Goal: Task Accomplishment & Management: Complete application form

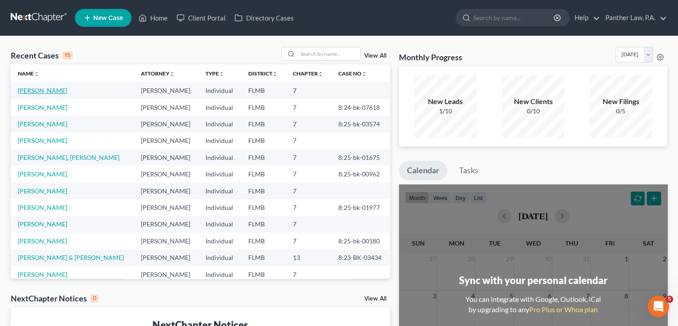
click at [49, 90] on link "[PERSON_NAME]" at bounding box center [42, 91] width 49 height 8
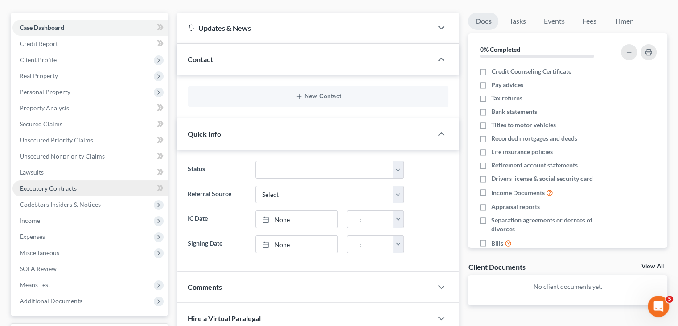
scroll to position [73, 0]
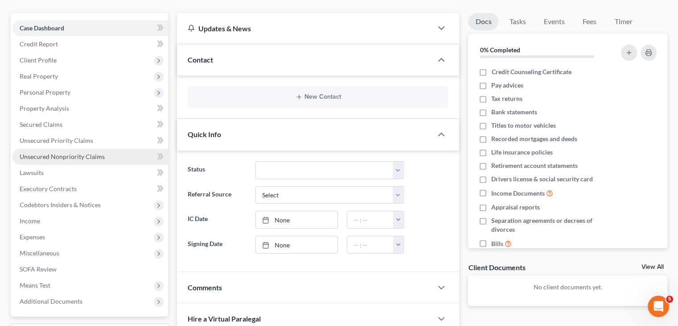
click at [68, 157] on span "Unsecured Nonpriority Claims" at bounding box center [62, 156] width 85 height 8
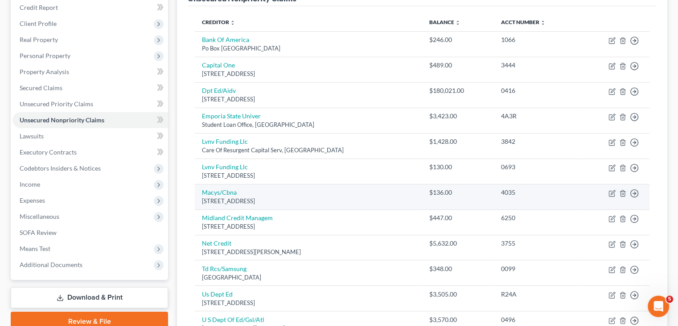
scroll to position [109, 0]
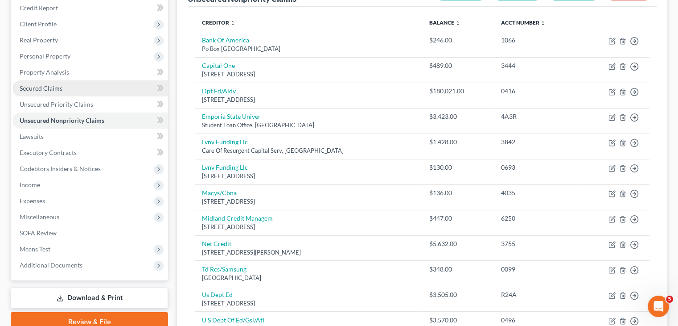
click at [50, 90] on span "Secured Claims" at bounding box center [41, 88] width 43 height 8
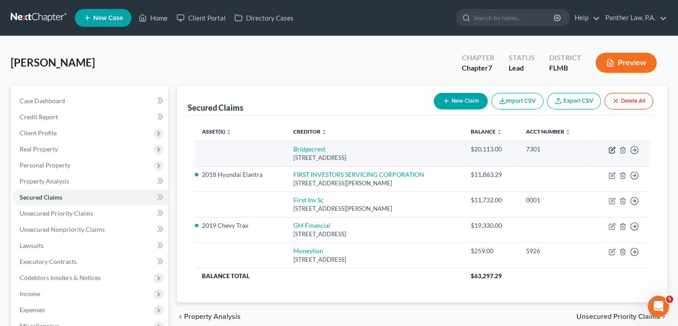
click at [610, 150] on icon "button" at bounding box center [612, 149] width 7 height 7
select select "3"
select select "0"
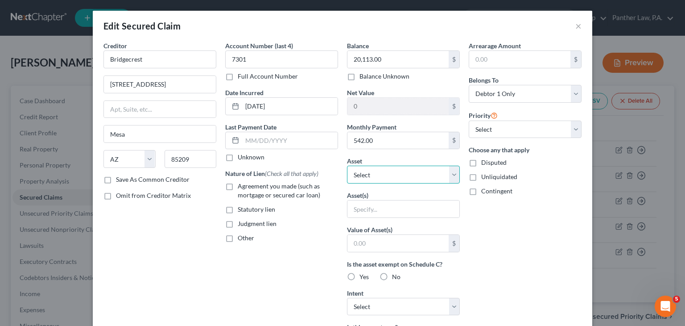
click at [391, 175] on select "Select Other Multiple Assets 2019 Chevy Trax - $14000.0 HCA - $18142.36 Bank of…" at bounding box center [403, 174] width 113 height 18
select select "2"
click at [347, 165] on select "Select Other Multiple Assets 2019 Chevy Trax - $14000.0 HCA - $18142.36 Bank of…" at bounding box center [403, 174] width 113 height 18
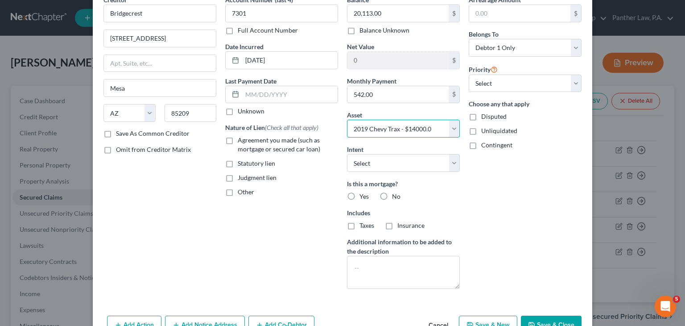
scroll to position [97, 0]
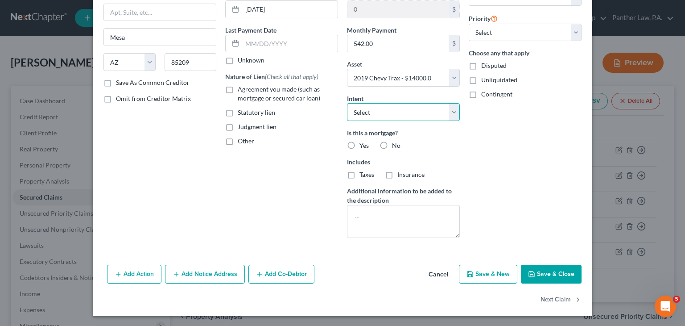
click at [395, 113] on select "Select Surrender Redeem Reaffirm Avoid Other" at bounding box center [403, 112] width 113 height 18
select select "0"
click at [347, 103] on select "Select Surrender Redeem Reaffirm Avoid Other" at bounding box center [403, 112] width 113 height 18
click at [392, 146] on label "No" at bounding box center [396, 145] width 8 height 9
click at [396, 146] on input "No" at bounding box center [399, 144] width 6 height 6
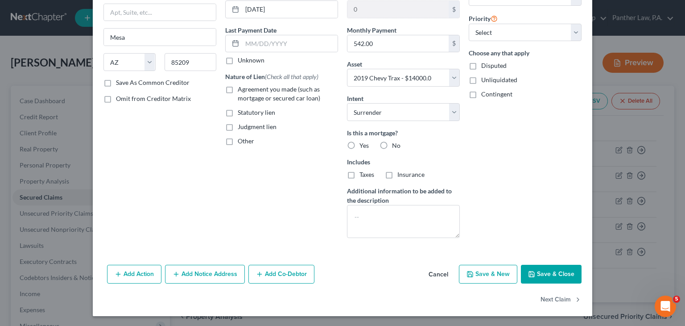
radio input "true"
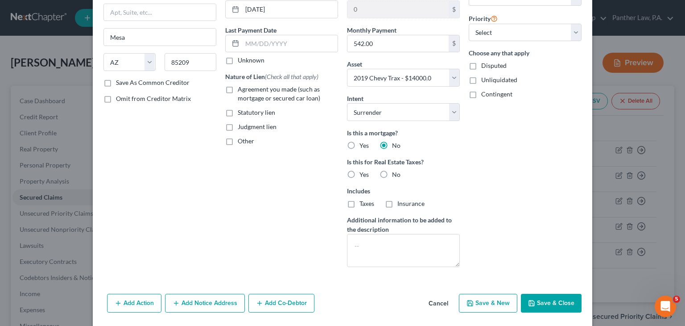
click at [392, 172] on label "No" at bounding box center [396, 174] width 8 height 9
click at [396, 172] on input "No" at bounding box center [399, 173] width 6 height 6
radio input "true"
click at [392, 173] on label "No" at bounding box center [396, 174] width 8 height 9
click at [396, 173] on input "No" at bounding box center [399, 173] width 6 height 6
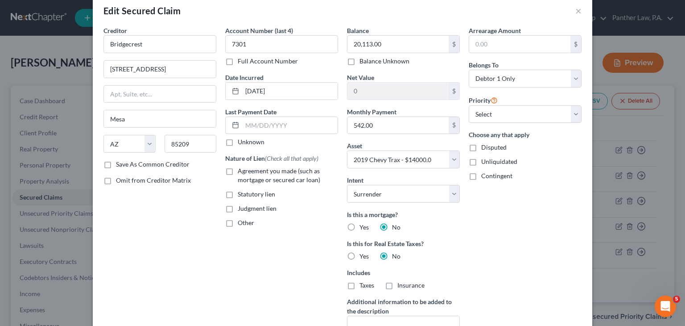
scroll to position [0, 0]
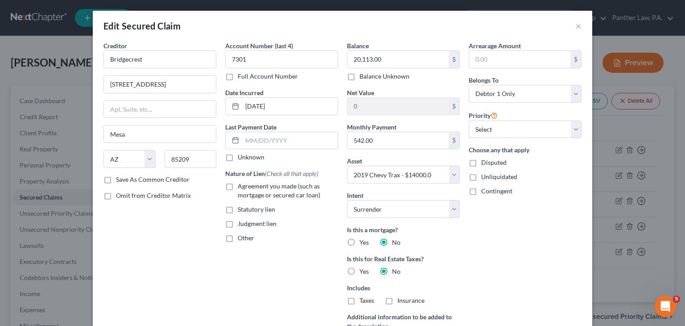
click at [238, 160] on label "Unknown" at bounding box center [251, 156] width 27 height 9
click at [241, 158] on input "Unknown" at bounding box center [244, 155] width 6 height 6
checkbox input "true"
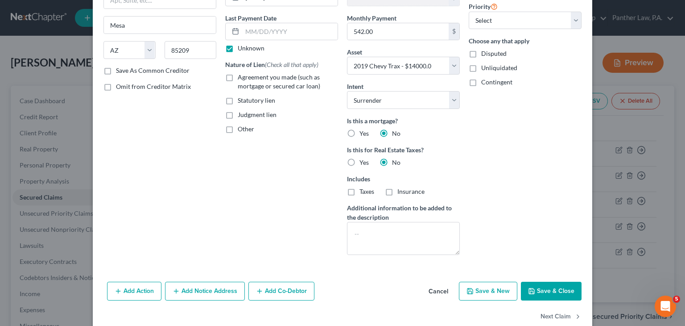
scroll to position [126, 0]
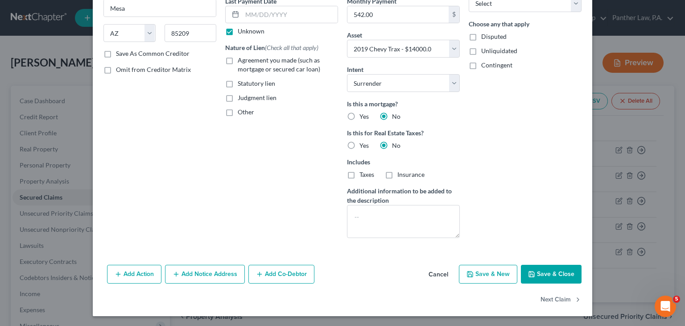
click at [545, 277] on button "Save & Close" at bounding box center [551, 273] width 61 height 19
select select
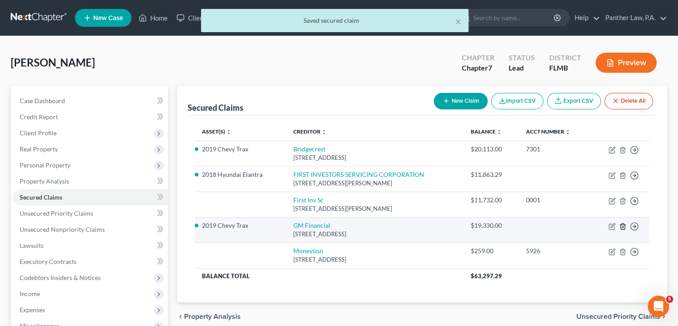
click at [621, 226] on icon "button" at bounding box center [623, 226] width 4 height 6
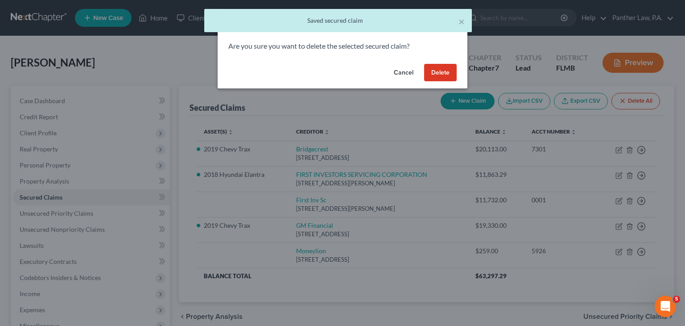
click at [445, 81] on button "Delete" at bounding box center [440, 73] width 33 height 18
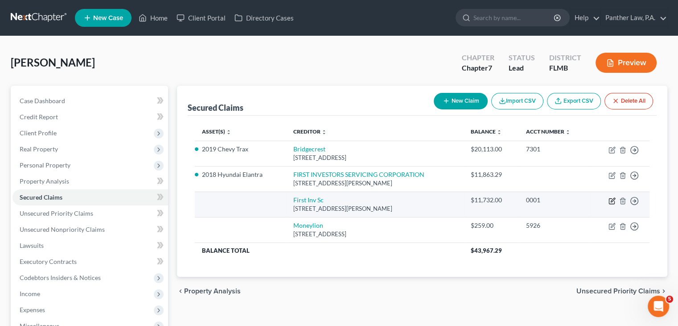
click at [613, 202] on icon "button" at bounding box center [612, 200] width 7 height 7
select select "10"
select select "0"
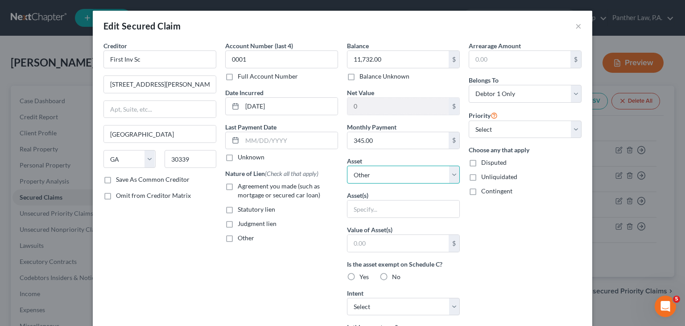
click at [379, 177] on select "Select Other Multiple Assets 2019 Chevy Trax - $14000.0 HCA - $18142.36 Bank of…" at bounding box center [403, 174] width 113 height 18
select select "5"
click at [347, 165] on select "Select Other Multiple Assets 2019 Chevy Trax - $14000.0 HCA - $18142.36 Bank of…" at bounding box center [403, 174] width 113 height 18
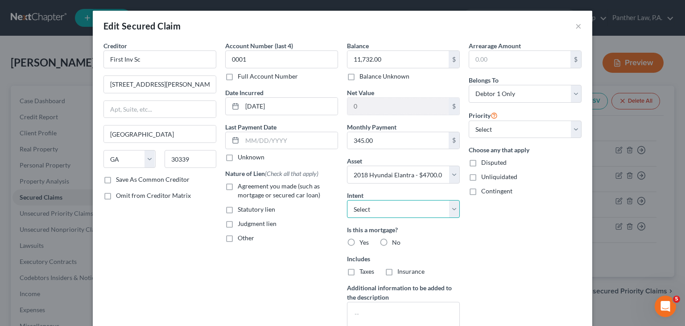
click at [394, 212] on select "Select Surrender Redeem Reaffirm Avoid Other" at bounding box center [403, 209] width 113 height 18
select select "1"
click at [347, 200] on select "Select Surrender Redeem Reaffirm Avoid Other" at bounding box center [403, 209] width 113 height 18
click at [392, 240] on label "No" at bounding box center [396, 242] width 8 height 9
click at [396, 240] on input "No" at bounding box center [399, 241] width 6 height 6
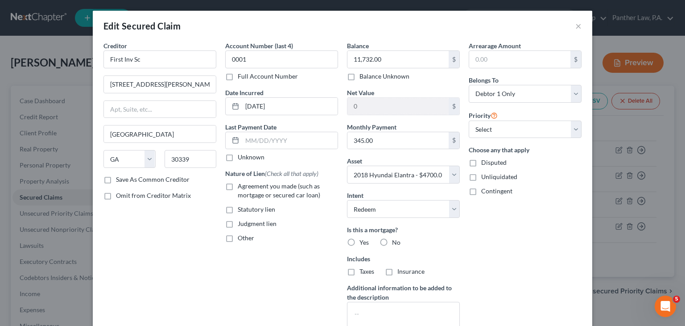
radio input "true"
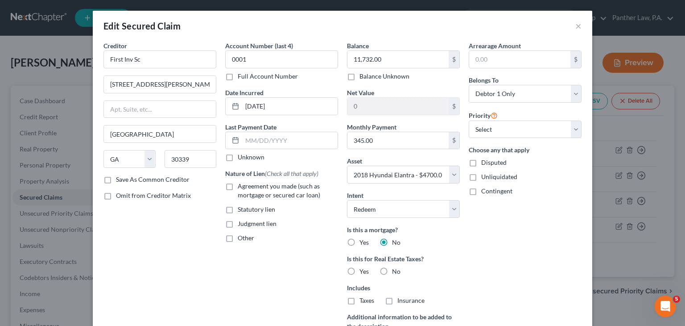
click at [392, 268] on label "No" at bounding box center [396, 271] width 8 height 9
click at [396, 268] on input "No" at bounding box center [399, 270] width 6 height 6
radio input "true"
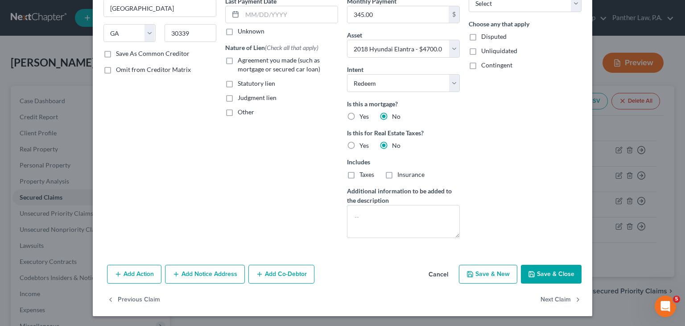
click at [532, 272] on icon "button" at bounding box center [531, 273] width 5 height 5
select select
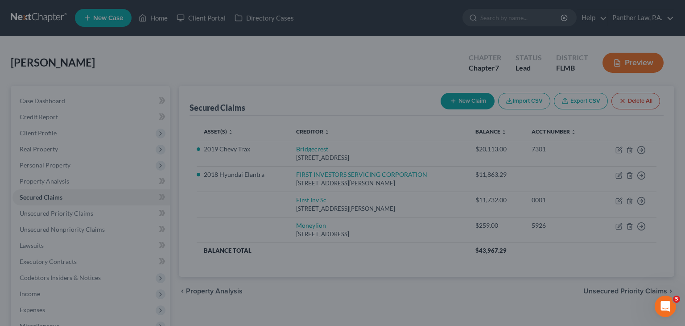
type input "-18,895.29"
select select "5"
type input "0"
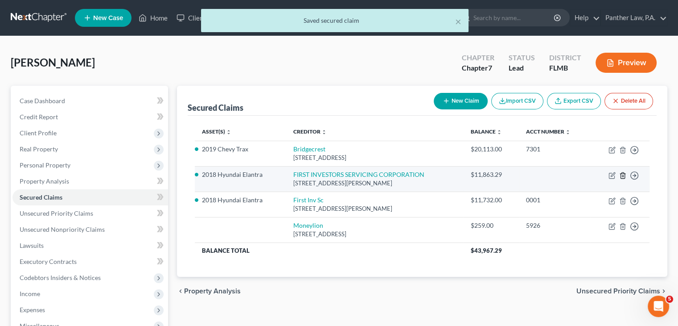
click at [624, 176] on icon "button" at bounding box center [623, 175] width 4 height 6
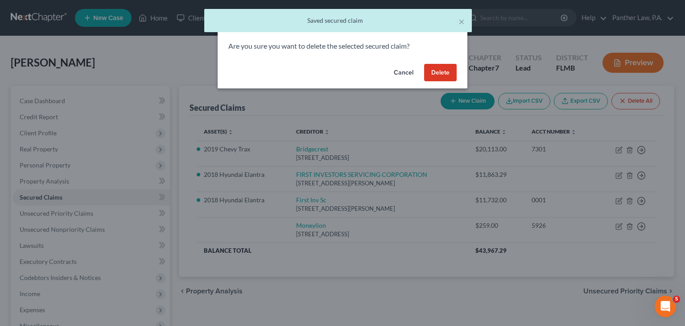
click at [433, 67] on button "Delete" at bounding box center [440, 73] width 33 height 18
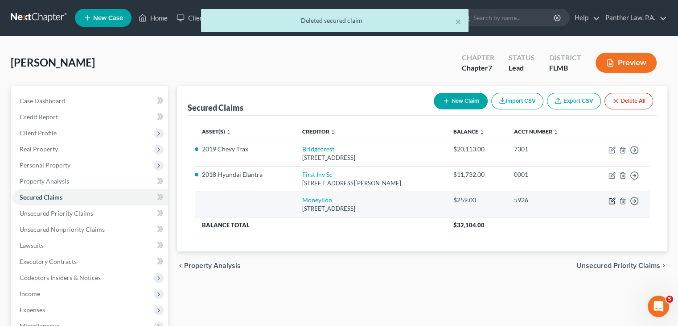
click at [612, 202] on icon "button" at bounding box center [612, 200] width 7 height 7
select select "46"
select select "0"
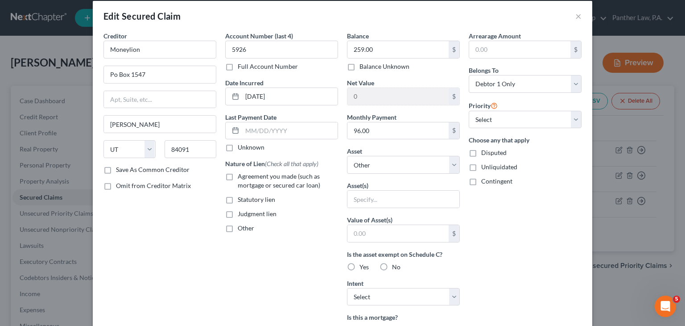
scroll to position [0, 0]
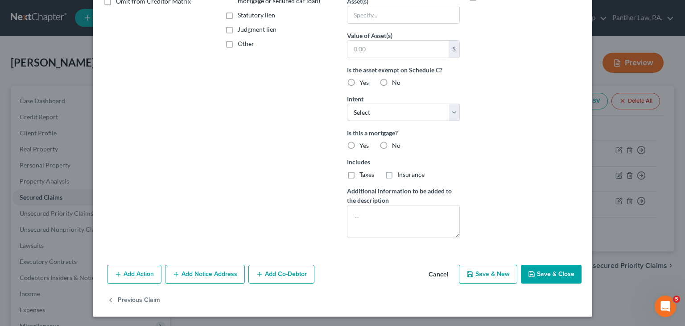
click at [546, 273] on button "Save & Close" at bounding box center [551, 273] width 61 height 19
select select
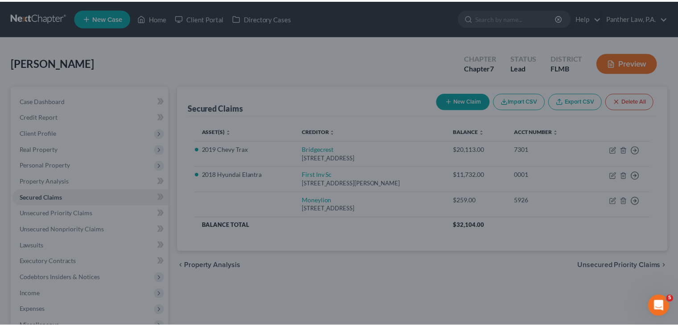
scroll to position [97, 0]
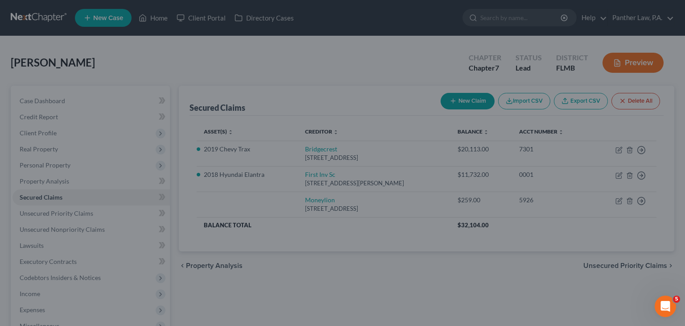
type input "0"
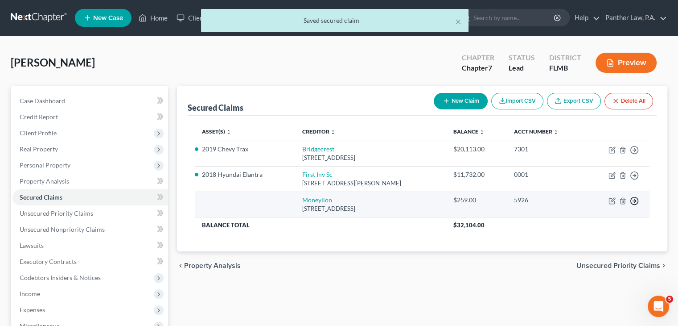
click at [635, 154] on icon "button" at bounding box center [634, 149] width 9 height 9
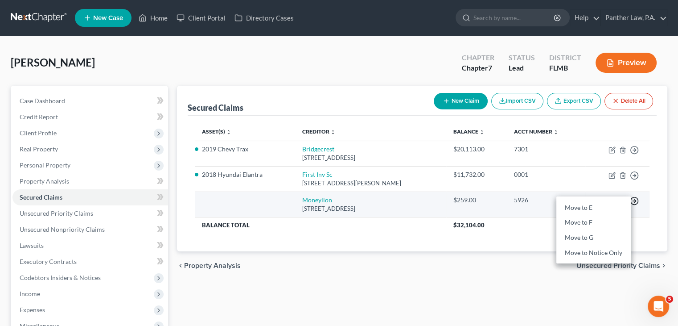
click at [635, 202] on icon "button" at bounding box center [634, 200] width 9 height 9
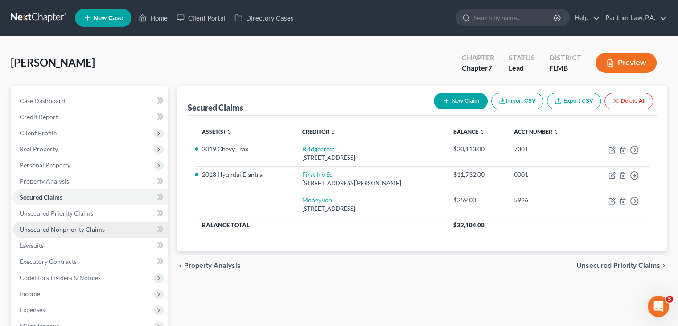
click at [100, 234] on link "Unsecured Nonpriority Claims" at bounding box center [90, 229] width 156 height 16
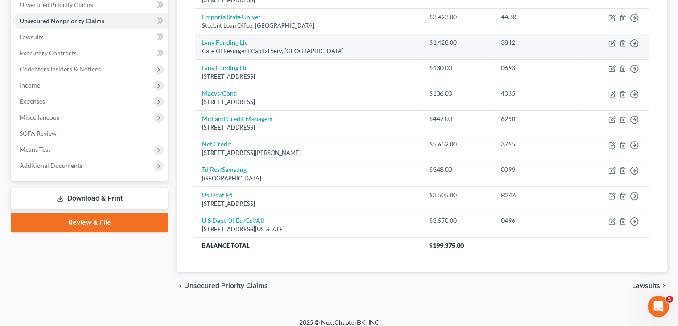
scroll to position [215, 0]
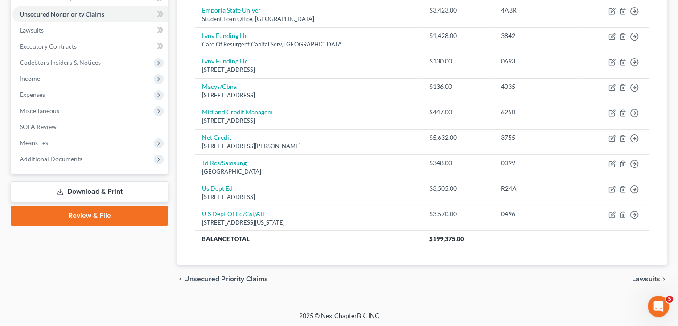
click at [99, 199] on link "Download & Print" at bounding box center [89, 191] width 157 height 21
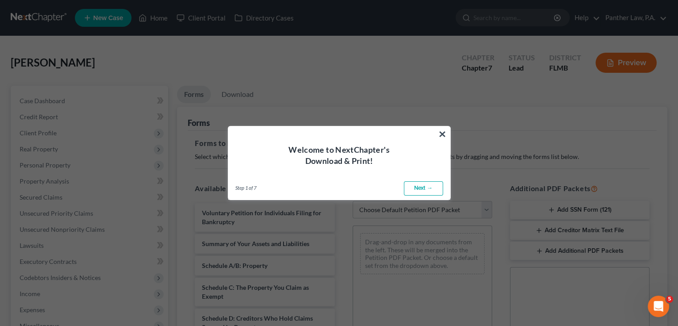
click at [430, 186] on link "Next →" at bounding box center [423, 188] width 39 height 14
select select "0"
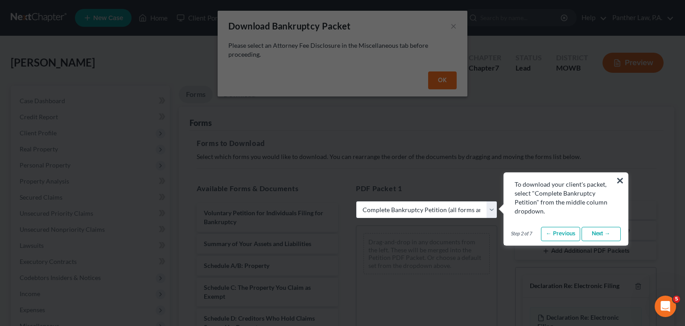
click at [619, 180] on button "×" at bounding box center [620, 180] width 8 height 14
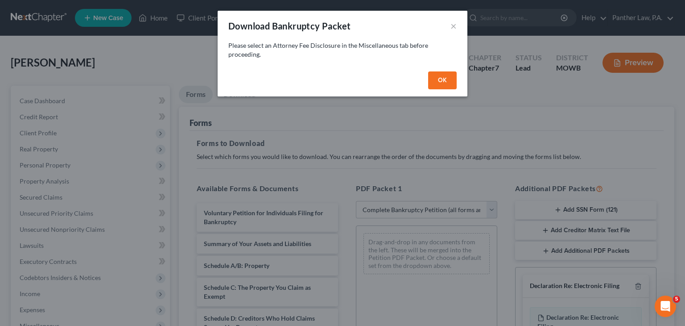
click at [453, 81] on button "OK" at bounding box center [442, 80] width 29 height 18
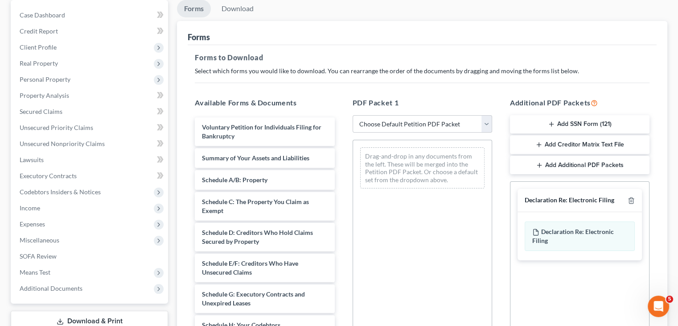
scroll to position [87, 0]
click at [425, 126] on select "Choose Default Petition PDF Packet Complete Bankruptcy Petition (all forms and …" at bounding box center [423, 123] width 140 height 18
click at [353, 114] on select "Choose Default Petition PDF Packet Complete Bankruptcy Petition (all forms and …" at bounding box center [423, 123] width 140 height 18
click at [399, 117] on select "Choose Default Petition PDF Packet Complete Bankruptcy Petition (all forms and …" at bounding box center [423, 123] width 140 height 18
select select "0"
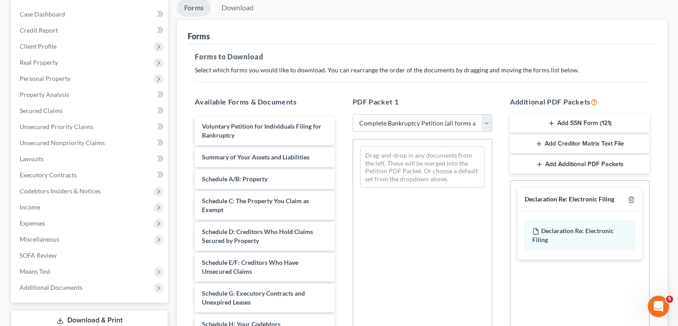
click at [356, 114] on select "Choose Default Petition PDF Packet Complete Bankruptcy Petition (all forms and …" at bounding box center [423, 123] width 140 height 18
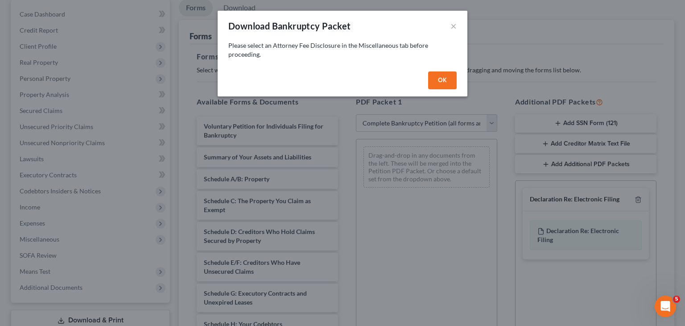
click at [441, 85] on button "OK" at bounding box center [442, 80] width 29 height 18
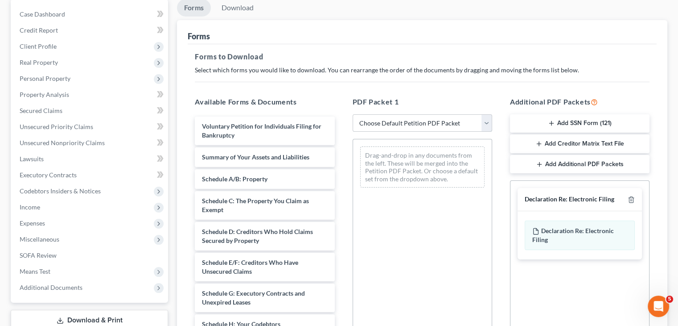
click at [424, 128] on select "Choose Default Petition PDF Packet Complete Bankruptcy Petition (all forms and …" at bounding box center [423, 123] width 140 height 18
select select "0"
click at [356, 114] on select "Choose Default Petition PDF Packet Complete Bankruptcy Petition (all forms and …" at bounding box center [423, 123] width 140 height 18
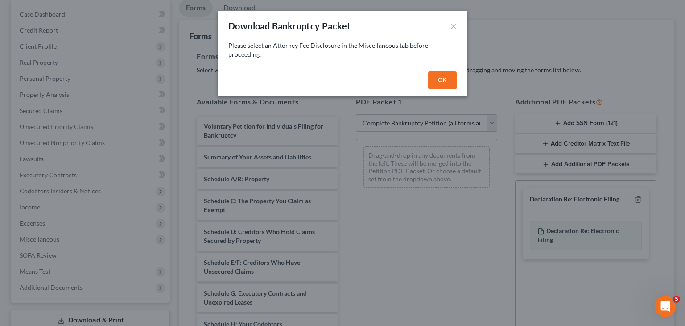
click at [436, 81] on button "OK" at bounding box center [442, 80] width 29 height 18
select select
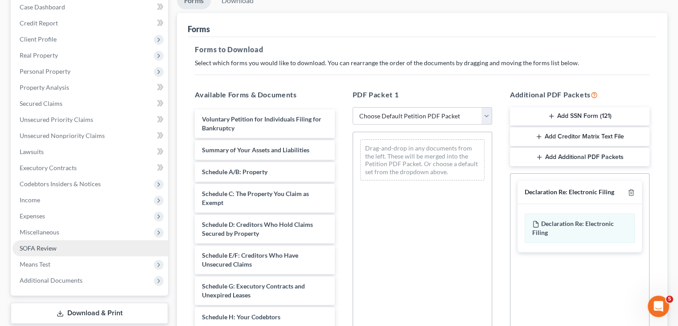
scroll to position [98, 0]
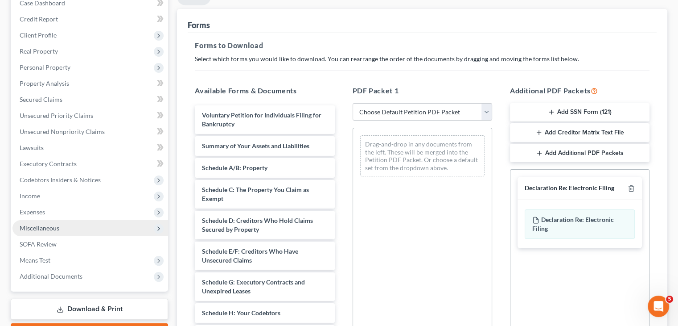
click at [54, 231] on span "Miscellaneous" at bounding box center [90, 228] width 156 height 16
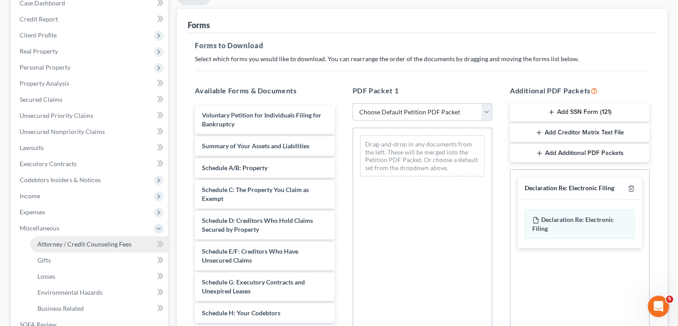
click at [71, 245] on span "Attorney / Credit Counseling Fees" at bounding box center [84, 244] width 94 height 8
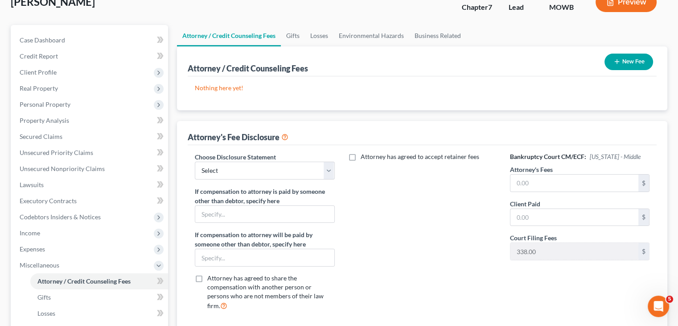
scroll to position [62, 0]
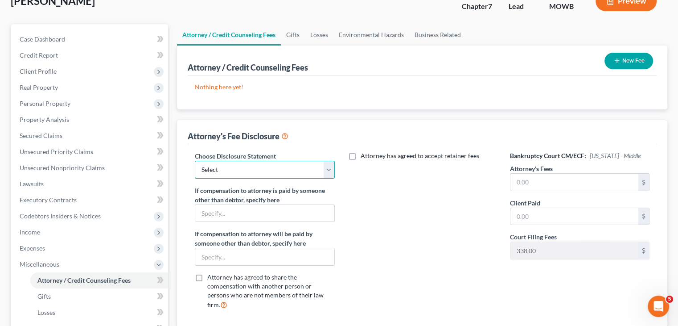
click at [241, 172] on select "Select Fee Disclosure" at bounding box center [265, 170] width 140 height 18
select select "0"
click at [195, 161] on select "Select Fee Disclosure" at bounding box center [265, 170] width 140 height 18
click at [543, 177] on input "text" at bounding box center [575, 181] width 128 height 17
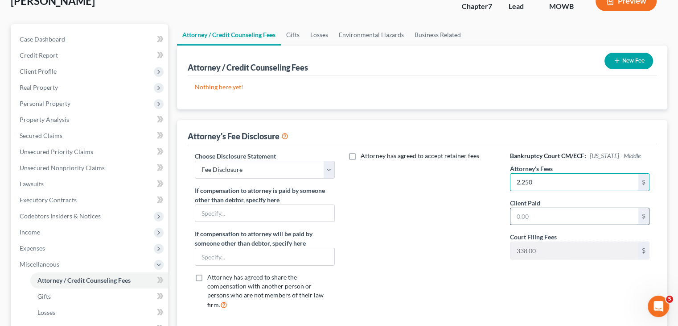
type input "2,250"
click at [556, 222] on input "text" at bounding box center [575, 216] width 128 height 17
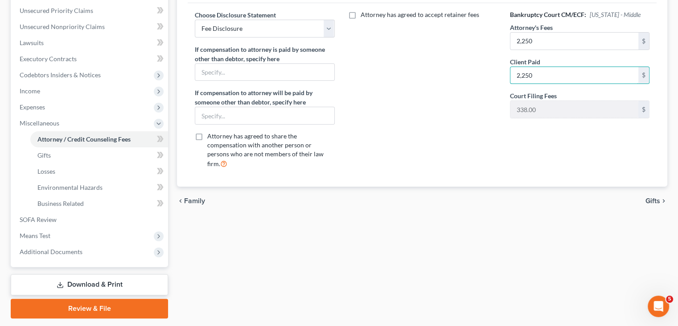
scroll to position [205, 0]
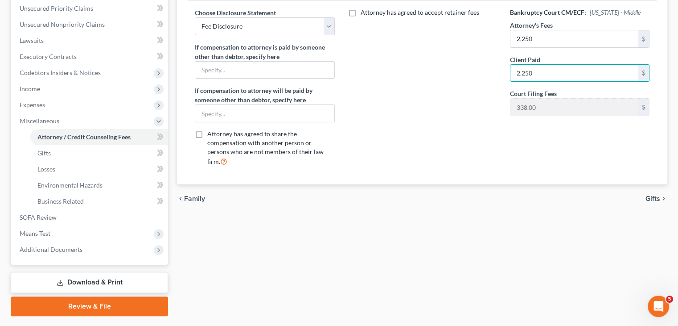
type input "2,250"
click at [655, 195] on span "Gifts" at bounding box center [653, 198] width 15 height 7
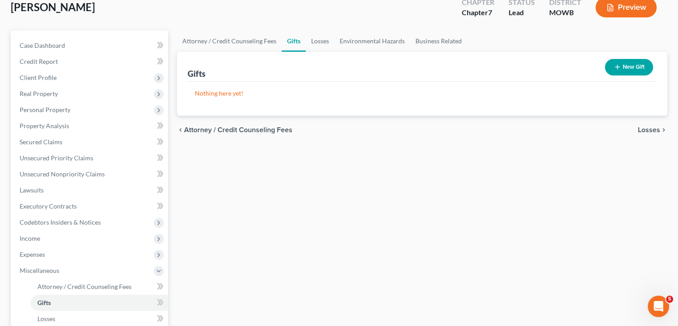
scroll to position [54, 0]
click at [644, 127] on span "Losses" at bounding box center [649, 130] width 22 height 7
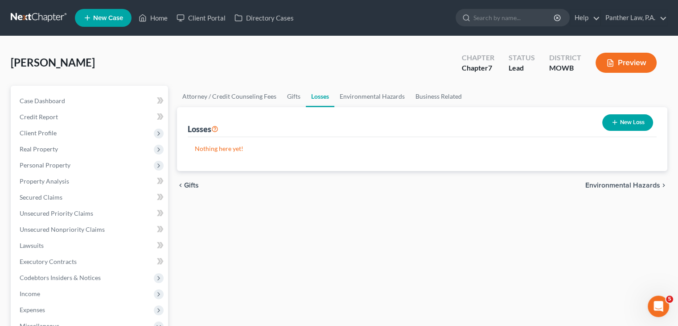
click at [610, 181] on span "Environmental Hazards" at bounding box center [622, 184] width 75 height 7
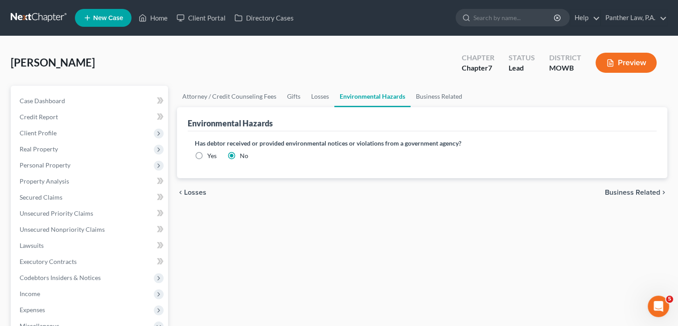
click at [610, 181] on div "chevron_left Losses Business Related chevron_right" at bounding box center [422, 192] width 490 height 29
click at [622, 199] on div "chevron_left Losses Business Related chevron_right" at bounding box center [422, 192] width 490 height 29
click at [622, 197] on div "chevron_left Losses Business Related chevron_right" at bounding box center [422, 192] width 490 height 29
click at [622, 189] on span "Business Related" at bounding box center [632, 192] width 55 height 7
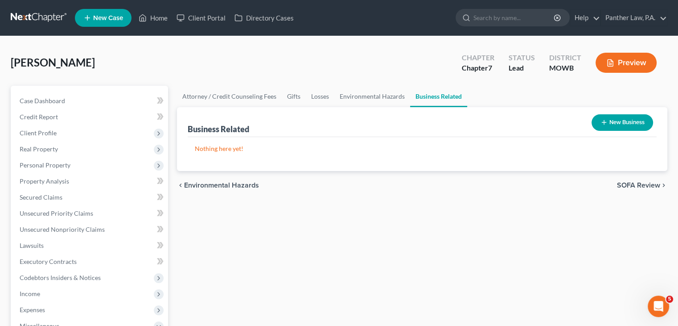
click at [624, 186] on span "SOFA Review" at bounding box center [638, 184] width 43 height 7
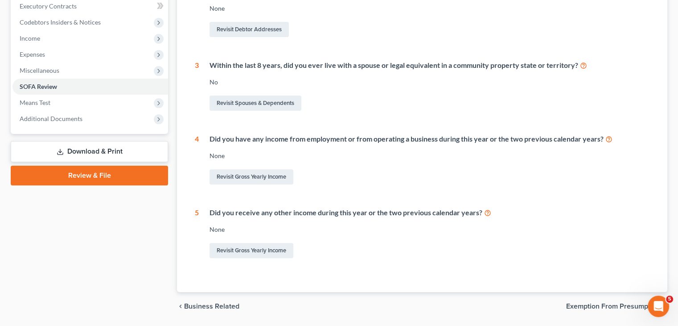
scroll to position [256, 0]
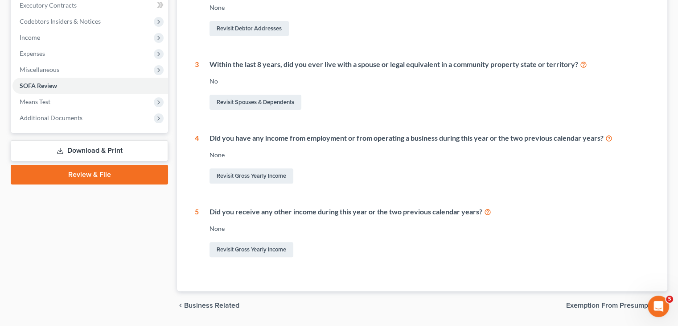
click at [109, 157] on link "Download & Print" at bounding box center [89, 150] width 157 height 21
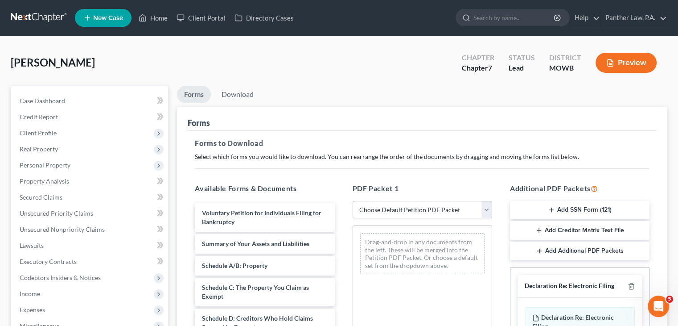
click at [375, 201] on select "Choose Default Petition PDF Packet Complete Bankruptcy Petition (all forms and …" at bounding box center [423, 210] width 140 height 18
select select "0"
click at [353, 201] on select "Choose Default Petition PDF Packet Complete Bankruptcy Petition (all forms and …" at bounding box center [423, 210] width 140 height 18
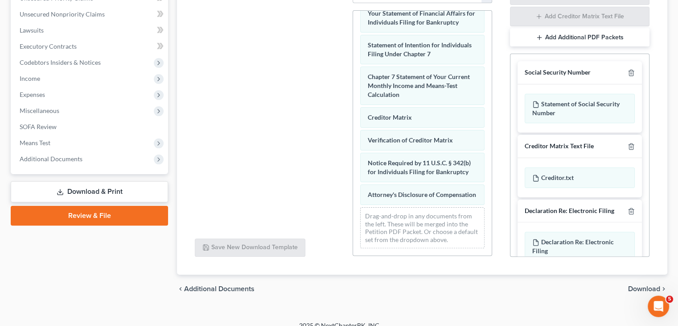
scroll to position [216, 0]
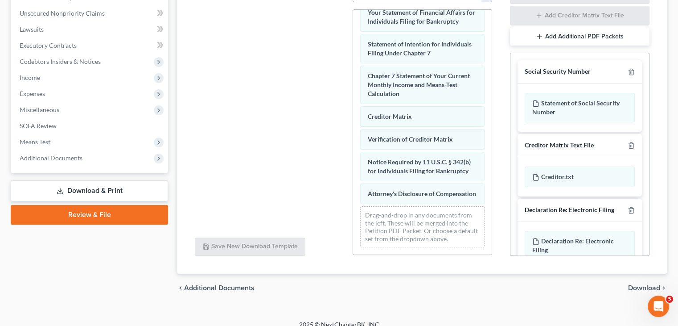
click at [636, 287] on span "Download" at bounding box center [644, 287] width 32 height 7
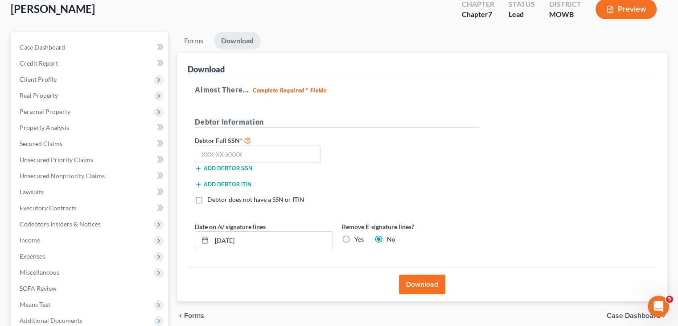
scroll to position [67, 0]
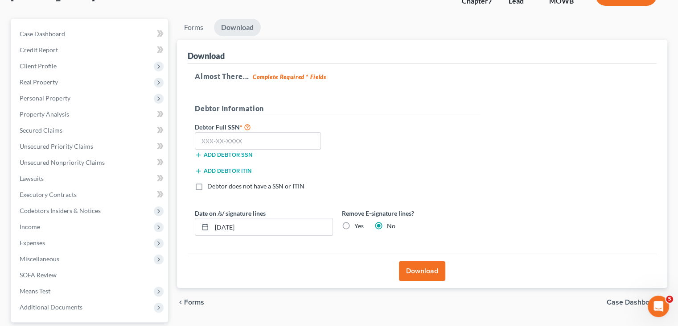
click at [425, 262] on button "Download" at bounding box center [422, 271] width 46 height 20
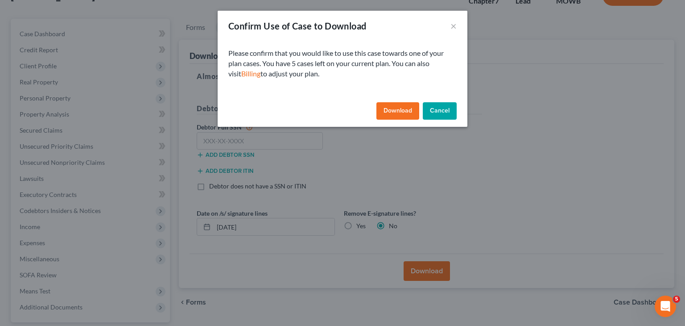
click at [397, 109] on button "Download" at bounding box center [397, 111] width 43 height 18
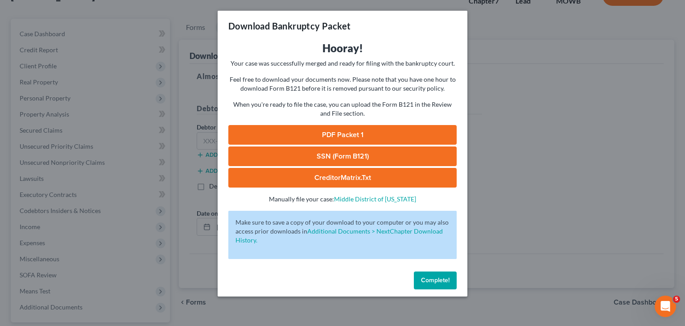
drag, startPoint x: 428, startPoint y: 279, endPoint x: 350, endPoint y: 279, distance: 77.6
click at [350, 279] on div "Complete!" at bounding box center [343, 282] width 250 height 29
click at [340, 136] on link "PDF Packet 1" at bounding box center [342, 135] width 228 height 20
click at [540, 210] on div "Download Bankruptcy Packet Hooray! Your case was successfully merged and ready …" at bounding box center [342, 163] width 685 height 326
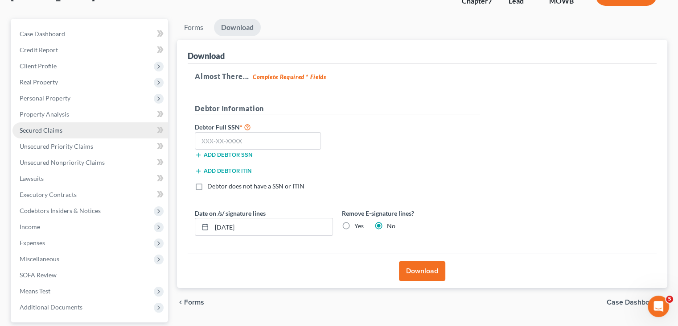
click at [61, 132] on span "Secured Claims" at bounding box center [41, 130] width 43 height 8
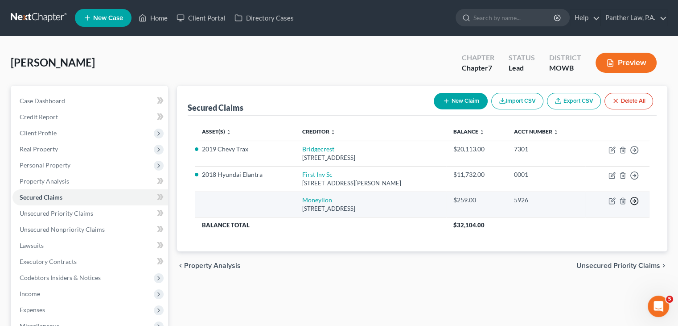
click at [636, 154] on icon "button" at bounding box center [634, 149] width 9 height 9
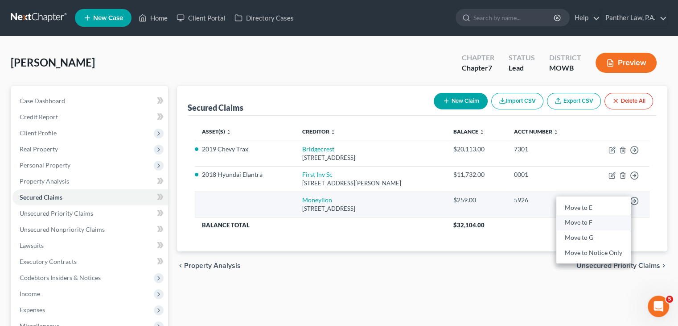
click at [585, 215] on link "Move to F" at bounding box center [593, 222] width 74 height 15
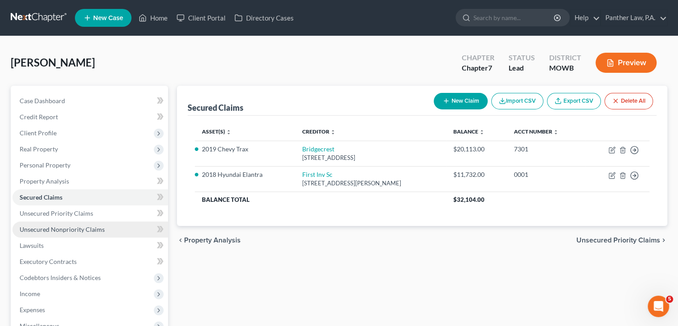
click at [90, 228] on span "Unsecured Nonpriority Claims" at bounding box center [62, 229] width 85 height 8
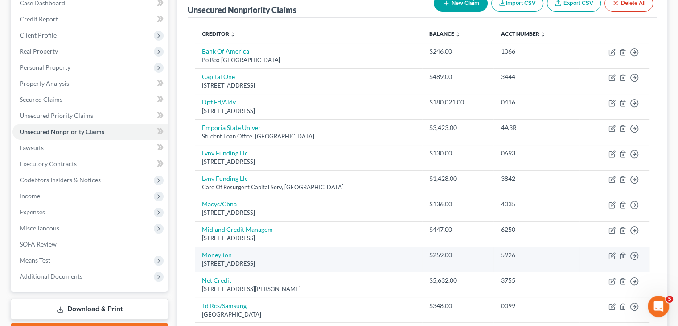
scroll to position [98, 0]
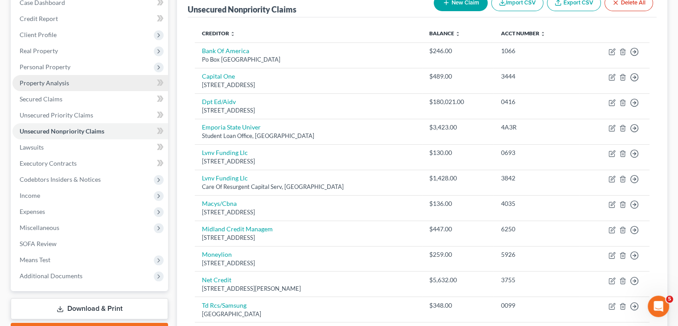
click at [54, 83] on span "Property Analysis" at bounding box center [44, 83] width 49 height 8
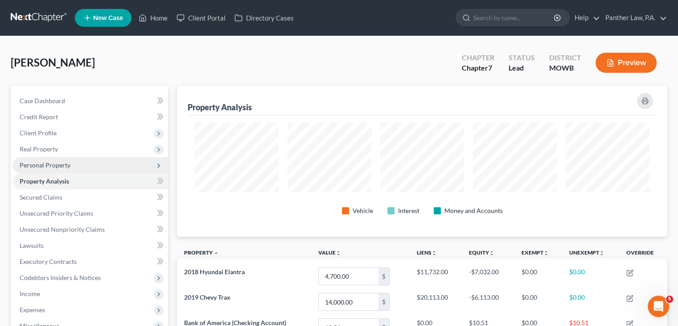
click at [53, 163] on span "Personal Property" at bounding box center [45, 165] width 51 height 8
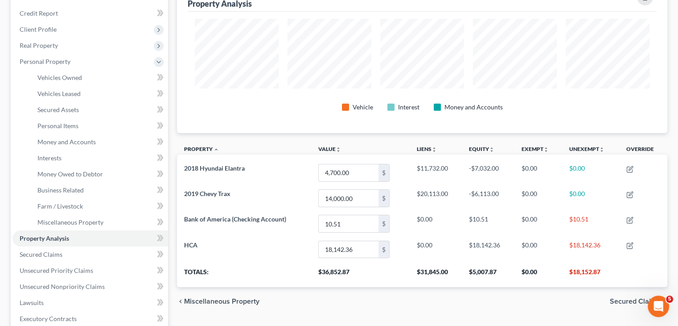
scroll to position [114, 0]
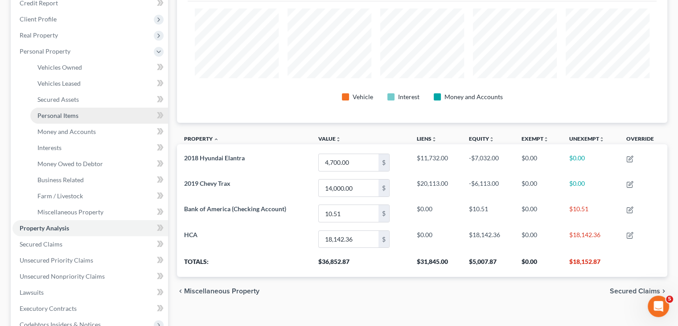
click at [72, 116] on span "Personal Items" at bounding box center [57, 115] width 41 height 8
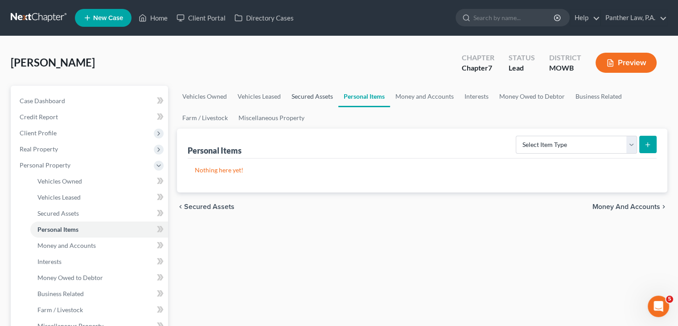
click at [311, 93] on link "Secured Assets" at bounding box center [312, 96] width 52 height 21
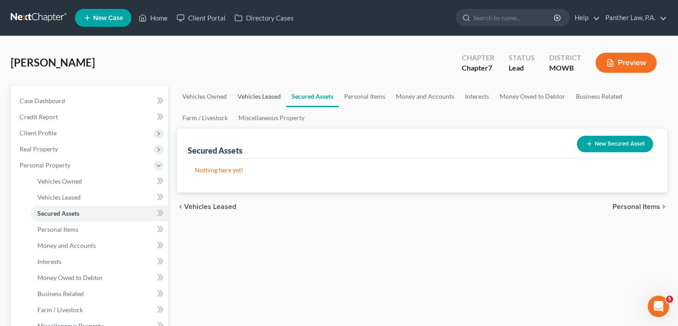
click at [257, 99] on link "Vehicles Leased" at bounding box center [259, 96] width 54 height 21
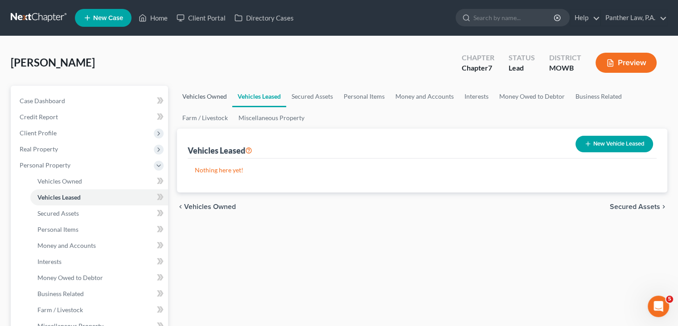
click at [219, 92] on link "Vehicles Owned" at bounding box center [204, 96] width 55 height 21
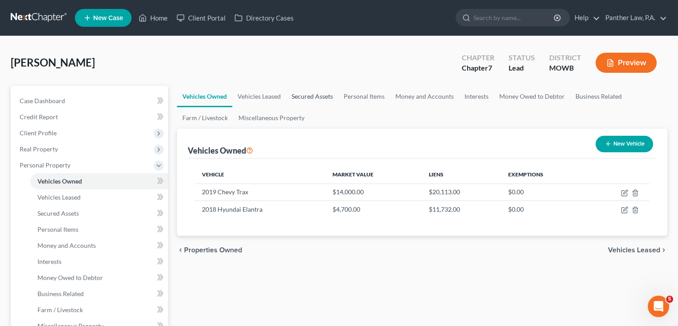
click at [297, 92] on link "Secured Assets" at bounding box center [312, 96] width 52 height 21
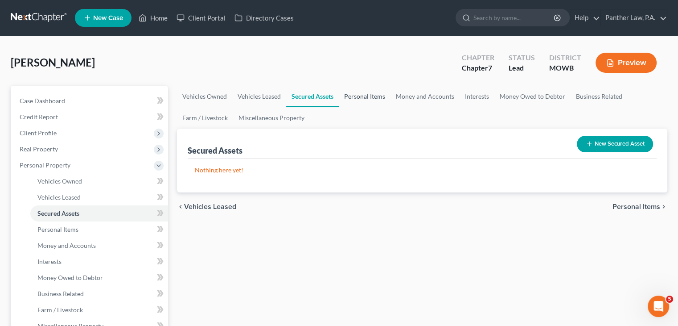
click at [372, 95] on link "Personal Items" at bounding box center [365, 96] width 52 height 21
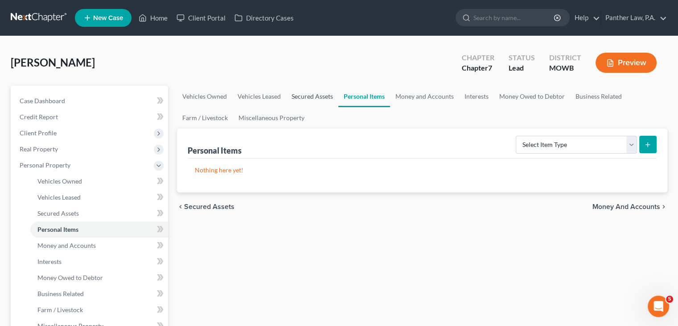
click at [326, 99] on link "Secured Assets" at bounding box center [312, 96] width 52 height 21
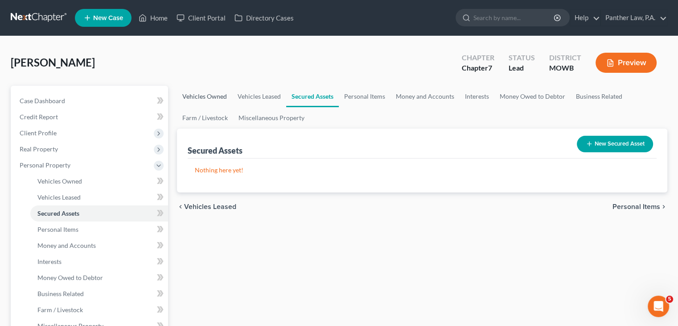
click at [200, 100] on link "Vehicles Owned" at bounding box center [204, 96] width 55 height 21
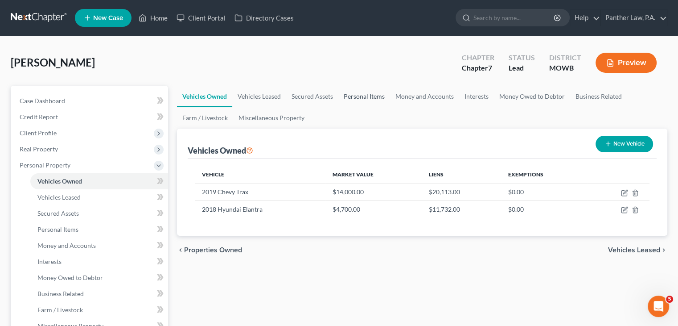
click at [360, 97] on link "Personal Items" at bounding box center [364, 96] width 52 height 21
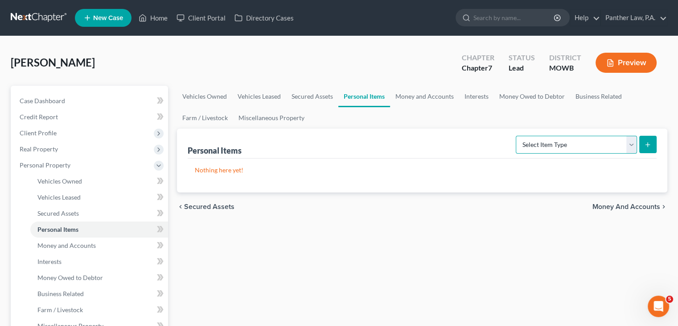
click at [602, 141] on select "Select Item Type Clothing (A/B: 11) Collectibles Of Value (A/B: 8) Electronics …" at bounding box center [576, 145] width 121 height 18
select select "clothing"
click at [517, 136] on select "Select Item Type Clothing (A/B: 11) Collectibles Of Value (A/B: 8) Electronics …" at bounding box center [576, 145] width 121 height 18
click at [639, 148] on form "Select Item Type Clothing (A/B: 11) Collectibles Of Value (A/B: 8) Electronics …" at bounding box center [586, 145] width 141 height 18
click at [642, 147] on button "submit" at bounding box center [647, 144] width 17 height 17
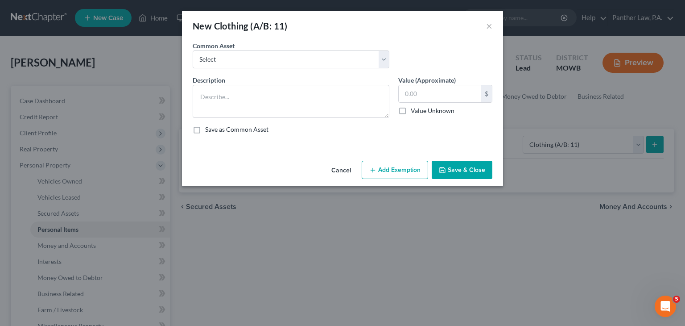
click at [275, 49] on div "Common Asset Select Everyday clothes, shoes, accessories" at bounding box center [291, 54] width 206 height 27
click at [270, 51] on select "Select Everyday clothes, shoes, accessories" at bounding box center [291, 59] width 197 height 18
select select "0"
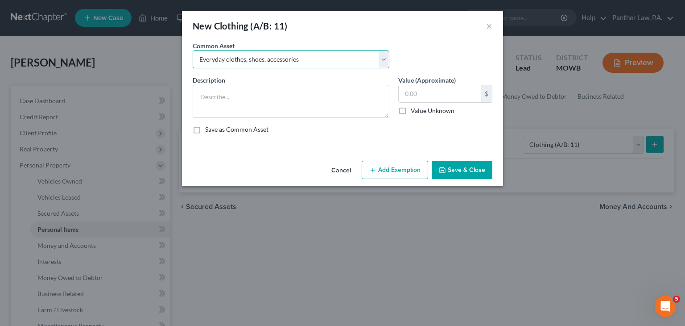
click at [193, 50] on select "Select Everyday clothes, shoes, accessories" at bounding box center [291, 59] width 197 height 18
type textarea "Everyday clothes, shoes, accessories"
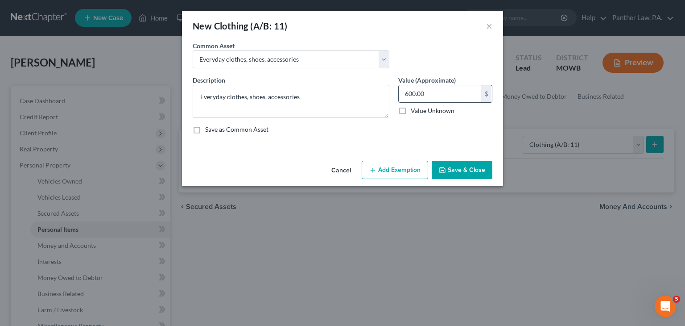
click at [428, 95] on input "600.00" at bounding box center [440, 93] width 82 height 17
type input "200"
click at [457, 170] on button "Save & Close" at bounding box center [462, 170] width 61 height 19
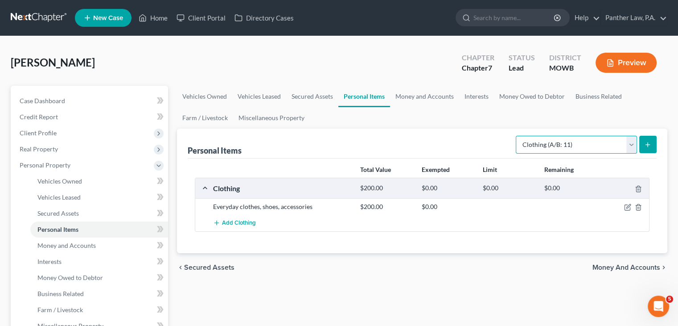
click at [631, 145] on select "Select Item Type Clothing (A/B: 11) Collectibles Of Value (A/B: 8) Electronics …" at bounding box center [576, 145] width 121 height 18
click at [517, 136] on select "Select Item Type Clothing (A/B: 11) Collectibles Of Value (A/B: 8) Electronics …" at bounding box center [576, 145] width 121 height 18
click at [594, 150] on select "Select Item Type Clothing (A/B: 11) Collectibles Of Value (A/B: 8) Electronics …" at bounding box center [576, 145] width 121 height 18
select select "electronics"
click at [517, 136] on select "Select Item Type Clothing (A/B: 11) Collectibles Of Value (A/B: 8) Electronics …" at bounding box center [576, 145] width 121 height 18
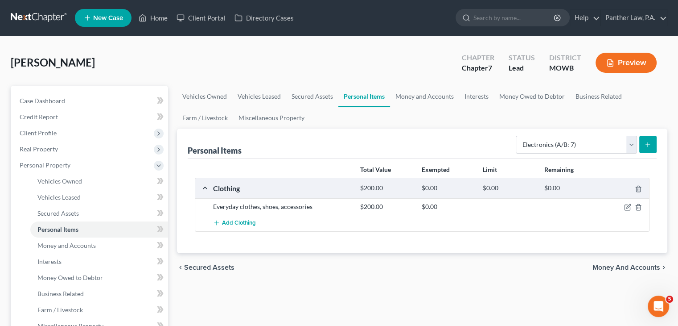
click at [650, 144] on line "submit" at bounding box center [648, 144] width 4 height 0
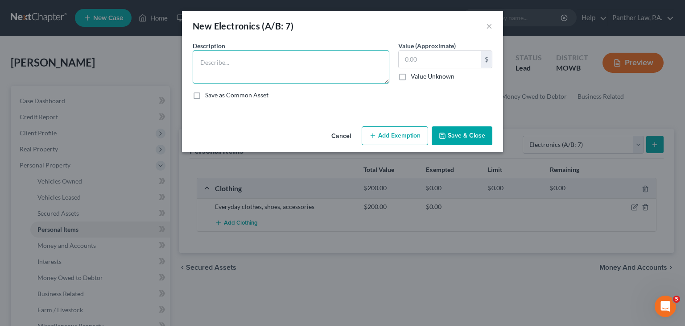
click at [323, 61] on textarea at bounding box center [291, 66] width 197 height 33
type textarea "Electronics"
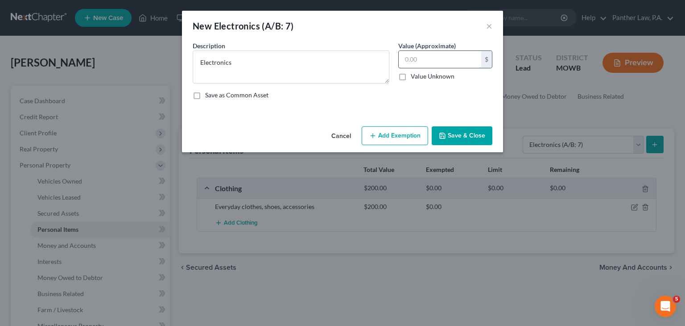
click at [426, 56] on input "text" at bounding box center [440, 59] width 82 height 17
type input "200"
click at [458, 138] on button "Save & Close" at bounding box center [462, 135] width 61 height 19
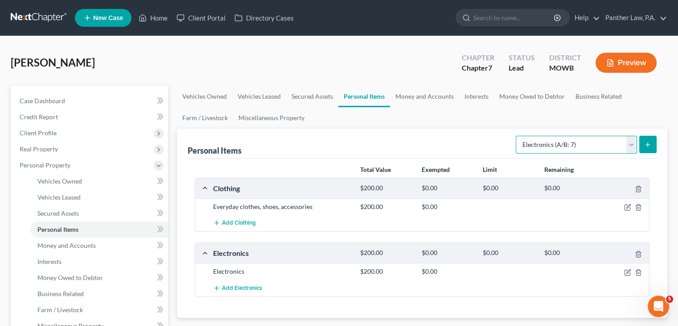
click at [628, 149] on select "Select Item Type Clothing (A/B: 11) Collectibles Of Value (A/B: 8) Electronics …" at bounding box center [576, 145] width 121 height 18
select select "household_goods"
click at [517, 136] on select "Select Item Type Clothing (A/B: 11) Collectibles Of Value (A/B: 8) Electronics …" at bounding box center [576, 145] width 121 height 18
click at [651, 144] on icon "submit" at bounding box center [647, 144] width 7 height 7
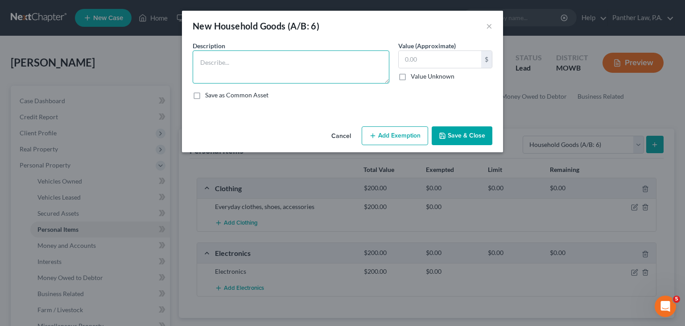
click at [257, 63] on textarea at bounding box center [291, 66] width 197 height 33
type textarea "Misc. Funiture"
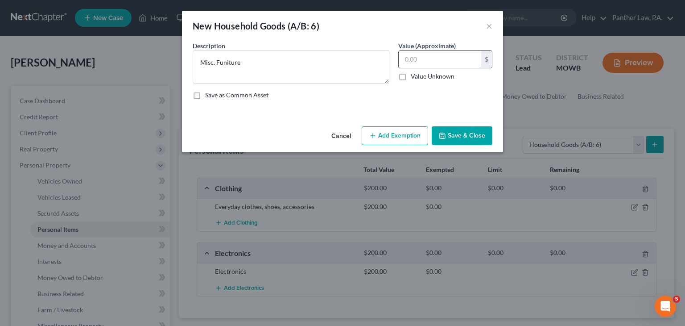
click at [410, 61] on input "text" at bounding box center [440, 59] width 82 height 17
type input "100"
click at [459, 132] on button "Save & Close" at bounding box center [462, 135] width 61 height 19
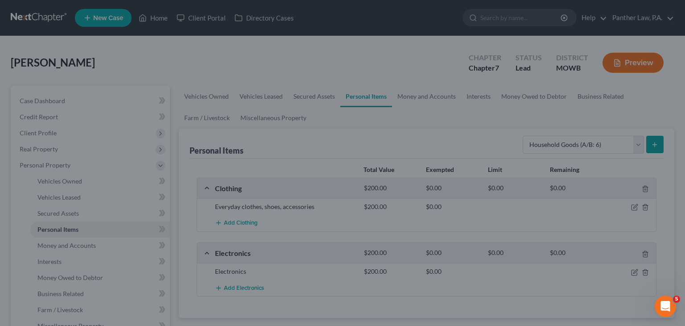
click at [459, 132] on button "Save & Close" at bounding box center [446, 128] width 53 height 16
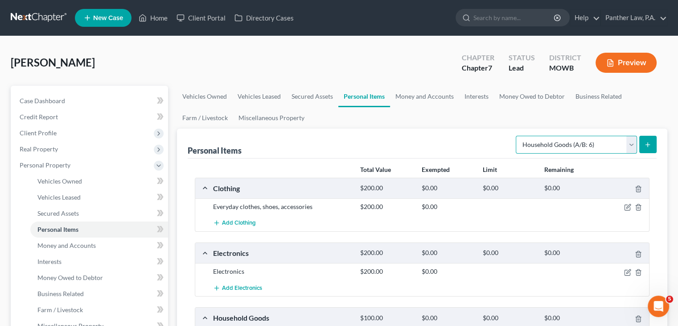
click at [630, 145] on select "Select Item Type Clothing (A/B: 11) Collectibles Of Value (A/B: 8) Electronics …" at bounding box center [576, 145] width 121 height 18
click at [424, 152] on div "Personal Items Select Item Type Clothing (A/B: 11) Collectibles Of Value (A/B: …" at bounding box center [422, 143] width 469 height 30
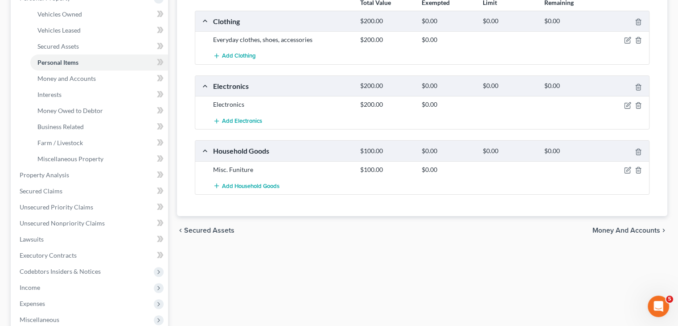
scroll to position [169, 0]
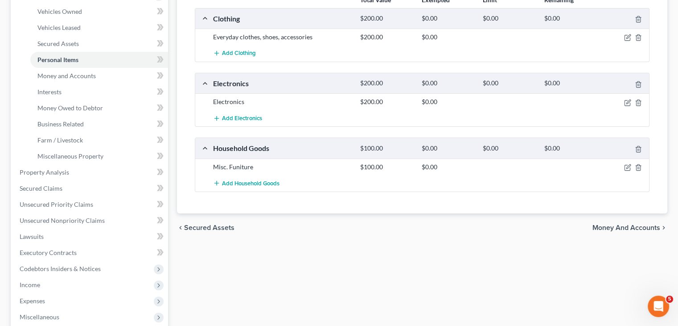
click at [627, 225] on span "Money and Accounts" at bounding box center [627, 227] width 68 height 7
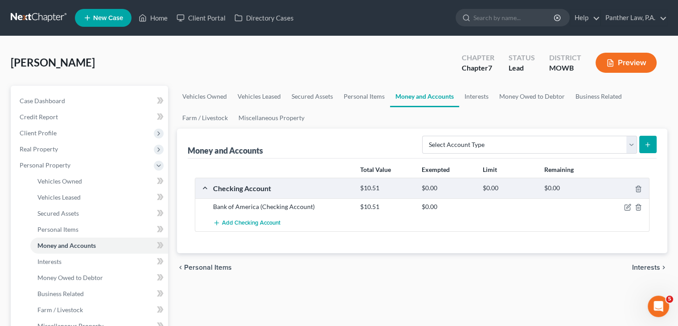
click at [635, 266] on span "Interests" at bounding box center [646, 267] width 28 height 7
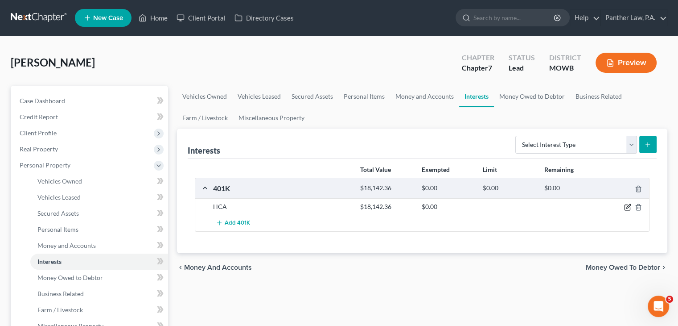
click at [628, 205] on icon "button" at bounding box center [627, 206] width 7 height 7
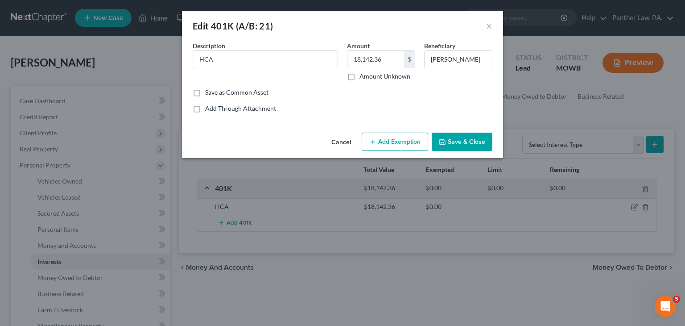
click at [378, 138] on button "Add Exemption" at bounding box center [395, 141] width 66 height 19
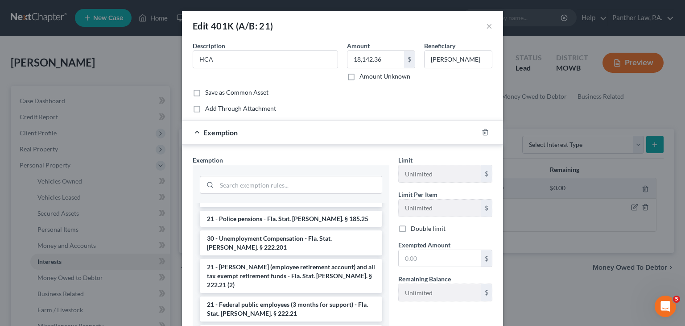
scroll to position [125, 0]
click at [539, 286] on div "Edit 401K (A/B: 21) × An exemption set must first be selected from the Filing I…" at bounding box center [342, 163] width 685 height 326
click at [301, 260] on li "21 - ERISA (employee retirement account) and all tax exempt retirement funds - …" at bounding box center [291, 277] width 182 height 34
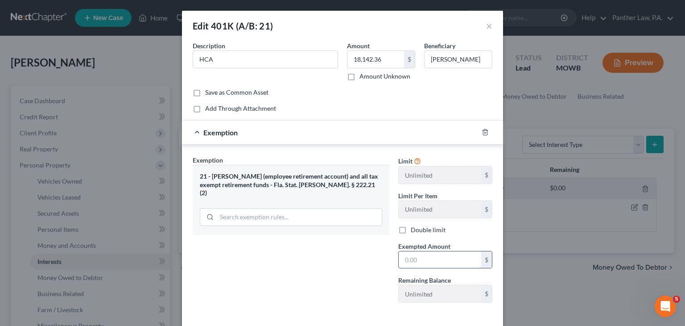
click at [407, 259] on input "text" at bounding box center [440, 259] width 82 height 17
click at [363, 56] on input "18,142.36" at bounding box center [375, 59] width 57 height 17
click at [432, 257] on input "text" at bounding box center [440, 259] width 82 height 17
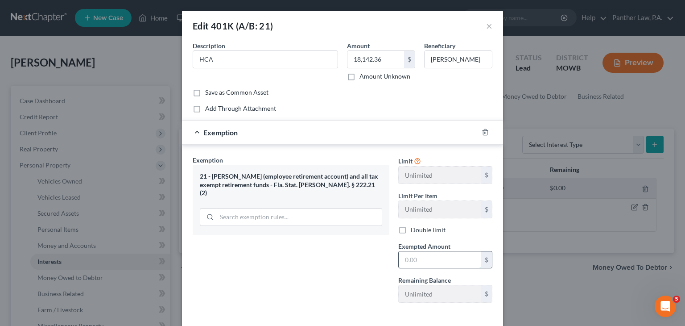
paste input "18,142.36"
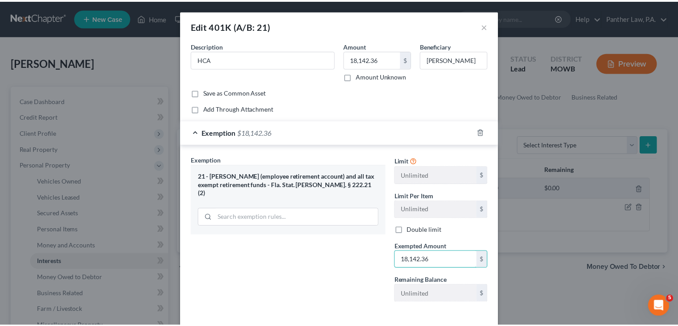
scroll to position [39, 0]
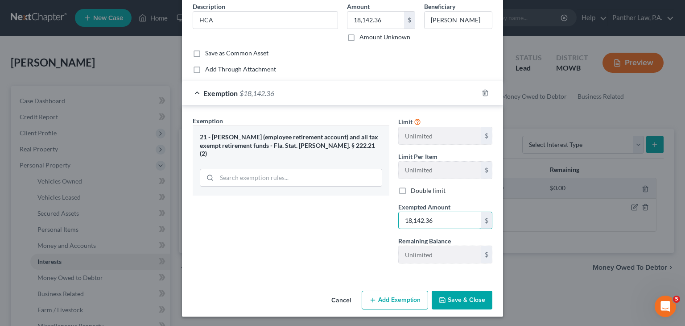
type input "18,142.36"
click at [452, 302] on button "Save & Close" at bounding box center [462, 299] width 61 height 19
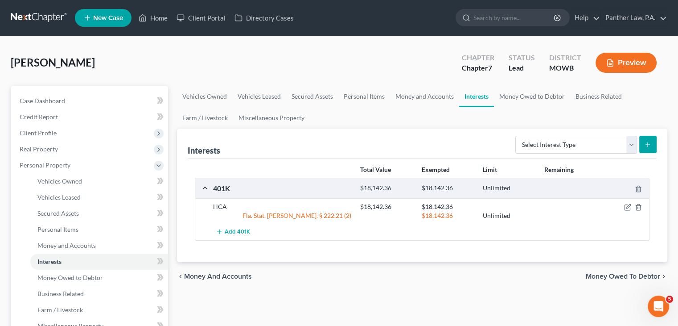
scroll to position [9, 0]
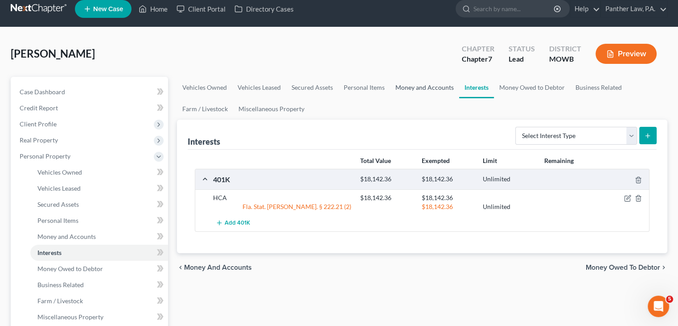
click at [423, 94] on link "Money and Accounts" at bounding box center [424, 87] width 69 height 21
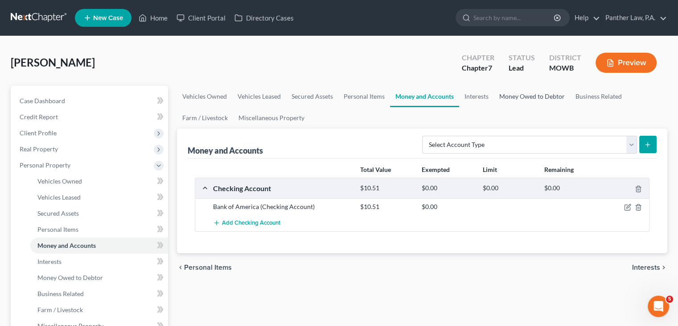
click at [535, 103] on link "Money Owed to Debtor" at bounding box center [532, 96] width 76 height 21
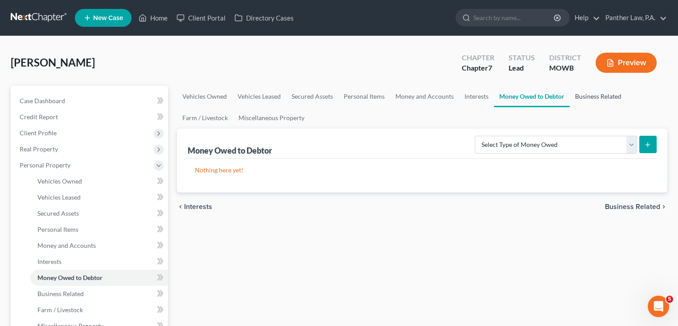
click at [583, 103] on link "Business Related" at bounding box center [598, 96] width 57 height 21
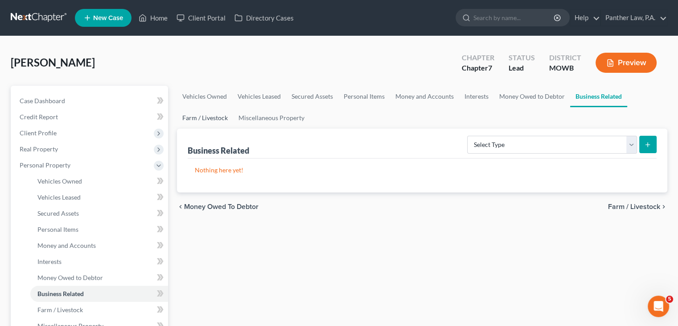
click at [214, 111] on link "Farm / Livestock" at bounding box center [205, 117] width 56 height 21
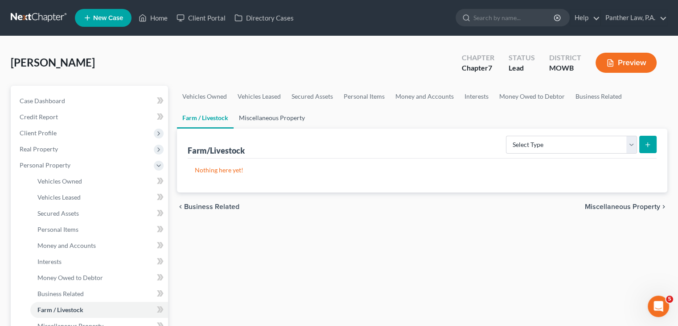
click at [248, 117] on link "Miscellaneous Property" at bounding box center [272, 117] width 77 height 21
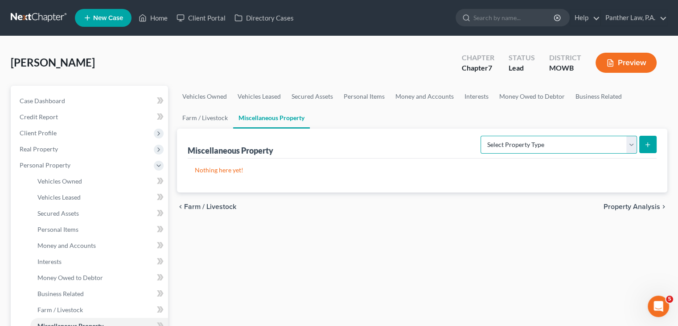
click at [487, 137] on select "Select Property Type Assigned for Creditor Benefit Within 1 Year (SOFA: 12) Hol…" at bounding box center [559, 145] width 157 height 18
click at [420, 95] on link "Money and Accounts" at bounding box center [424, 96] width 69 height 21
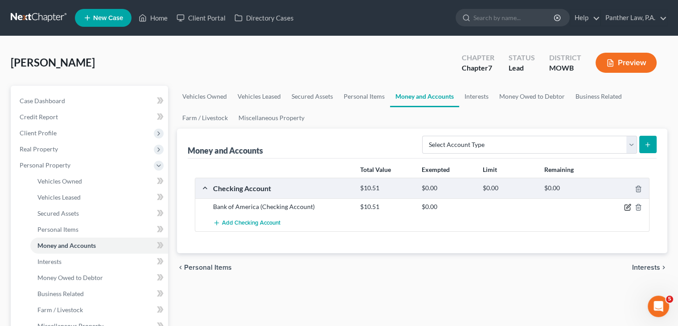
click at [630, 207] on icon "button" at bounding box center [627, 207] width 5 height 5
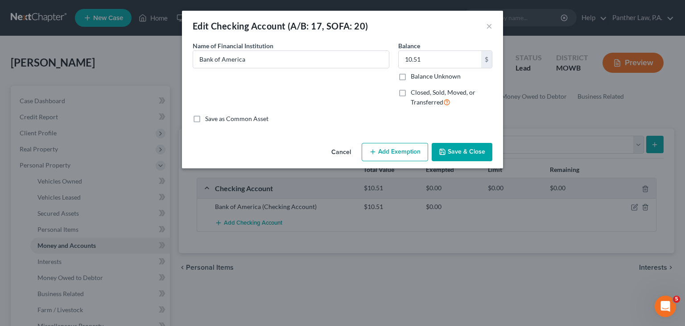
click at [406, 156] on button "Add Exemption" at bounding box center [395, 152] width 66 height 19
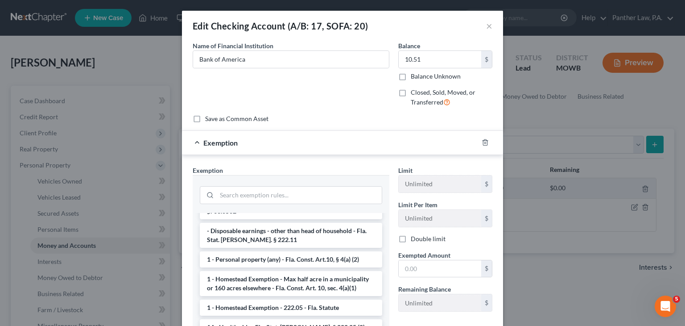
scroll to position [76, 0]
click at [253, 251] on li "1 - Personal property (any) - Fla. Const. Art.10, § 4(a) (2)" at bounding box center [291, 259] width 182 height 16
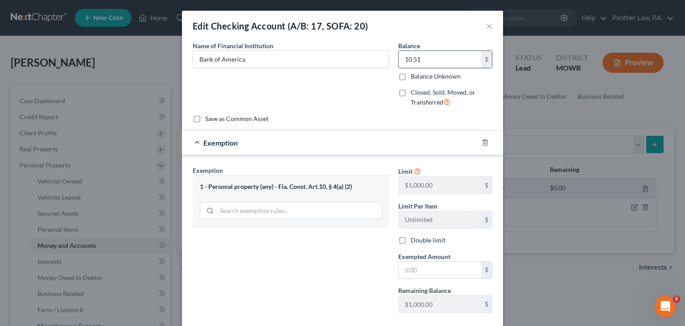
click at [415, 60] on input "10.51" at bounding box center [440, 59] width 82 height 17
click at [420, 266] on input "text" at bounding box center [440, 269] width 82 height 17
paste input "10.51"
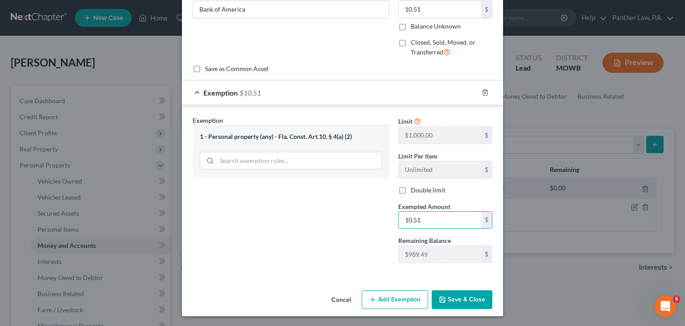
type input "10.51"
click at [453, 297] on button "Save & Close" at bounding box center [462, 299] width 61 height 19
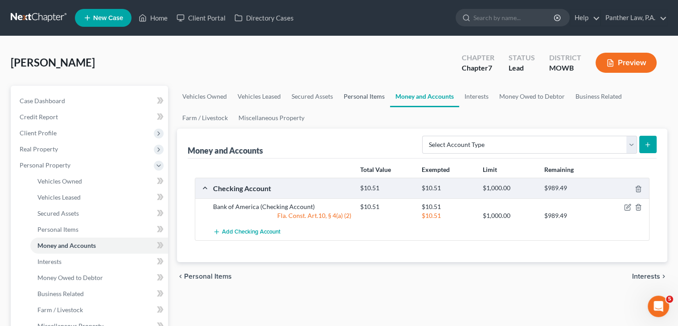
click at [361, 100] on link "Personal Items" at bounding box center [364, 96] width 52 height 21
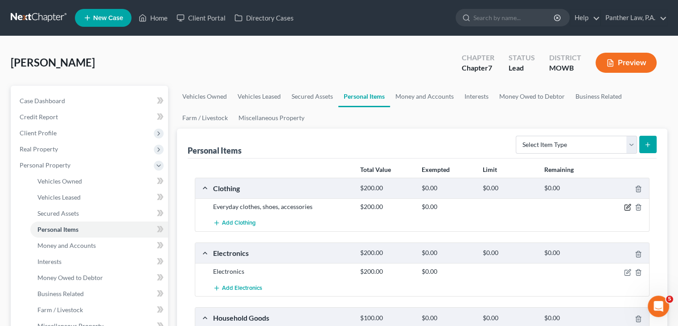
click at [626, 206] on icon "button" at bounding box center [627, 206] width 7 height 7
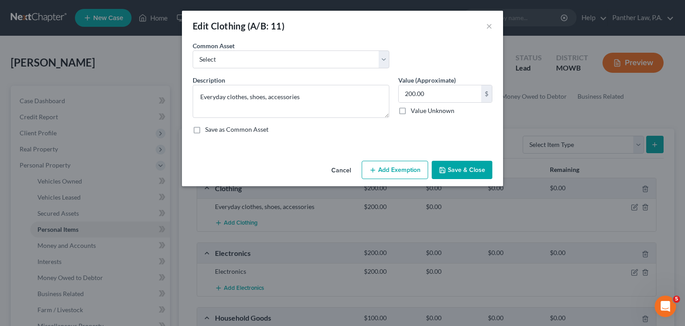
click at [395, 164] on button "Add Exemption" at bounding box center [395, 170] width 66 height 19
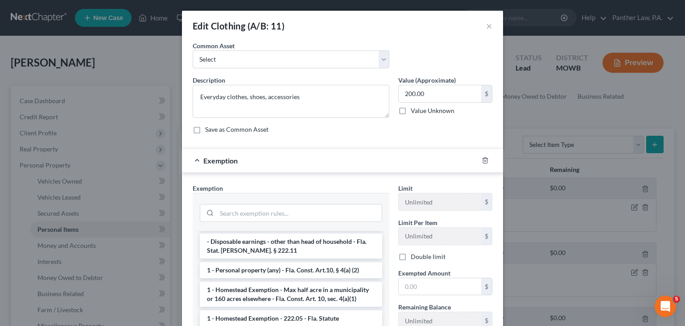
scroll to position [86, 0]
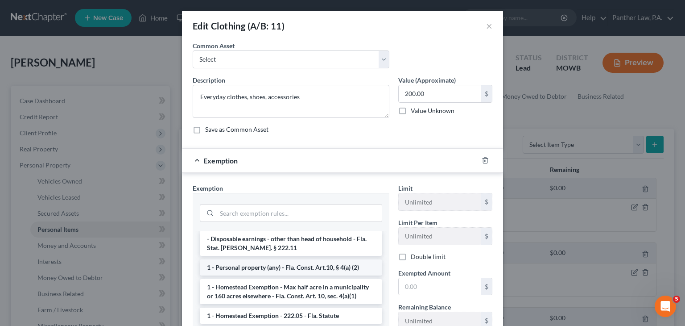
click at [254, 261] on li "1 - Personal property (any) - Fla. Const. Art.10, § 4(a) (2)" at bounding box center [291, 267] width 182 height 16
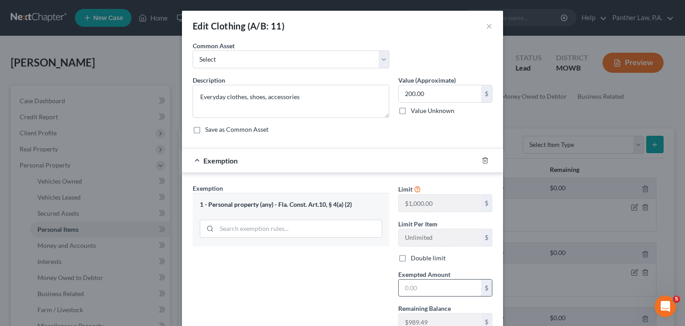
click at [408, 288] on input "text" at bounding box center [440, 287] width 82 height 17
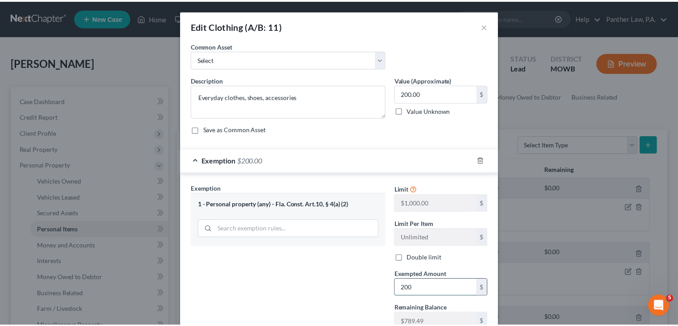
scroll to position [68, 0]
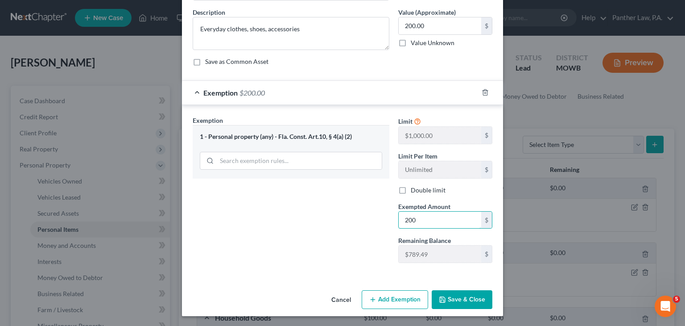
type input "200"
click at [451, 299] on button "Save & Close" at bounding box center [462, 299] width 61 height 19
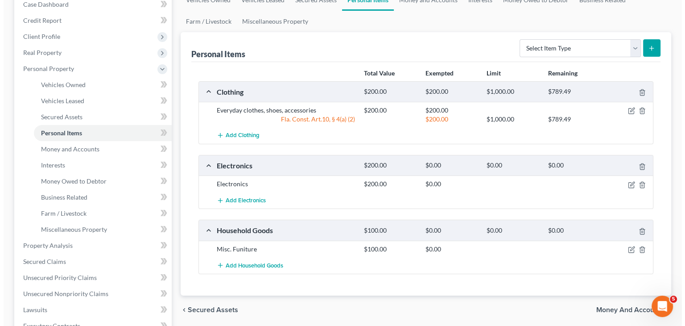
scroll to position [98, 0]
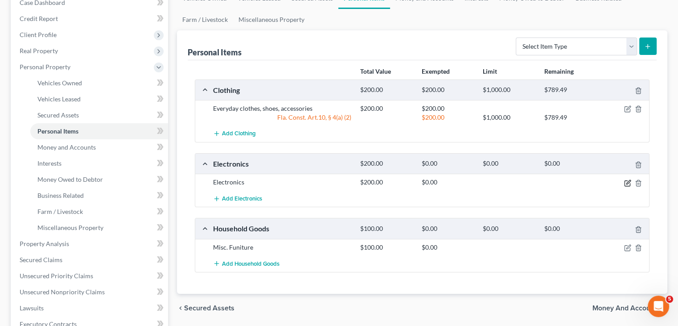
click at [627, 183] on icon "button" at bounding box center [627, 182] width 7 height 7
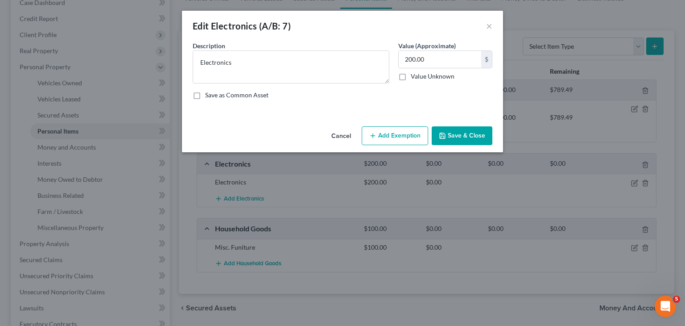
click at [398, 136] on button "Add Exemption" at bounding box center [395, 135] width 66 height 19
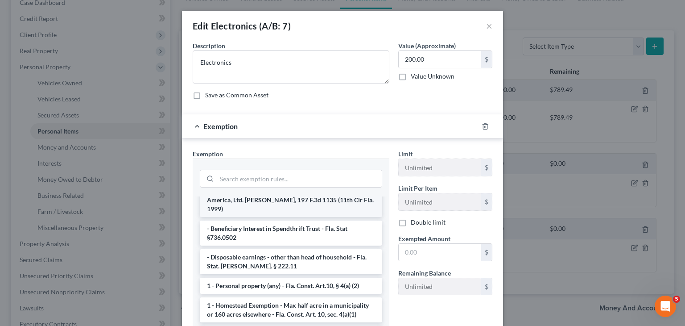
scroll to position [33, 0]
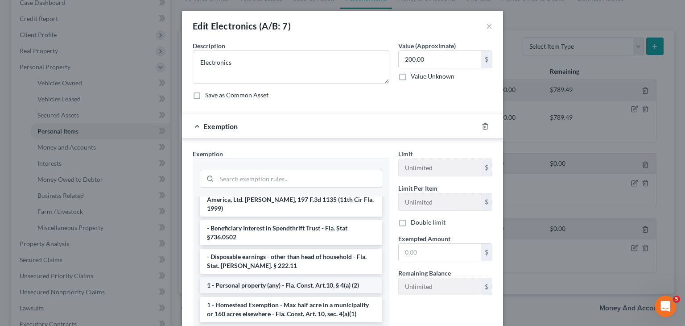
click at [276, 279] on li "1 - Personal property (any) - Fla. Const. Art.10, § 4(a) (2)" at bounding box center [291, 285] width 182 height 16
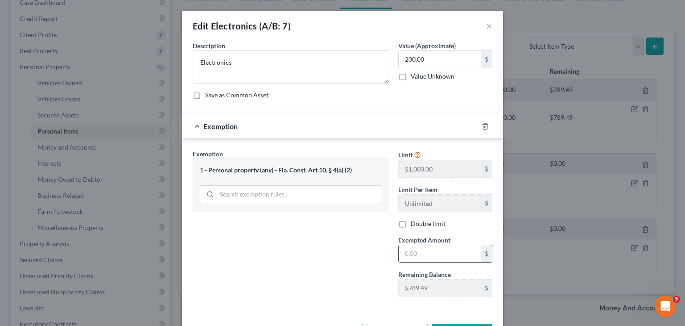
click at [410, 247] on input "text" at bounding box center [440, 253] width 82 height 17
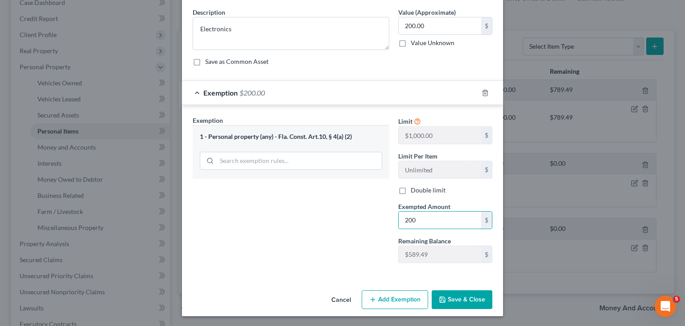
type input "200"
click at [470, 303] on button "Save & Close" at bounding box center [462, 299] width 61 height 19
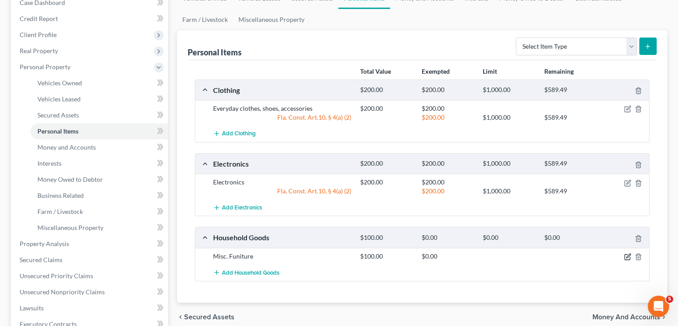
click at [627, 256] on icon "button" at bounding box center [627, 256] width 7 height 7
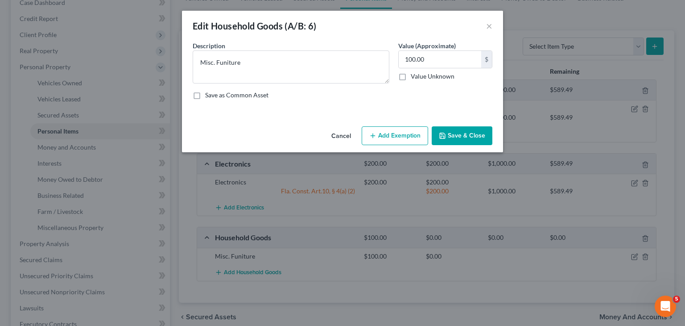
click at [408, 143] on button "Add Exemption" at bounding box center [395, 135] width 66 height 19
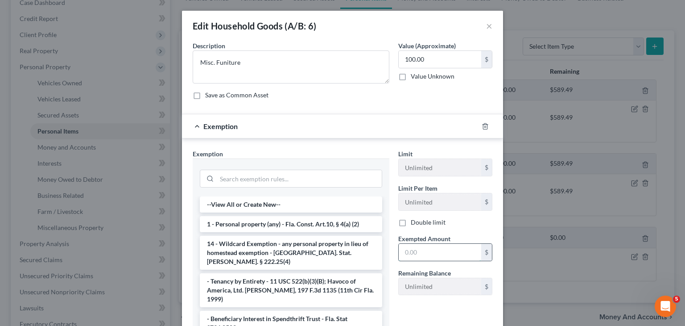
click at [422, 253] on input "text" at bounding box center [440, 251] width 82 height 17
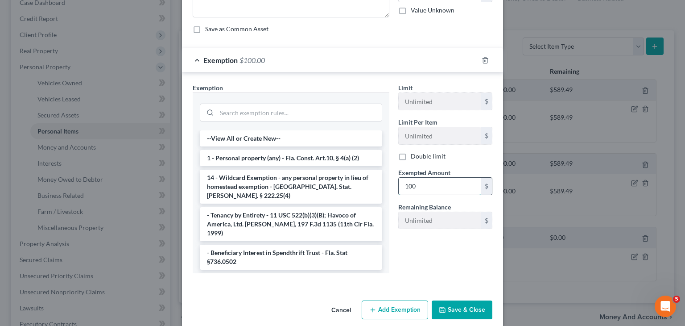
scroll to position [67, 0]
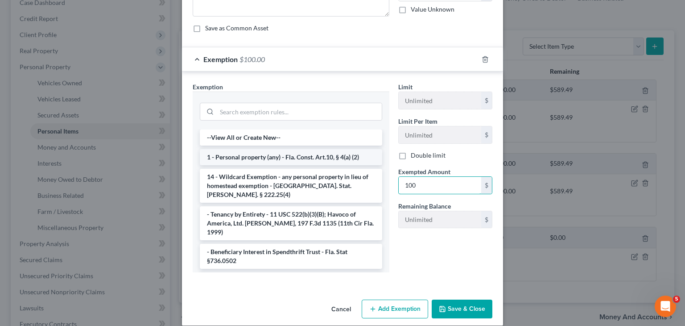
type input "100"
click at [248, 158] on li "1 - Personal property (any) - Fla. Const. Art.10, § 4(a) (2)" at bounding box center [291, 157] width 182 height 16
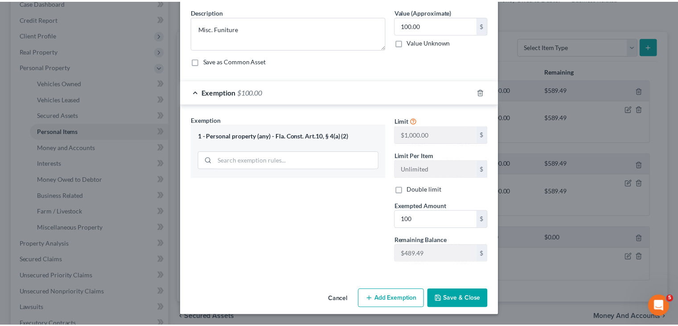
scroll to position [33, 0]
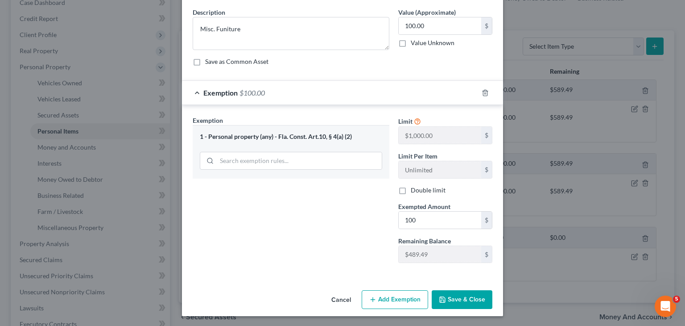
click at [460, 295] on button "Save & Close" at bounding box center [462, 299] width 61 height 19
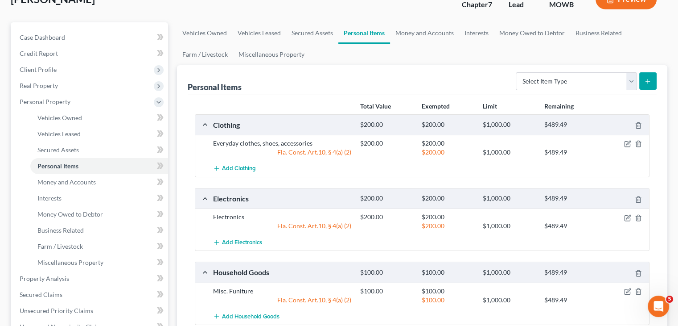
scroll to position [62, 0]
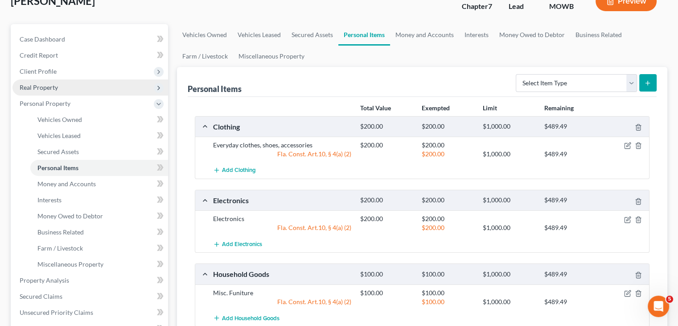
click at [63, 88] on span "Real Property" at bounding box center [90, 87] width 156 height 16
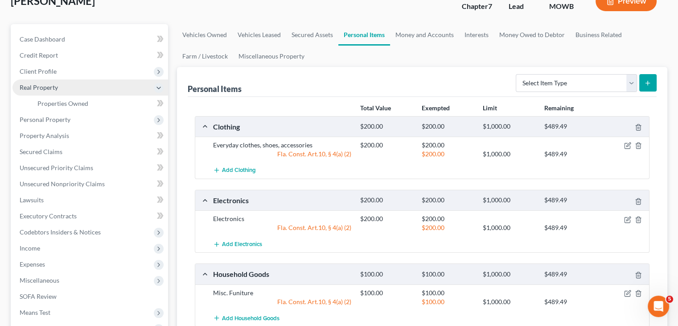
click at [63, 88] on span "Real Property" at bounding box center [90, 87] width 156 height 16
click at [64, 91] on span "Real Property" at bounding box center [90, 87] width 156 height 16
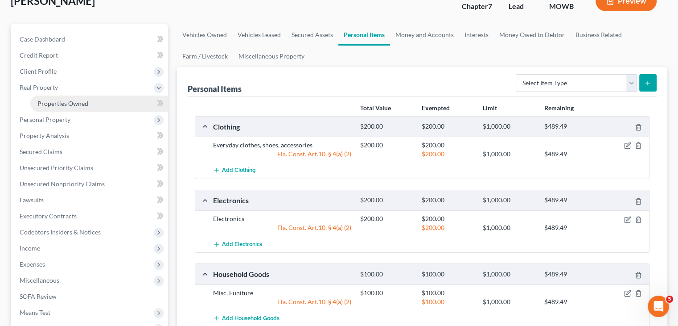
click at [62, 102] on span "Properties Owned" at bounding box center [62, 103] width 51 height 8
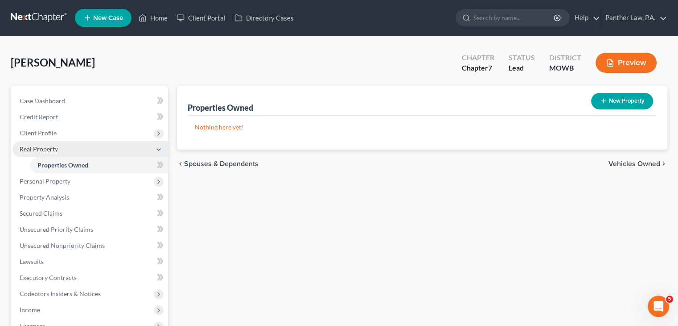
click at [46, 149] on span "Real Property" at bounding box center [39, 149] width 38 height 8
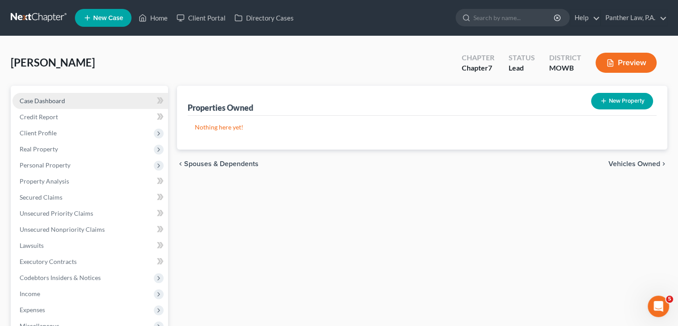
click at [69, 98] on link "Case Dashboard" at bounding box center [90, 101] width 156 height 16
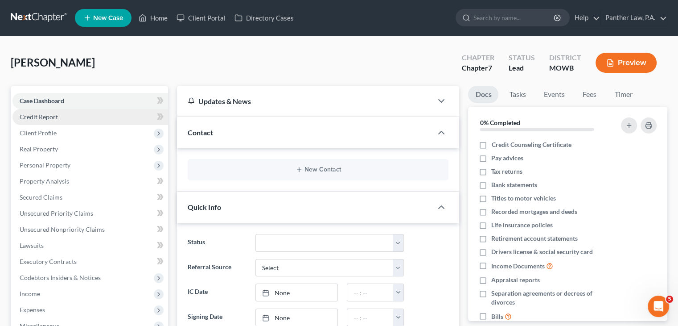
click at [60, 116] on link "Credit Report" at bounding box center [90, 117] width 156 height 16
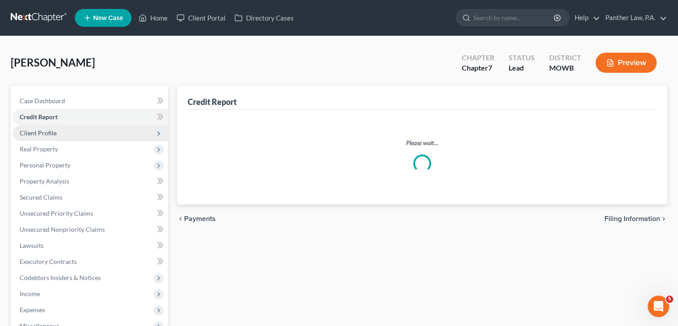
click at [52, 132] on span "Client Profile" at bounding box center [38, 133] width 37 height 8
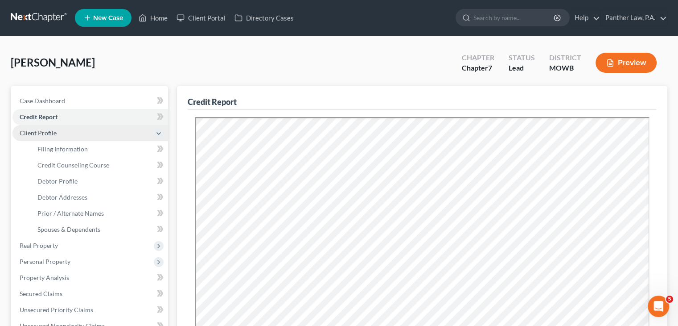
click at [52, 132] on span "Client Profile" at bounding box center [38, 133] width 37 height 8
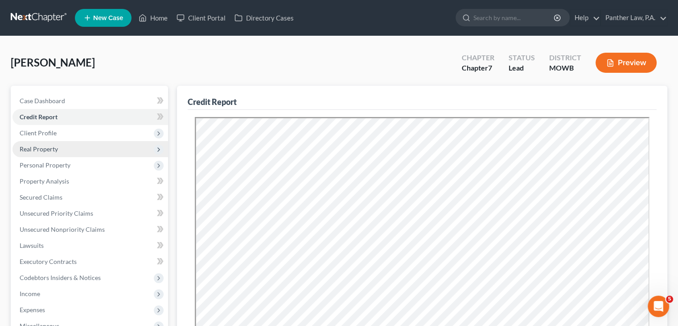
click at [59, 148] on span "Real Property" at bounding box center [90, 149] width 156 height 16
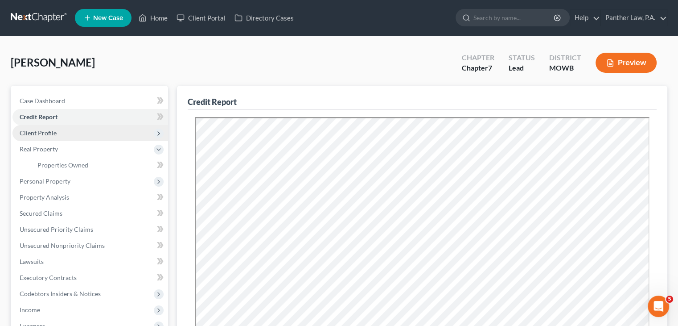
click at [47, 134] on span "Client Profile" at bounding box center [38, 133] width 37 height 8
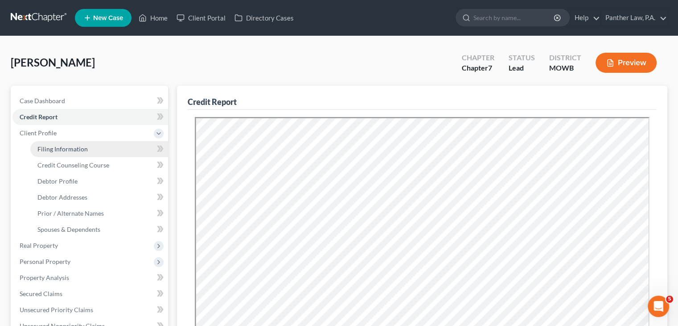
click at [57, 149] on span "Filing Information" at bounding box center [62, 149] width 50 height 8
select select "1"
select select "0"
select select "9"
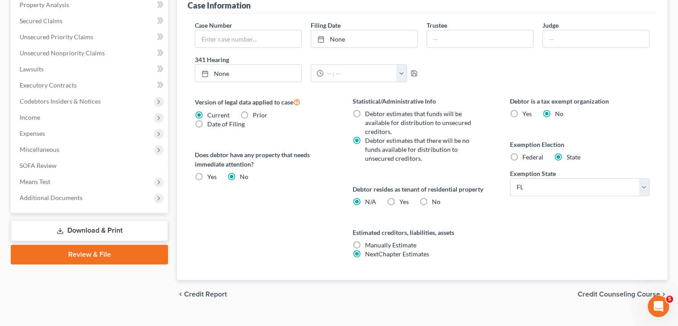
scroll to position [288, 0]
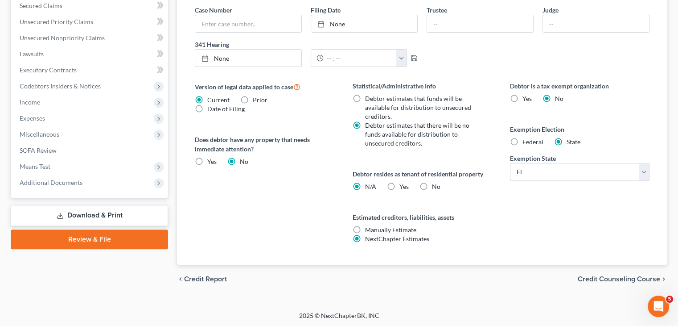
click at [591, 275] on span "Credit Counseling Course" at bounding box center [619, 278] width 82 height 7
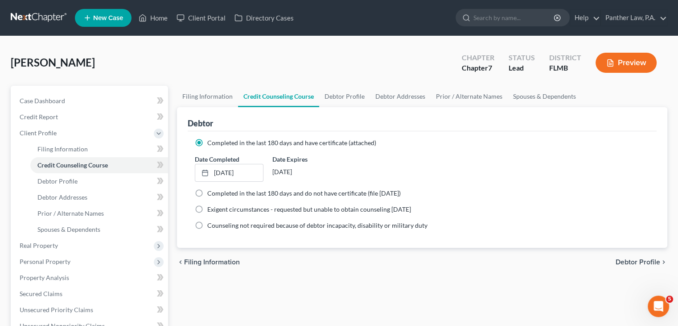
click at [637, 263] on span "Debtor Profile" at bounding box center [638, 261] width 45 height 7
select select "0"
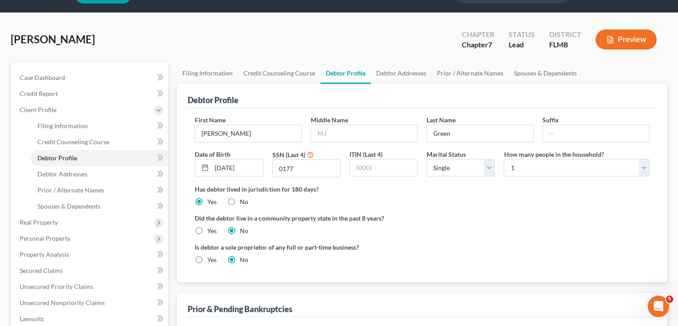
scroll to position [33, 0]
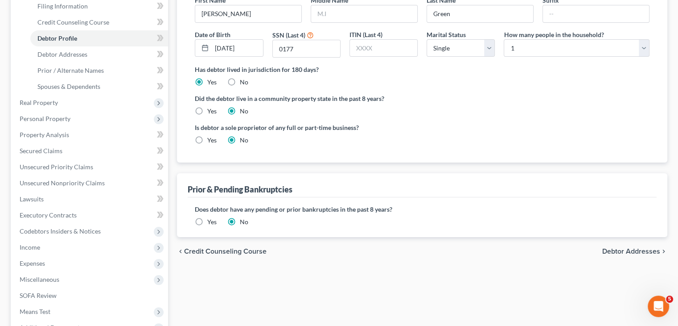
click at [611, 247] on span "Debtor Addresses" at bounding box center [631, 250] width 58 height 7
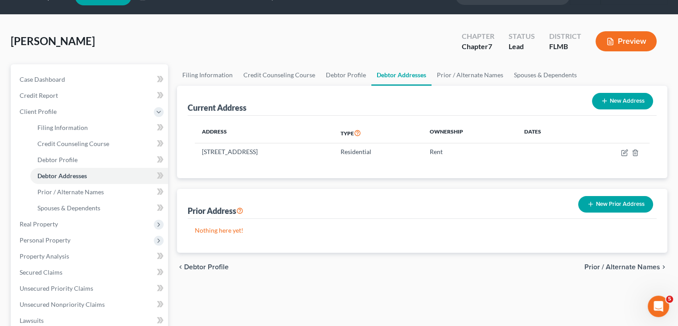
scroll to position [22, 0]
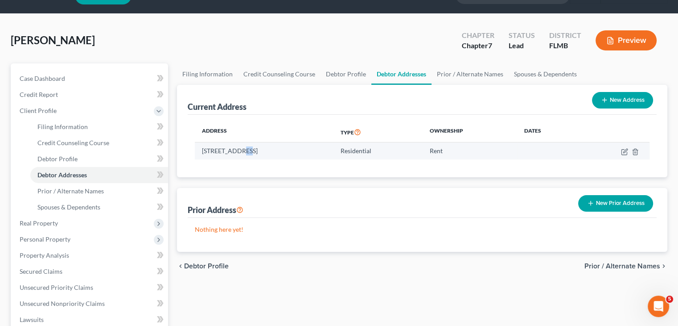
drag, startPoint x: 246, startPoint y: 148, endPoint x: 240, endPoint y: 148, distance: 5.8
click at [240, 148] on td "10207 Wexford Court, Tampa, FL 33615" at bounding box center [264, 150] width 139 height 17
drag, startPoint x: 202, startPoint y: 148, endPoint x: 264, endPoint y: 147, distance: 61.6
click at [264, 147] on td "10207 Wexford Court, Tampa, FL 33615" at bounding box center [264, 150] width 139 height 17
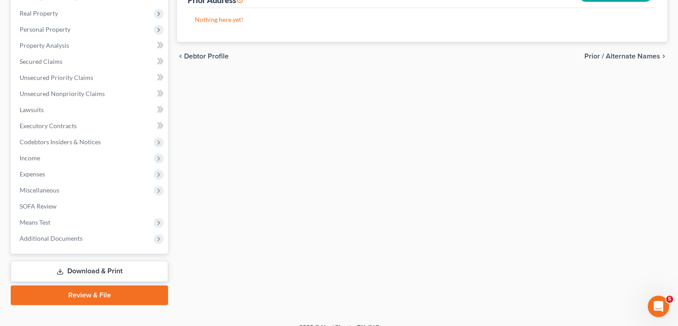
scroll to position [232, 0]
click at [62, 177] on span "Expenses" at bounding box center [90, 174] width 156 height 16
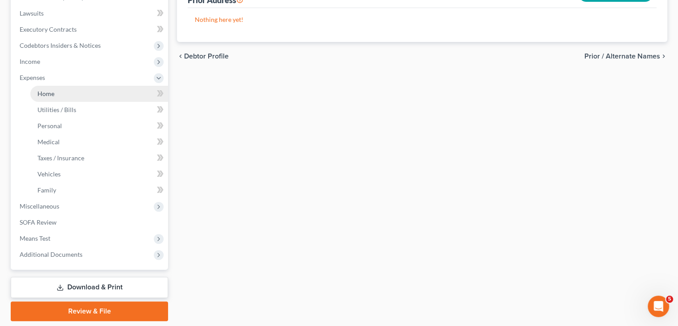
click at [66, 95] on link "Home" at bounding box center [99, 94] width 138 height 16
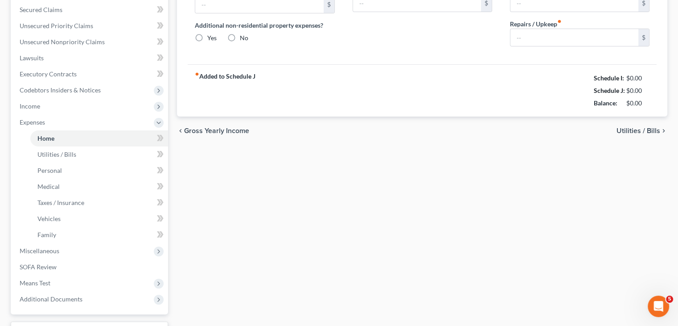
type input "0.00"
radio input "true"
type input "0.00"
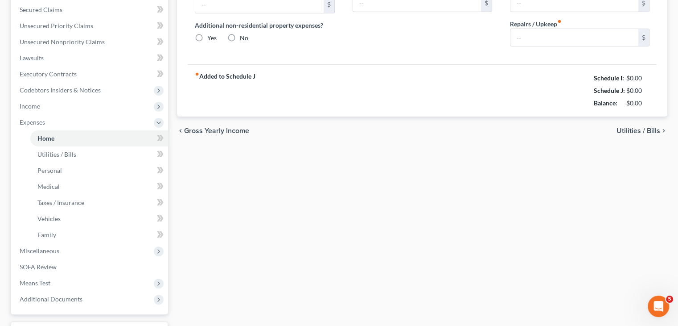
type input "0.00"
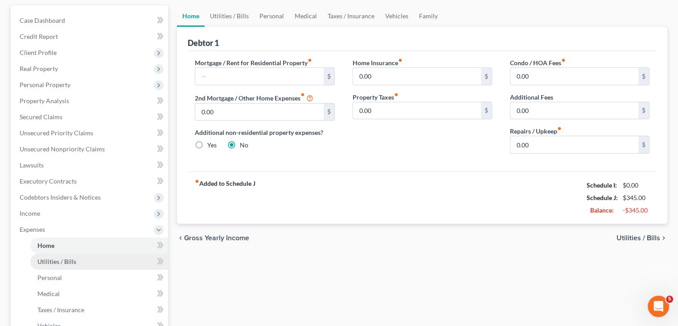
click at [51, 261] on span "Utilities / Bills" at bounding box center [56, 261] width 39 height 8
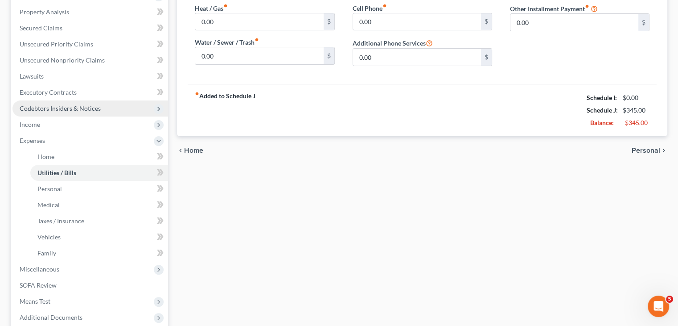
scroll to position [183, 0]
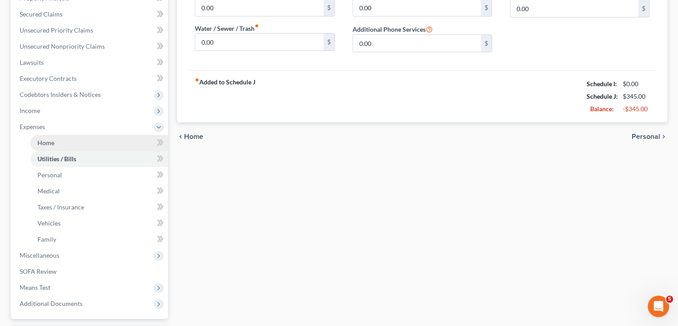
click at [45, 144] on span "Home" at bounding box center [45, 143] width 17 height 8
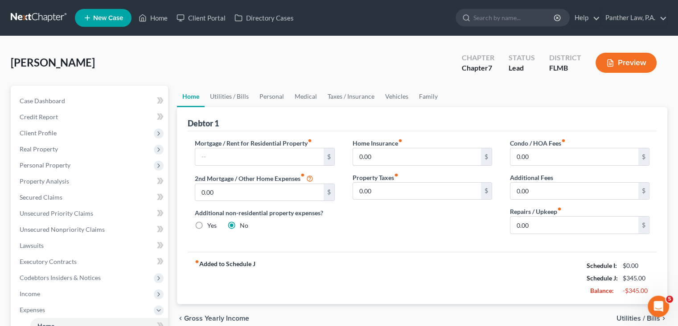
click at [32, 13] on link at bounding box center [39, 18] width 57 height 16
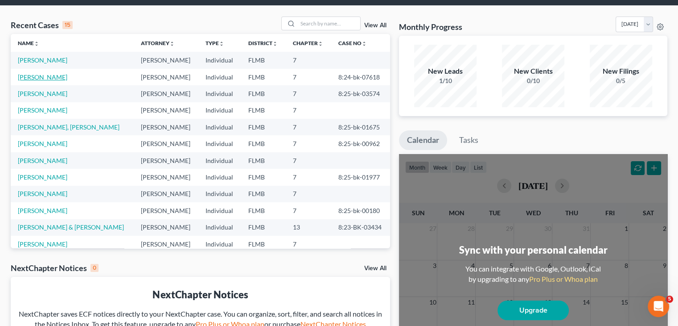
click at [53, 76] on link "[PERSON_NAME]" at bounding box center [42, 77] width 49 height 8
select select "6"
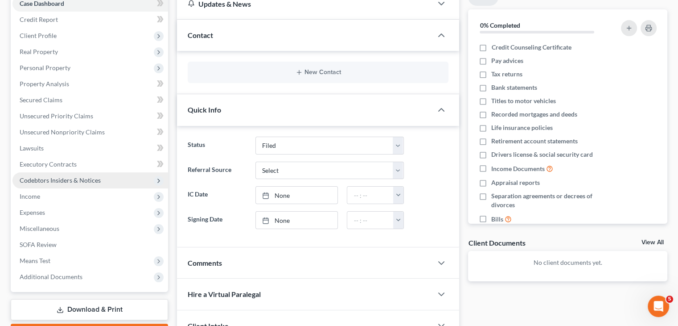
scroll to position [95, 0]
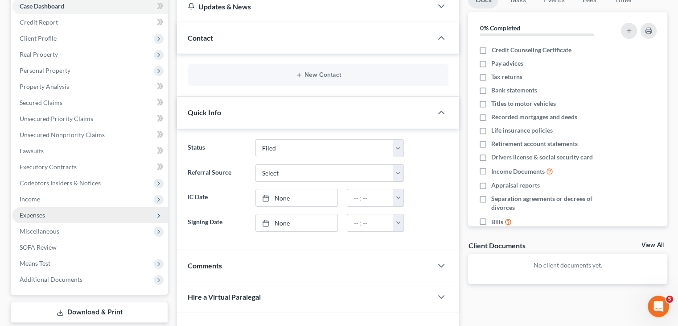
click at [36, 213] on span "Expenses" at bounding box center [32, 215] width 25 height 8
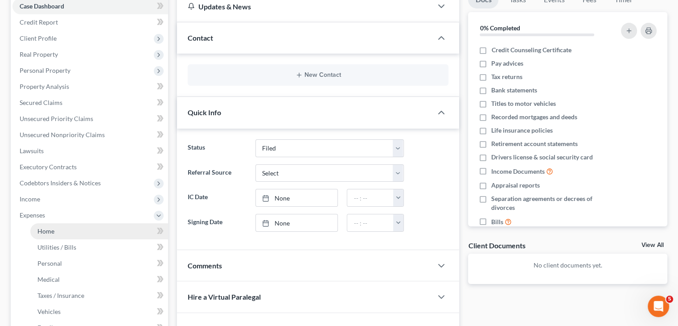
click at [43, 227] on span "Home" at bounding box center [45, 231] width 17 height 8
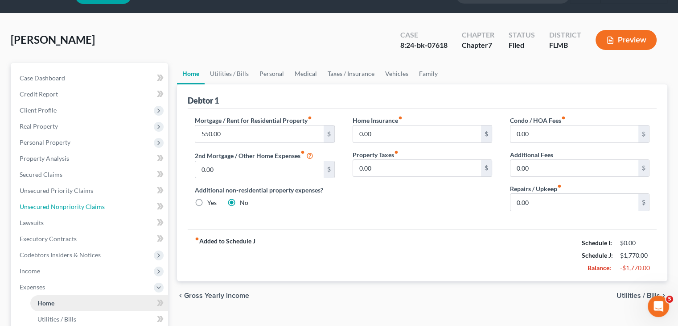
scroll to position [4, 0]
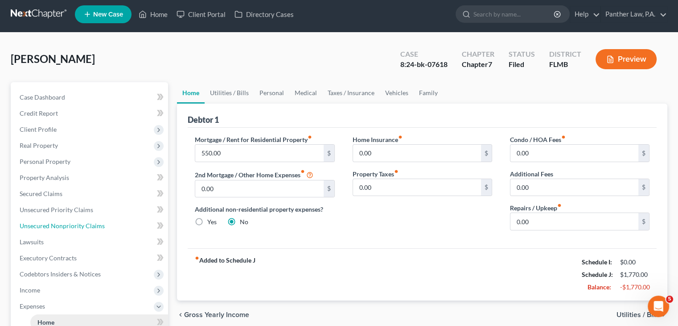
click at [43, 227] on link "Unsecured Nonpriority Claims" at bounding box center [90, 226] width 156 height 16
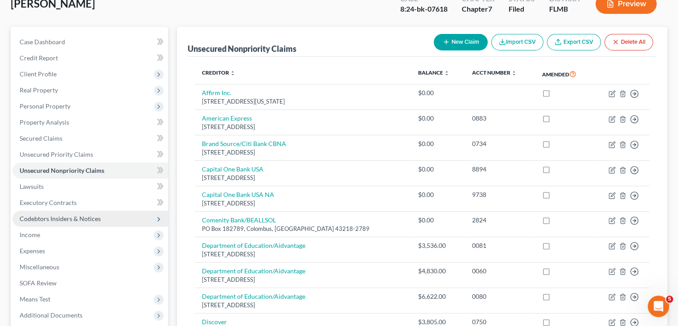
scroll to position [52, 0]
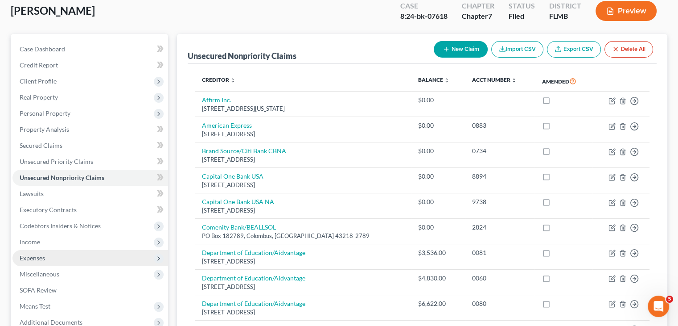
click at [30, 257] on span "Expenses" at bounding box center [32, 258] width 25 height 8
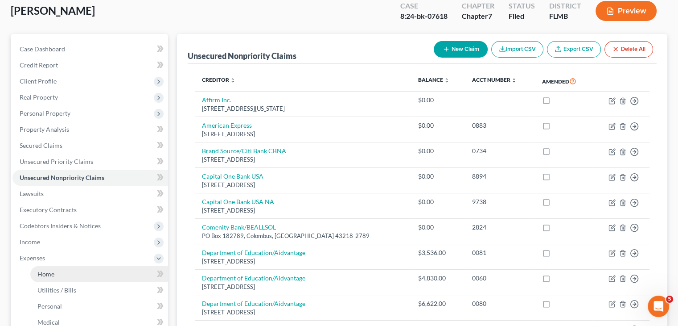
click at [41, 268] on link "Home" at bounding box center [99, 274] width 138 height 16
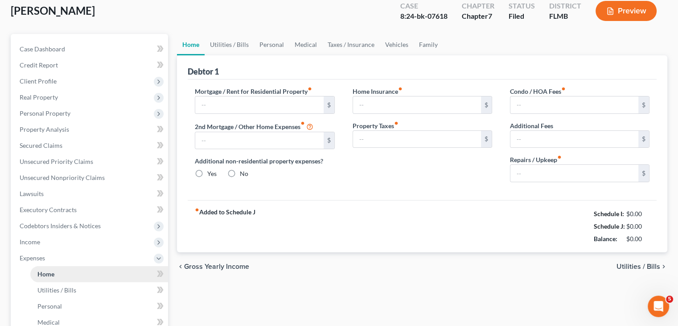
type input "550.00"
type input "0.00"
radio input "true"
type input "0.00"
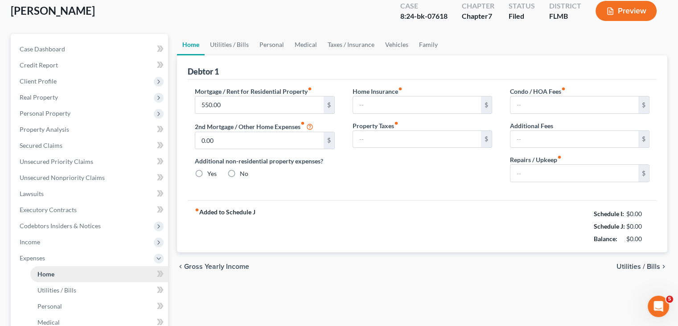
type input "0.00"
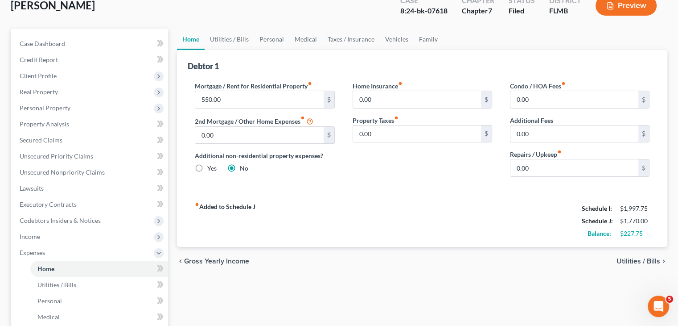
scroll to position [59, 0]
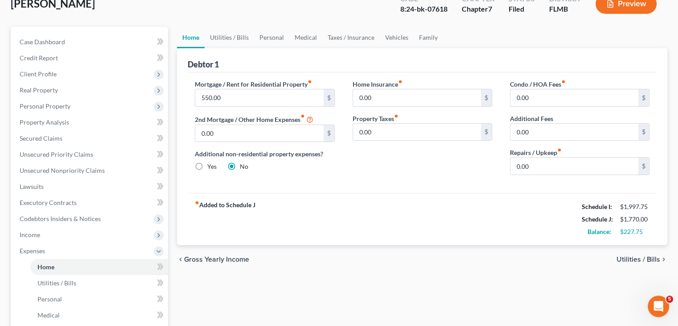
click at [639, 260] on span "Utilities / Bills" at bounding box center [639, 259] width 44 height 7
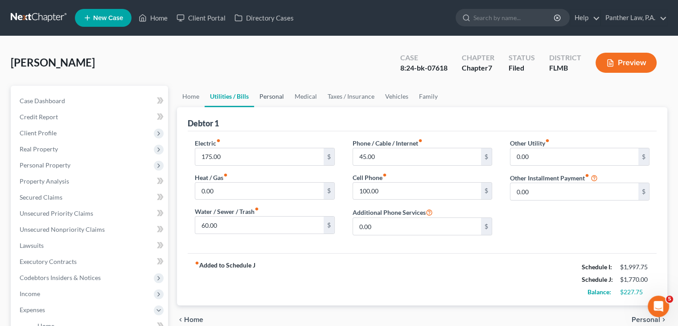
click at [281, 98] on link "Personal" at bounding box center [271, 96] width 35 height 21
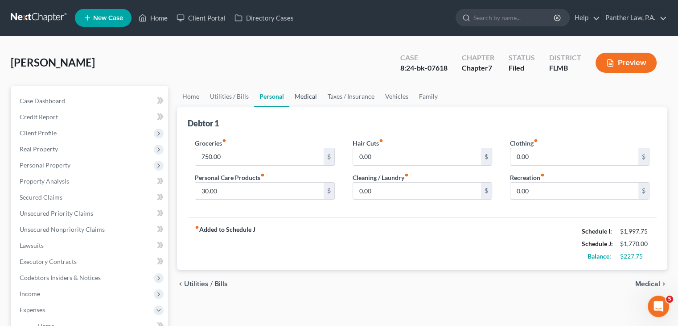
click at [297, 95] on link "Medical" at bounding box center [305, 96] width 33 height 21
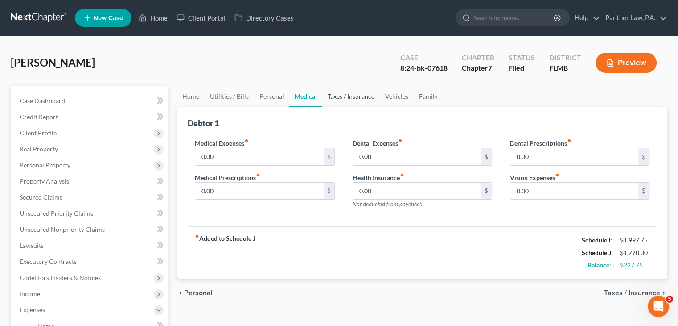
click at [332, 93] on link "Taxes / Insurance" at bounding box center [351, 96] width 58 height 21
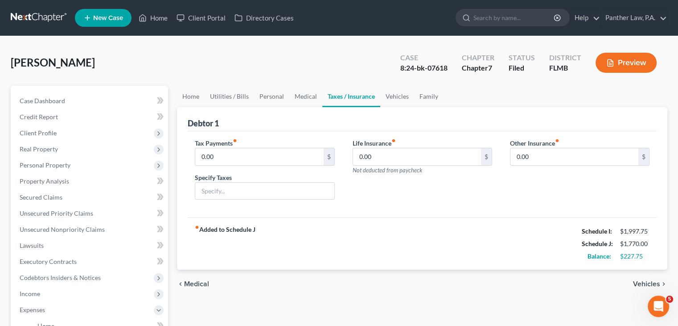
click at [332, 93] on link "Taxes / Insurance" at bounding box center [351, 96] width 58 height 21
click at [385, 94] on link "Vehicles" at bounding box center [397, 96] width 34 height 21
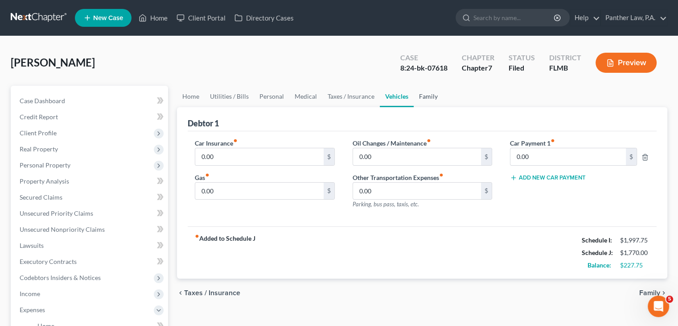
click at [433, 95] on link "Family" at bounding box center [428, 96] width 29 height 21
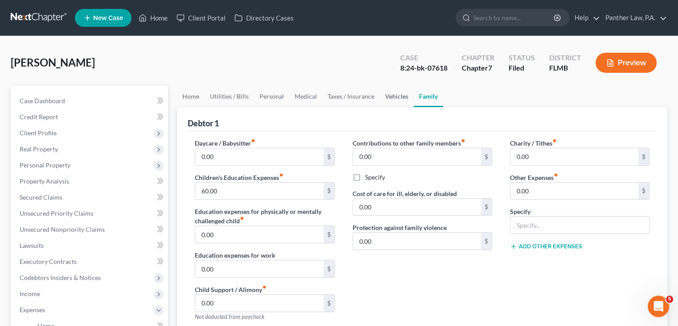
click at [392, 95] on link "Vehicles" at bounding box center [397, 96] width 34 height 21
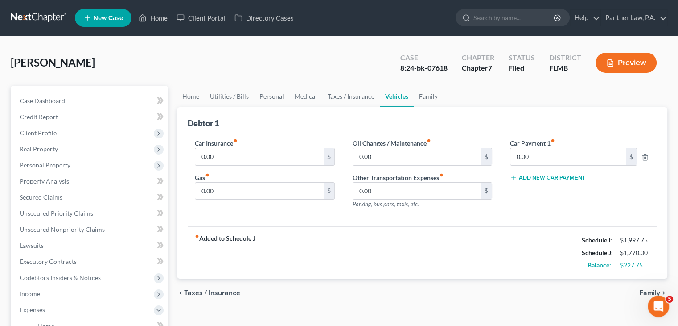
click icon "fiber_manual_record"
click link "Family"
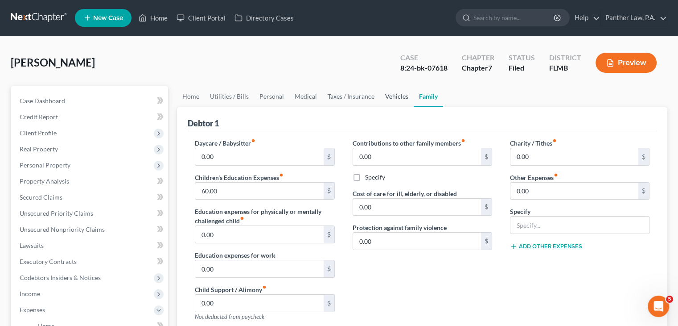
click link "Vehicles"
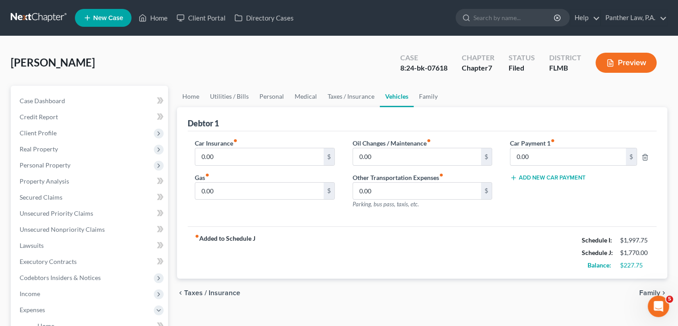
click link
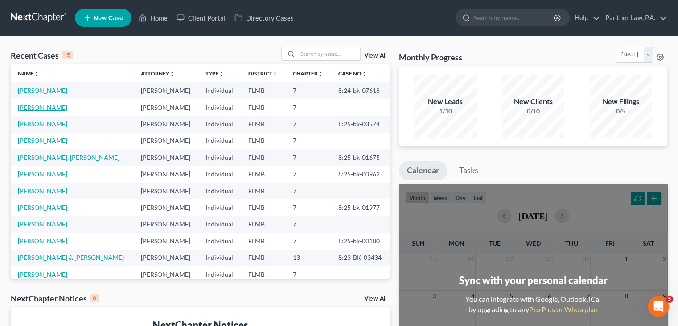
click at [52, 109] on link "[PERSON_NAME]" at bounding box center [42, 107] width 49 height 8
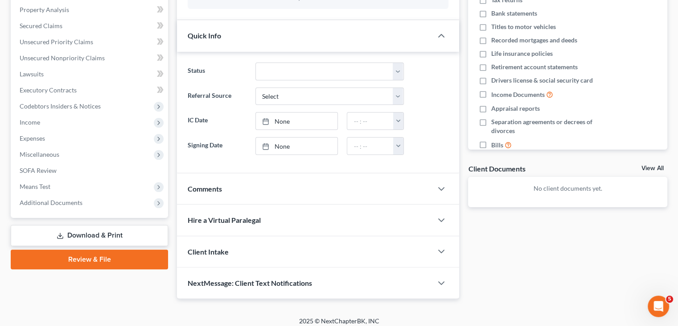
scroll to position [157, 0]
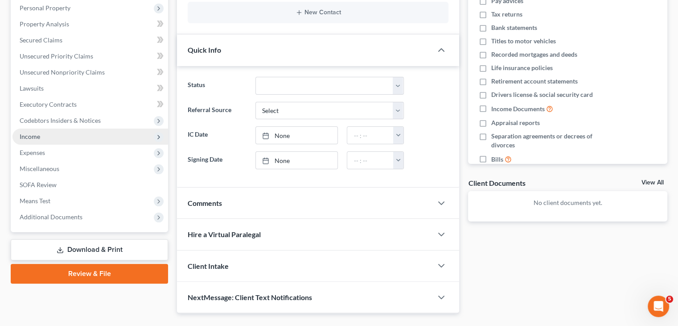
click at [37, 140] on span "Income" at bounding box center [90, 136] width 156 height 16
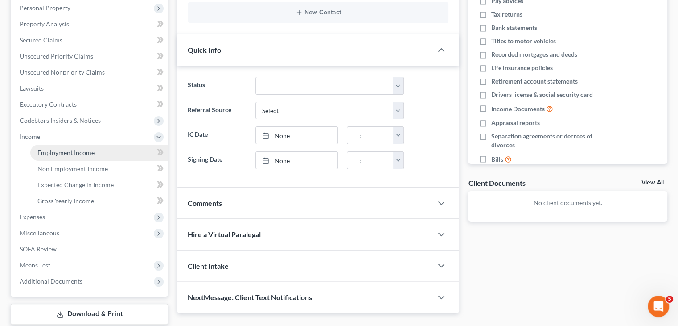
click at [62, 154] on span "Employment Income" at bounding box center [65, 152] width 57 height 8
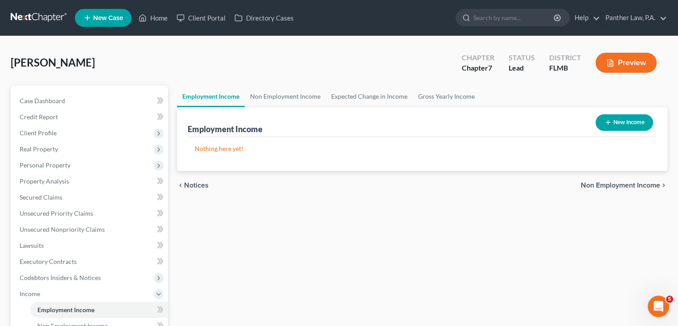
click at [630, 125] on button "New Income" at bounding box center [625, 122] width 58 height 16
select select "0"
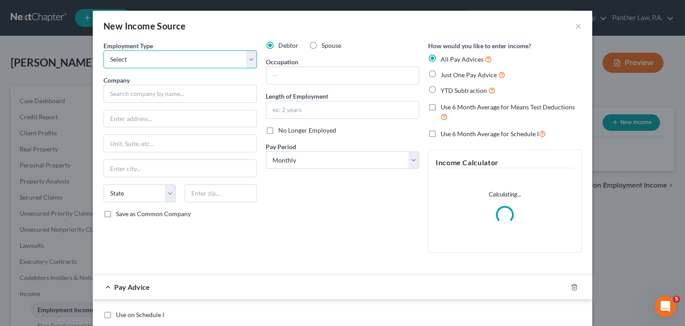
click at [180, 62] on select "Select Full or Part Time Employment Self Employment" at bounding box center [179, 59] width 153 height 18
select select "0"
click at [103, 50] on select "Select Full or Part Time Employment Self Employment" at bounding box center [179, 59] width 153 height 18
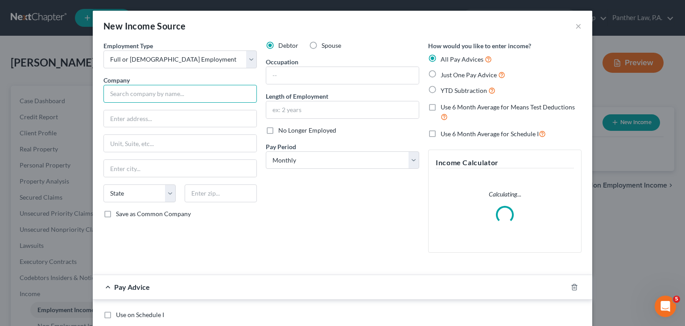
click at [157, 95] on input "text" at bounding box center [179, 94] width 153 height 18
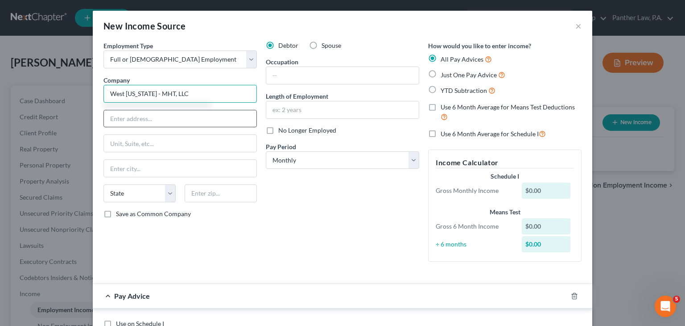
type input "West Florida - MHT, LLC"
click at [149, 113] on input "text" at bounding box center [180, 118] width 152 height 17
type input "6001 Webb Road"
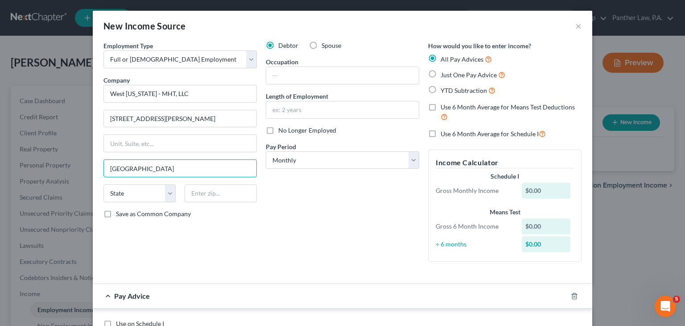
type input "Tampa"
select select "9"
type input "33615"
click at [116, 213] on label "Save as Common Company" at bounding box center [153, 213] width 75 height 9
click at [120, 213] on input "Save as Common Company" at bounding box center [123, 212] width 6 height 6
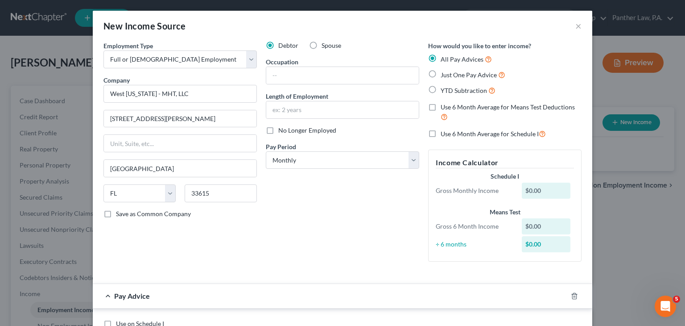
checkbox input "true"
click at [309, 166] on select "Select Monthly Twice Monthly Every Other Week Weekly" at bounding box center [342, 160] width 153 height 18
select select "1"
click at [266, 151] on select "Select Monthly Twice Monthly Every Other Week Weekly" at bounding box center [342, 160] width 153 height 18
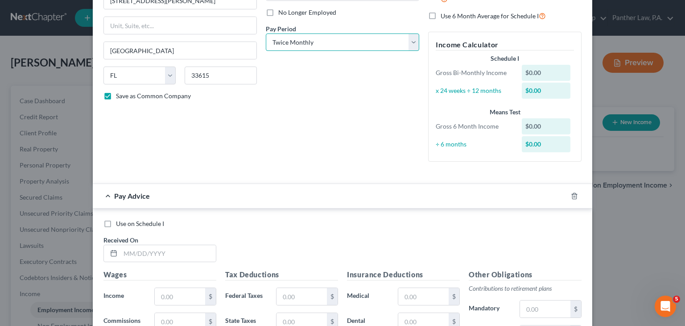
scroll to position [148, 0]
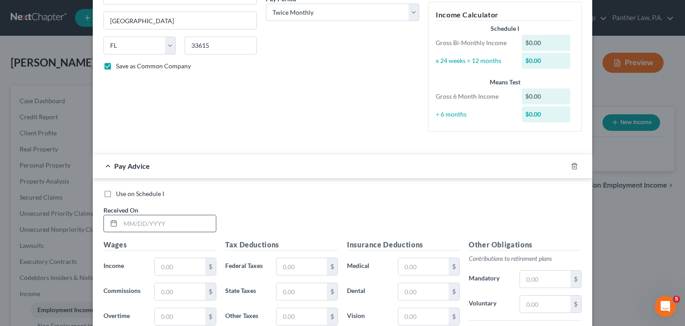
click at [173, 227] on input "text" at bounding box center [167, 223] width 95 height 17
type input "04/18/2025"
click at [172, 270] on input "text" at bounding box center [180, 266] width 50 height 17
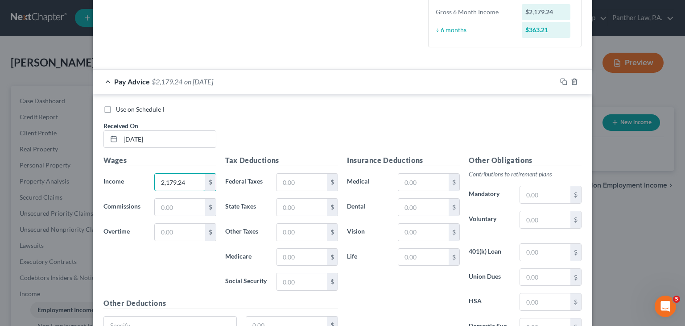
scroll to position [248, 0]
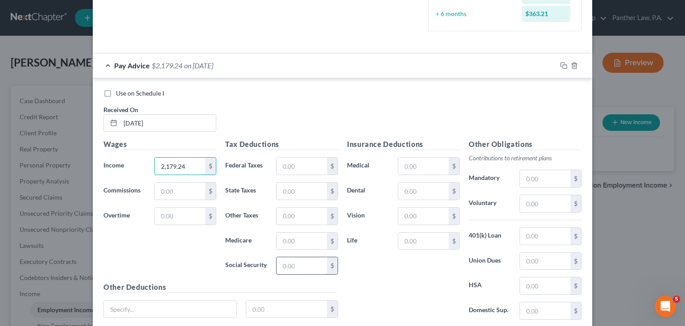
type input "2,179.24"
click at [288, 259] on input "text" at bounding box center [301, 265] width 50 height 17
type input "125.92"
click at [288, 243] on input "text" at bounding box center [301, 240] width 50 height 17
type input "29.45"
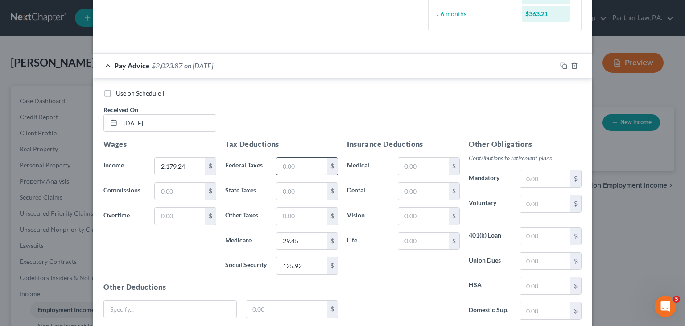
click at [297, 170] on input "text" at bounding box center [301, 165] width 50 height 17
type input "154.92"
click at [404, 165] on input "text" at bounding box center [423, 165] width 50 height 17
type input "116.20"
click at [410, 192] on input "text" at bounding box center [423, 190] width 50 height 17
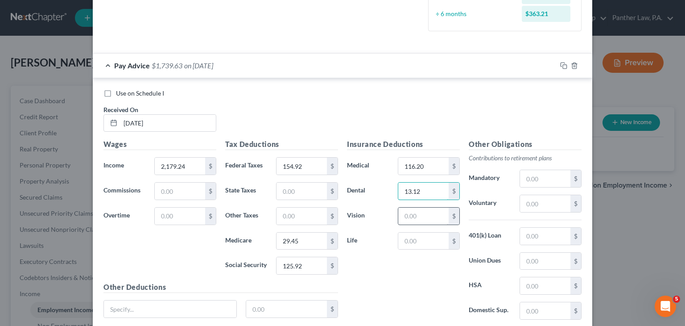
type input "13.12"
click at [408, 212] on input "text" at bounding box center [423, 215] width 50 height 17
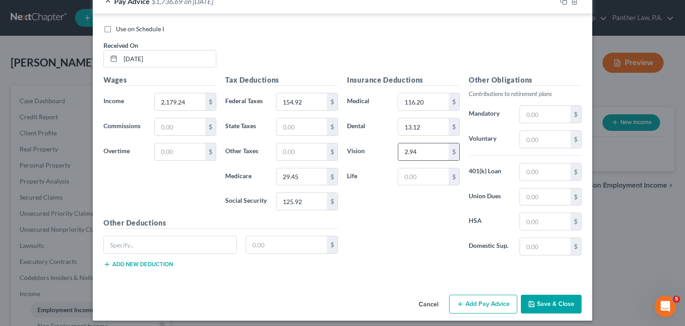
scroll to position [312, 0]
type input "2.94"
click at [530, 224] on input "text" at bounding box center [545, 221] width 50 height 17
type input "19.23"
click at [539, 144] on input "text" at bounding box center [545, 139] width 50 height 17
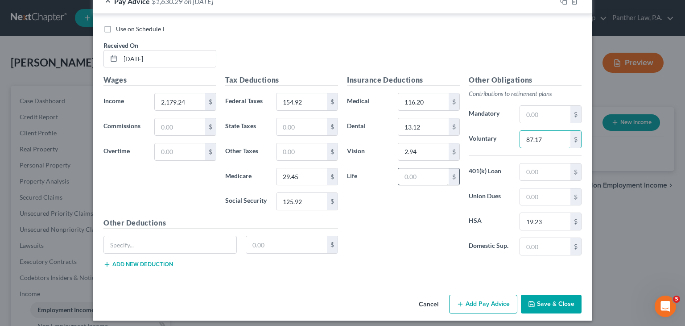
type input "87.17"
click at [426, 168] on input "text" at bounding box center [423, 176] width 50 height 17
type input "3.29"
click at [532, 174] on input "text" at bounding box center [545, 171] width 50 height 17
type input "37.82"
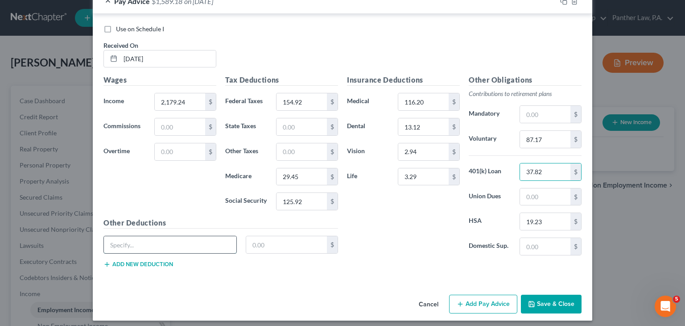
click at [144, 236] on input "text" at bounding box center [170, 244] width 132 height 17
type input "LTD"
click at [268, 245] on input "text" at bounding box center [286, 244] width 81 height 17
type input "3.12"
click at [139, 260] on button "Add new deduction" at bounding box center [138, 263] width 70 height 7
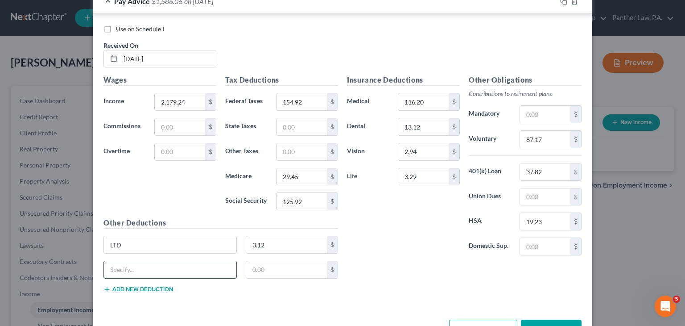
click at [125, 264] on input "text" at bounding box center [170, 269] width 132 height 17
type input "CPLegalA"
click at [275, 268] on input "text" at bounding box center [286, 269] width 81 height 17
type input "3.49"
click at [133, 287] on button "Add new deduction" at bounding box center [138, 288] width 70 height 7
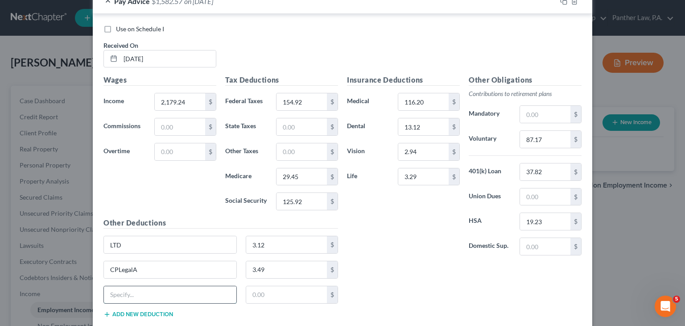
click at [125, 295] on input "text" at bounding box center [170, 294] width 132 height 17
type input "CPHomAut"
click at [262, 297] on input "text" at bounding box center [286, 294] width 81 height 17
type input "277.92"
click at [151, 307] on div "CPHomAut 277.92 $" at bounding box center [220, 297] width 243 height 25
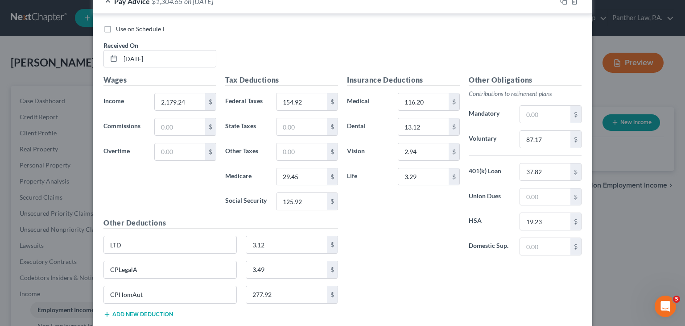
click at [148, 310] on button "Add new deduction" at bounding box center [138, 313] width 70 height 7
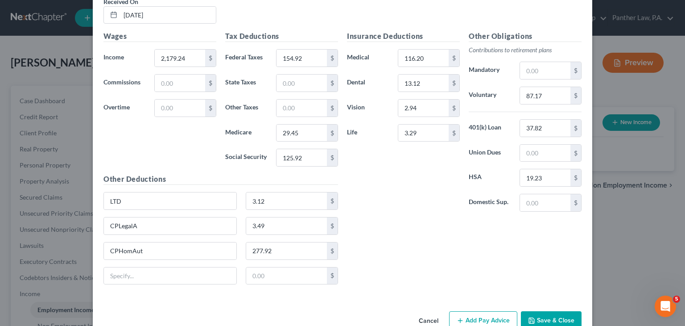
scroll to position [375, 0]
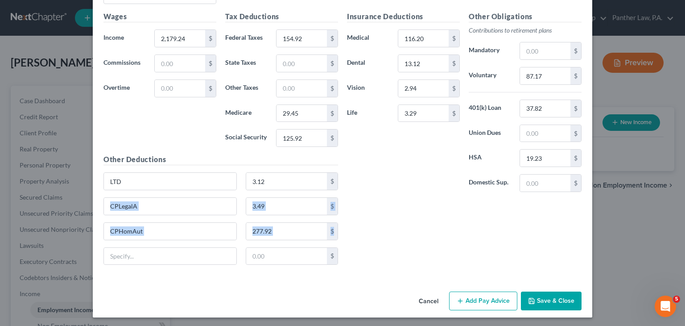
drag, startPoint x: 113, startPoint y: 263, endPoint x: 63, endPoint y: 208, distance: 74.5
click at [63, 208] on div "New Income Source × Employment Type * Select Full or Part Time Employment Self …" at bounding box center [342, 163] width 685 height 326
click at [132, 254] on input "text" at bounding box center [170, 255] width 132 height 17
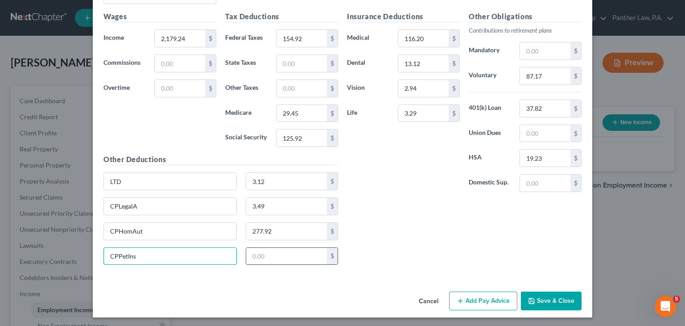
type input "CPPetIns"
click at [266, 257] on input "text" at bounding box center [286, 255] width 81 height 17
type input "55.49"
click at [474, 299] on button "Add Pay Advice" at bounding box center [483, 300] width 68 height 19
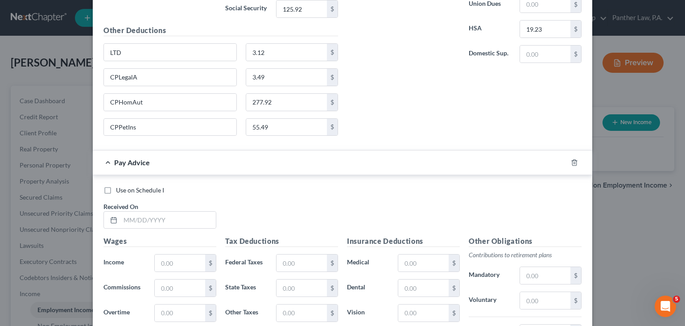
scroll to position [505, 0]
click at [139, 212] on input "text" at bounding box center [167, 219] width 95 height 17
type input "04/04/2025"
click at [174, 254] on input "text" at bounding box center [180, 262] width 50 height 17
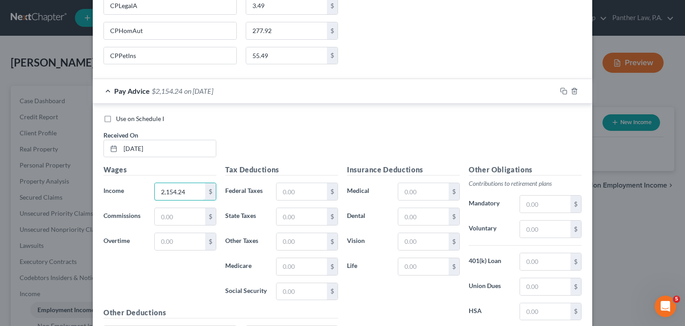
scroll to position [582, 0]
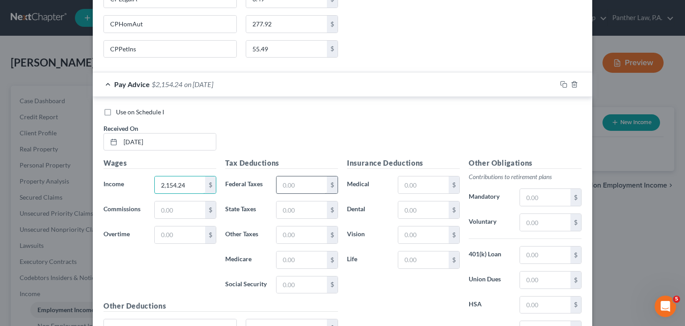
type input "2,154.24"
click at [283, 179] on input "text" at bounding box center [301, 184] width 50 height 17
click at [223, 266] on div "Tax Deductions Federal Taxes $ State Taxes $ Other Taxes $ Medicare $ Social Se…" at bounding box center [282, 228] width 122 height 143
click at [286, 281] on input "text" at bounding box center [301, 284] width 50 height 17
type input "125.93"
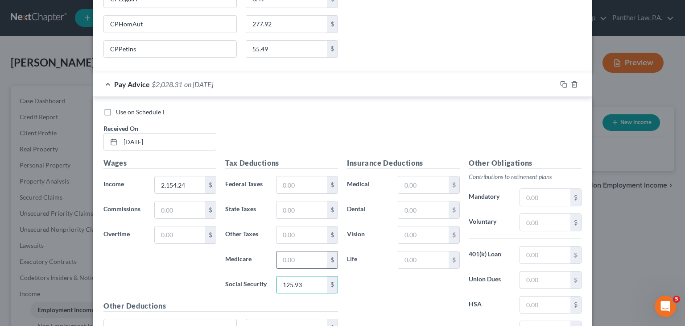
click at [281, 259] on input "text" at bounding box center [301, 259] width 50 height 17
type input "29.44"
click at [291, 184] on input "text" at bounding box center [301, 184] width 50 height 17
type input "154.85"
click at [404, 188] on input "text" at bounding box center [423, 184] width 50 height 17
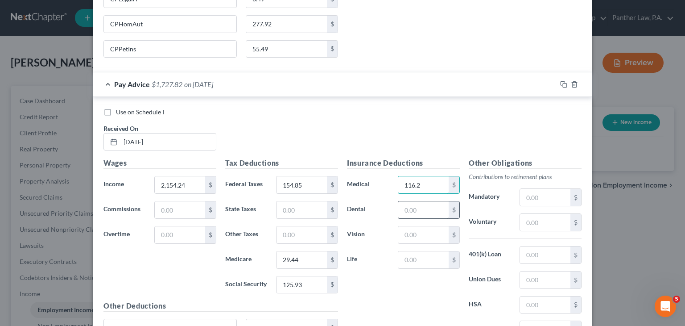
type input "116.2"
click at [410, 201] on input "text" at bounding box center [423, 209] width 50 height 17
type input "13.12"
click at [412, 229] on input "text" at bounding box center [423, 234] width 50 height 17
type input "2.94"
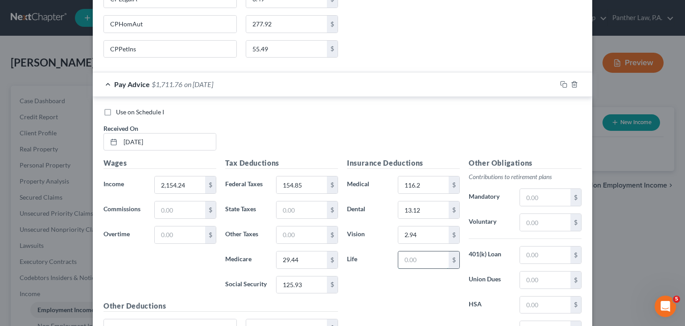
click at [416, 254] on input "text" at bounding box center [423, 259] width 50 height 17
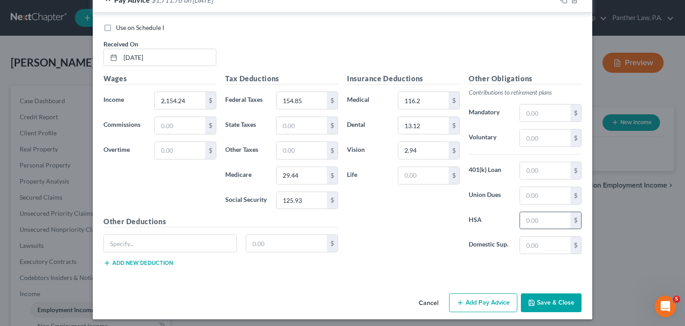
click at [530, 219] on input "text" at bounding box center [545, 220] width 50 height 17
type input "19.23"
click at [541, 168] on input "text" at bounding box center [545, 170] width 50 height 17
click at [534, 134] on input "text" at bounding box center [545, 137] width 50 height 17
type input "87.17"
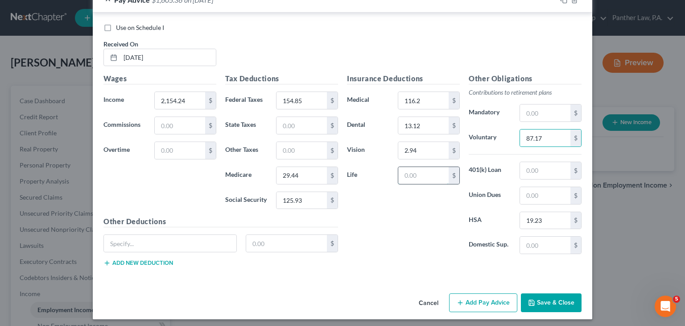
click at [414, 175] on input "text" at bounding box center [423, 175] width 50 height 17
type input "3.29"
click at [544, 168] on input "text" at bounding box center [545, 170] width 50 height 17
type input "37.82"
click at [144, 236] on input "text" at bounding box center [170, 243] width 132 height 17
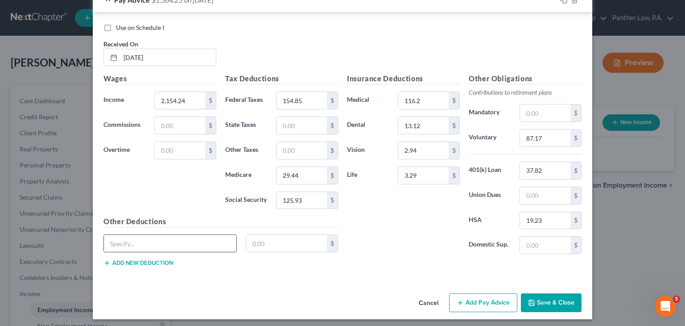
click at [144, 236] on input "text" at bounding box center [170, 243] width 132 height 17
type input "LTD"
click at [305, 241] on input "text" at bounding box center [286, 243] width 81 height 17
type input "3.12"
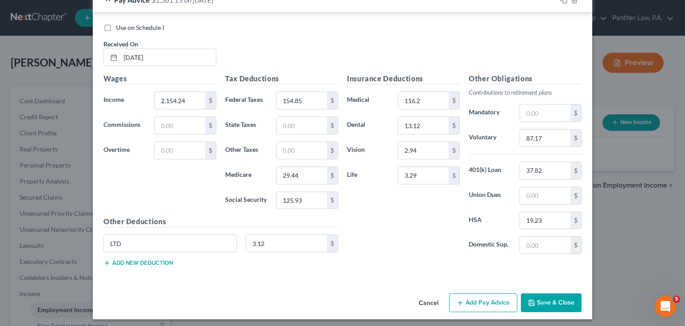
click at [146, 251] on div "LTD 3.12 $" at bounding box center [220, 246] width 243 height 25
click at [139, 259] on button "Add new deduction" at bounding box center [138, 262] width 70 height 7
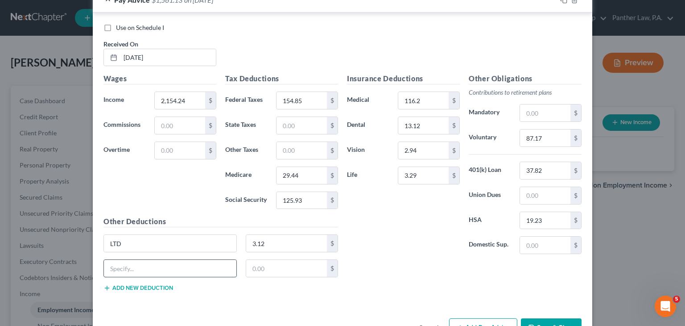
click at [114, 268] on input "text" at bounding box center [170, 268] width 132 height 17
type input "CP"
click at [264, 269] on input "text" at bounding box center [286, 268] width 81 height 17
click at [268, 264] on input "text" at bounding box center [286, 268] width 81 height 17
paste input "339.72"
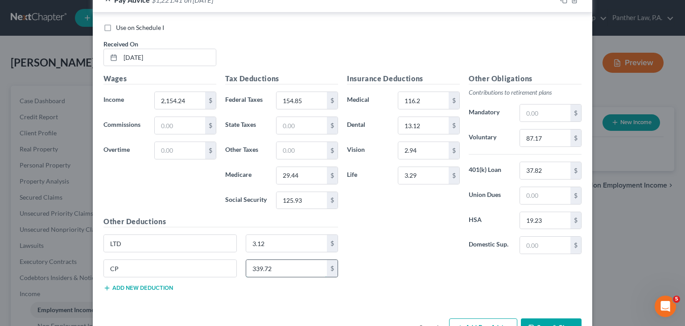
click at [268, 264] on input "339.72" at bounding box center [286, 268] width 81 height 17
type input "339.72"
click at [141, 288] on div "Other Deductions LTD 3.12 $ CP 339.72 $ Add new deduction" at bounding box center [220, 257] width 243 height 82
click at [139, 286] on button "Add new deduction" at bounding box center [138, 287] width 70 height 7
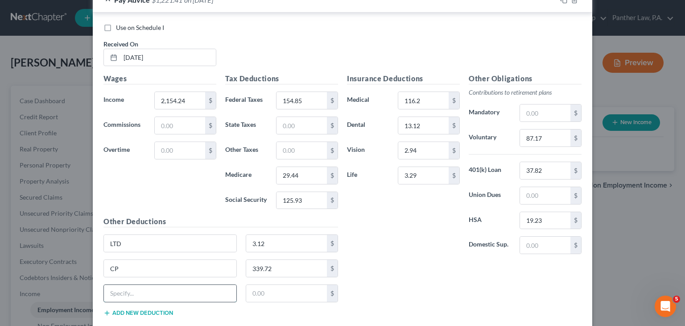
click at [123, 289] on input "text" at bounding box center [170, 292] width 132 height 17
type input "Accident"
click at [256, 288] on input "text" at bounding box center [286, 292] width 81 height 17
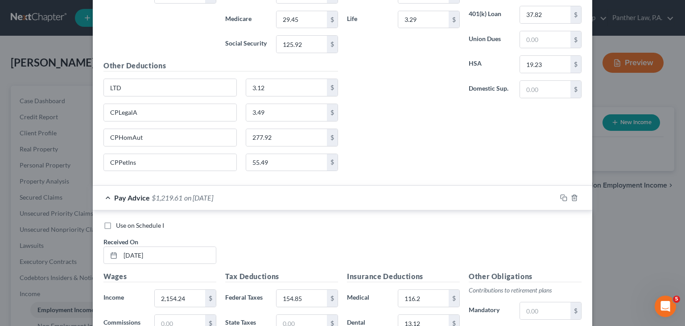
scroll to position [465, 0]
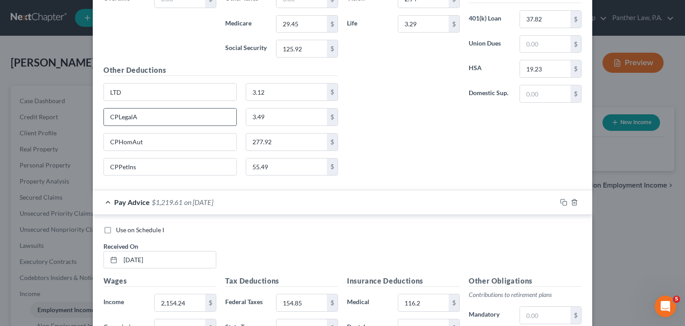
type input "1.80"
click at [139, 115] on input "CPLegalA" at bounding box center [170, 116] width 132 height 17
type input "CP"
click at [276, 113] on input "3.49" at bounding box center [286, 116] width 81 height 17
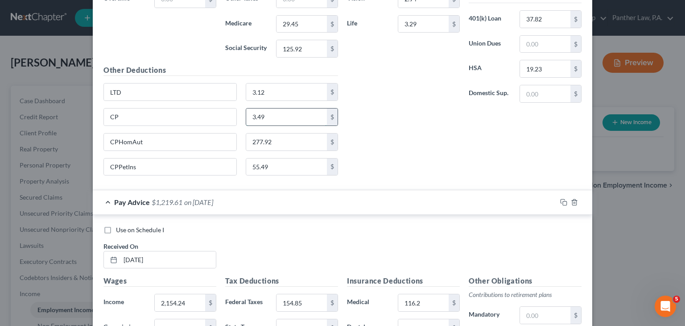
paste input "39.72"
type input "339.72"
click at [149, 163] on input "CPPetIns" at bounding box center [170, 166] width 132 height 17
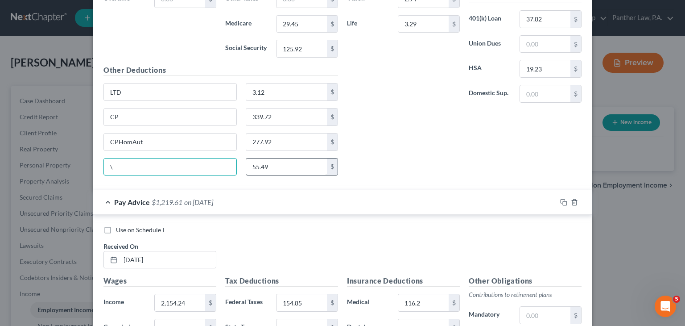
type input "\"
click at [302, 163] on input "55.49" at bounding box center [286, 166] width 81 height 17
type input "0"
click at [120, 168] on input "\" at bounding box center [170, 166] width 132 height 17
click at [185, 137] on input "CPHomAut" at bounding box center [170, 141] width 132 height 17
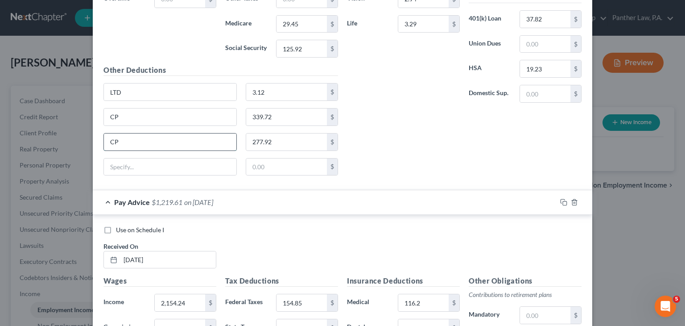
type input "C"
type input "Accident"
click at [247, 170] on input "text" at bounding box center [286, 166] width 81 height 17
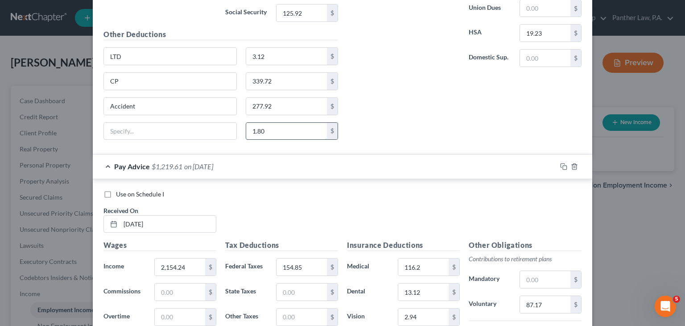
scroll to position [499, 0]
type input "1.80"
click at [257, 109] on input "277.92" at bounding box center [286, 107] width 81 height 17
type input "1.80"
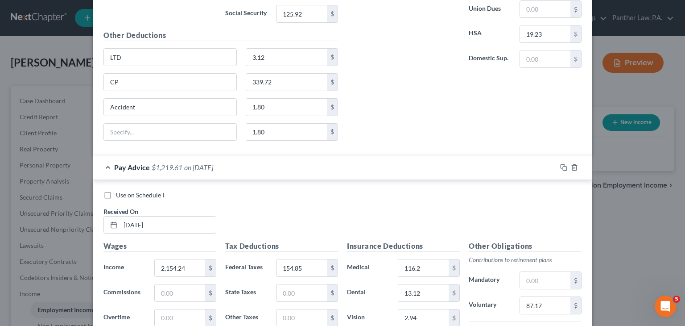
click at [257, 116] on div "Accident 1.80 $" at bounding box center [220, 110] width 243 height 25
click at [255, 126] on input "1.80" at bounding box center [286, 132] width 81 height 17
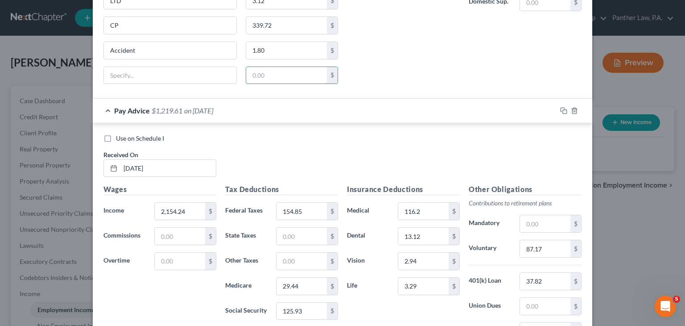
scroll to position [527, 0]
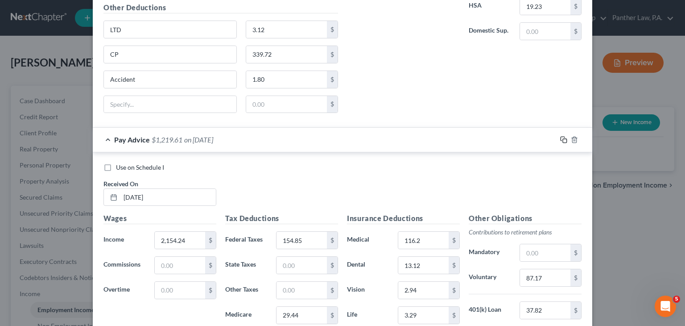
click at [560, 139] on icon "button" at bounding box center [563, 139] width 7 height 7
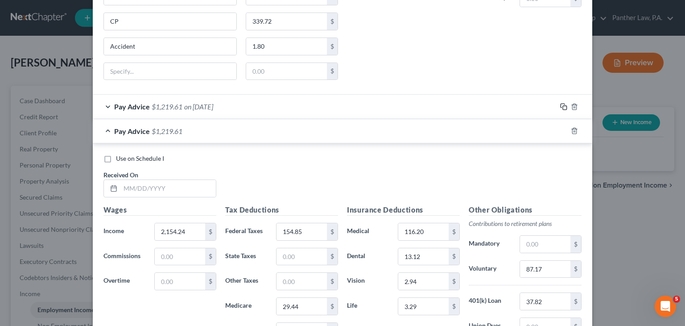
scroll to position [560, 0]
click at [104, 104] on div "Pay Advice $1,219.61 on 04/04/2025" at bounding box center [325, 107] width 464 height 24
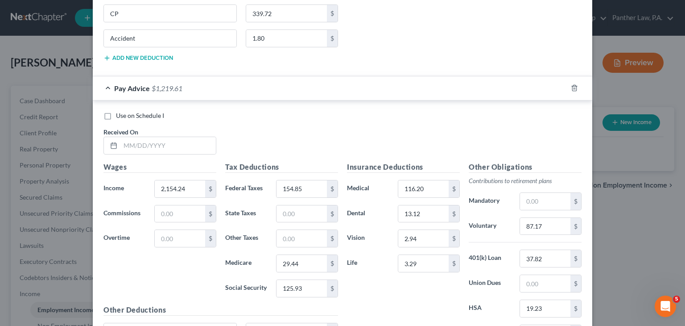
scroll to position [920, 0]
click at [129, 141] on input "text" at bounding box center [167, 146] width 95 height 17
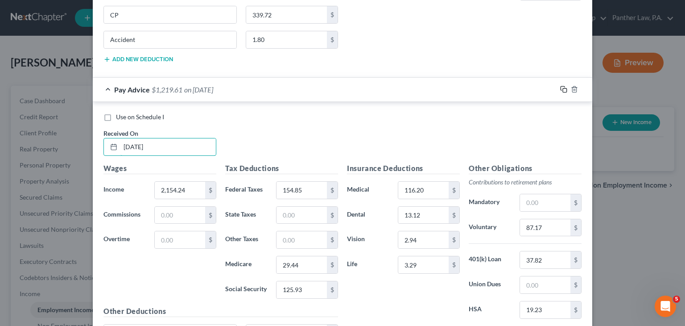
type input "03/21/2025"
click at [560, 86] on icon "button" at bounding box center [563, 89] width 7 height 7
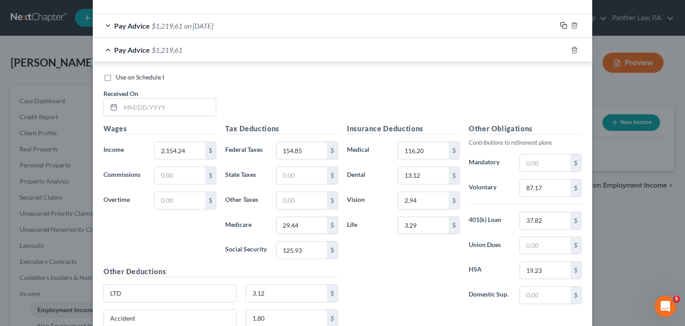
scroll to position [988, 0]
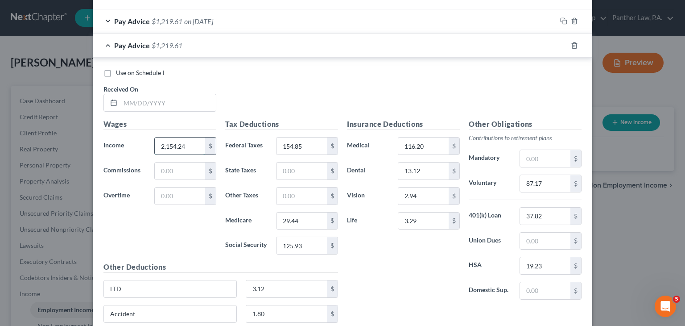
click at [175, 140] on input "2,154.24" at bounding box center [180, 145] width 50 height 17
click at [175, 143] on input "1,723.39" at bounding box center [180, 145] width 50 height 17
type input "2,179.24"
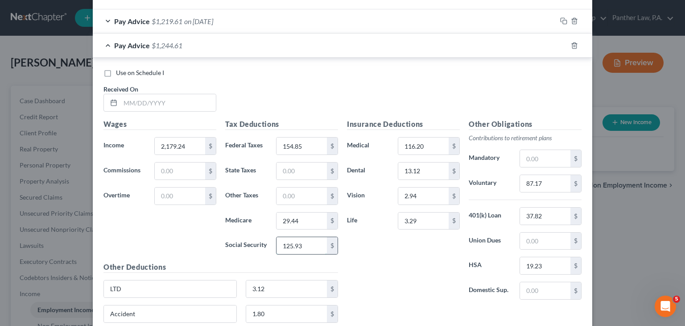
click at [310, 244] on input "125.93" at bounding box center [301, 245] width 50 height 17
type input "125.92"
click at [303, 218] on input "29.44" at bounding box center [301, 220] width 50 height 17
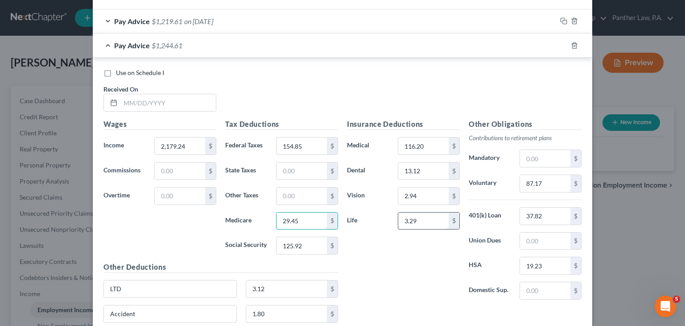
type input "29.45"
click at [421, 213] on input "3.29" at bounding box center [423, 220] width 50 height 17
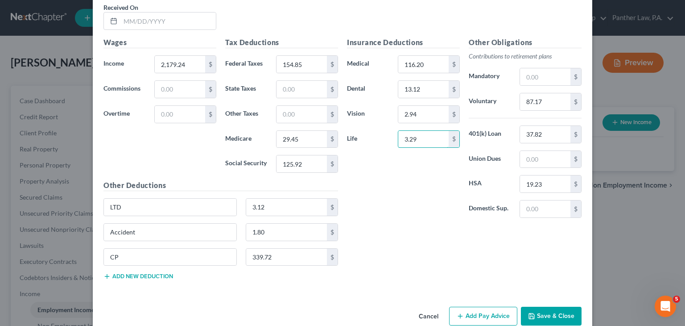
scroll to position [1081, 0]
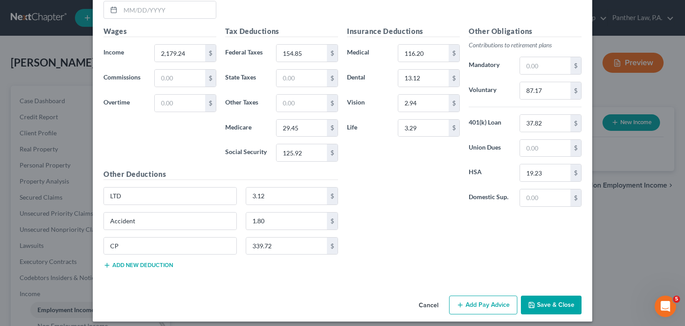
click at [548, 300] on button "Save & Close" at bounding box center [551, 304] width 61 height 19
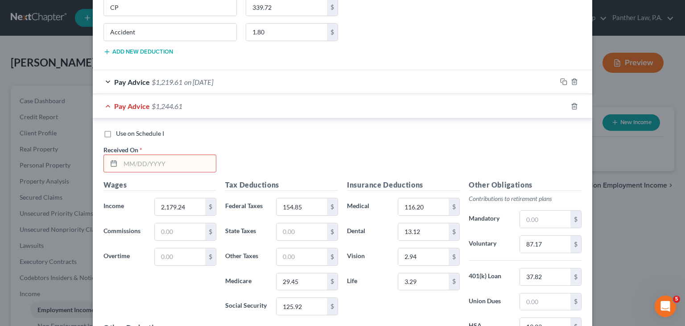
scroll to position [929, 0]
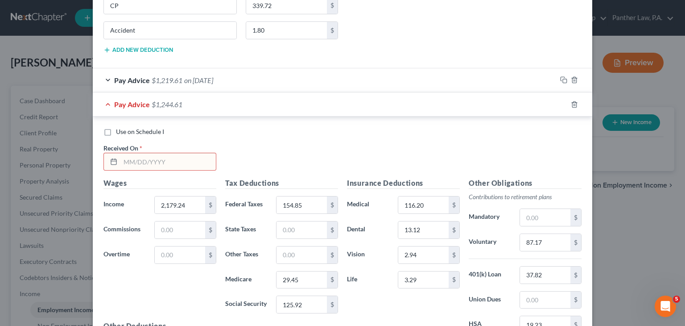
click at [162, 157] on input "text" at bounding box center [167, 161] width 95 height 17
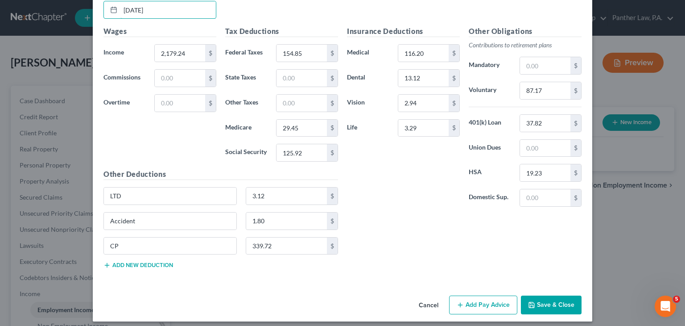
type input "03/07/2025"
click at [548, 295] on button "Save & Close" at bounding box center [551, 304] width 61 height 19
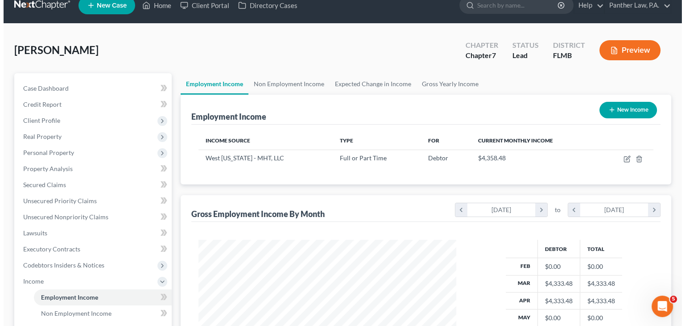
scroll to position [12, 0]
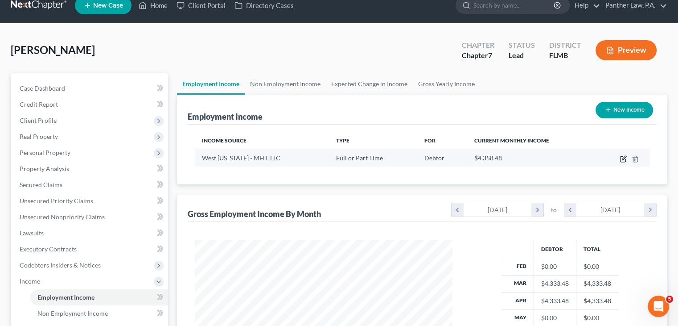
click at [622, 158] on icon "button" at bounding box center [624, 158] width 4 height 4
select select "0"
select select "9"
select select "1"
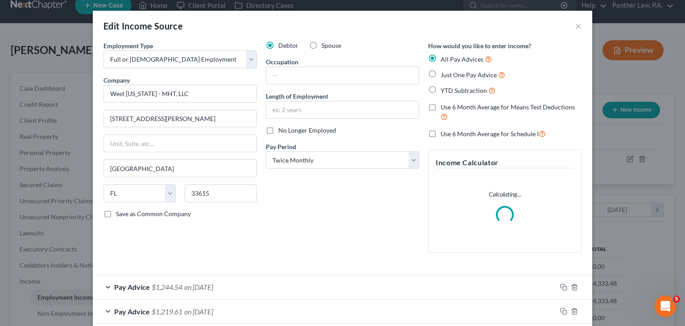
scroll to position [95, 0]
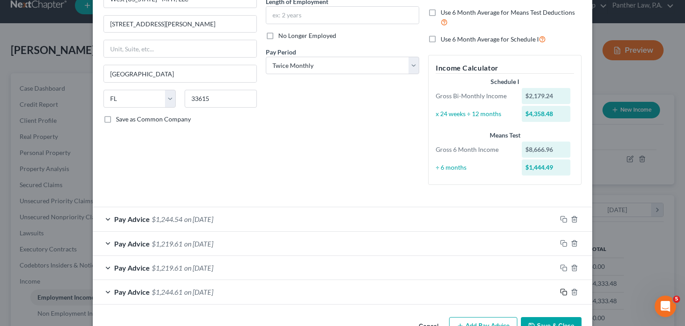
click at [560, 293] on icon "button" at bounding box center [563, 291] width 7 height 7
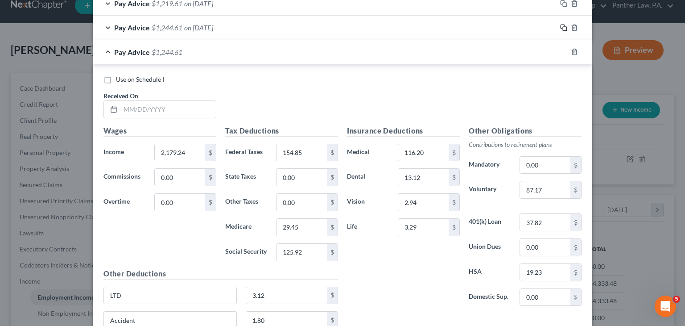
scroll to position [349, 0]
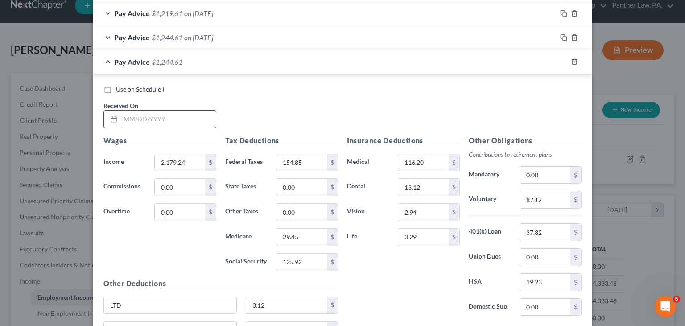
click at [158, 118] on input "text" at bounding box center [167, 119] width 95 height 17
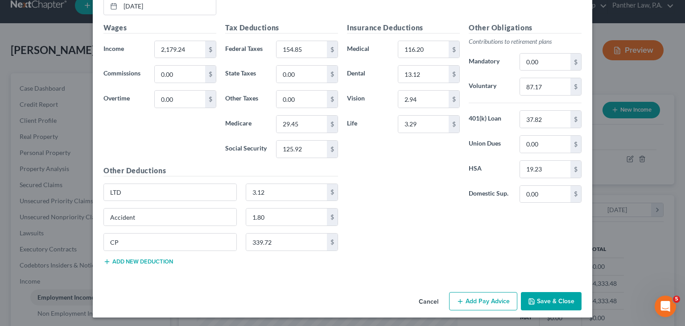
click at [546, 298] on button "Save & Close" at bounding box center [551, 301] width 61 height 19
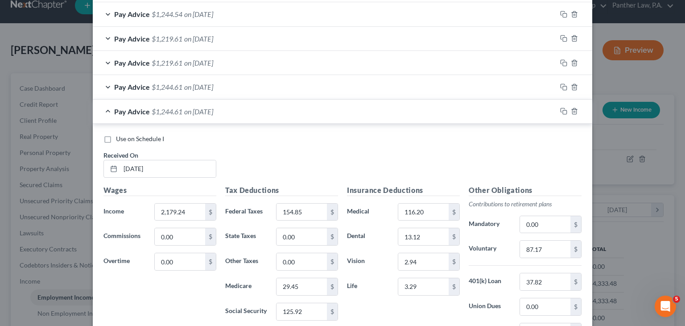
scroll to position [257, 0]
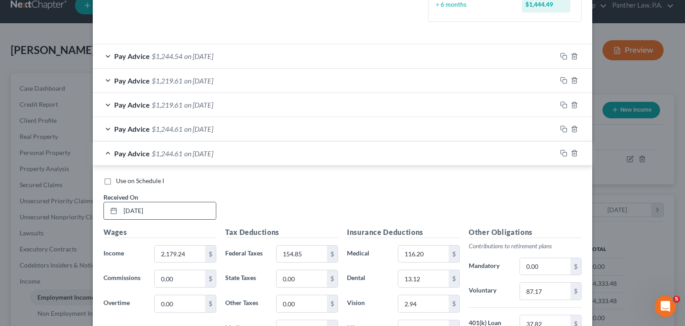
click at [168, 207] on input "02/21/2025" at bounding box center [167, 210] width 95 height 17
click at [137, 209] on input "02/21/2025" at bounding box center [167, 210] width 95 height 17
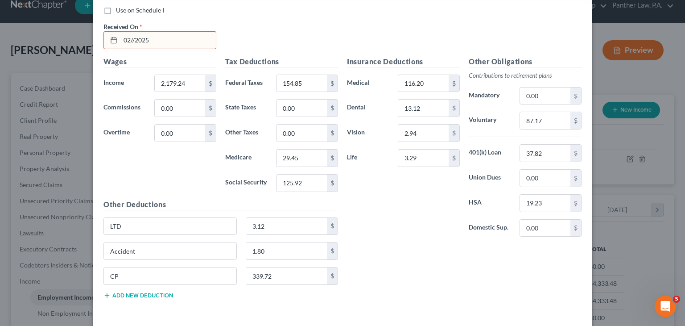
scroll to position [428, 0]
type input "02/21/2025"
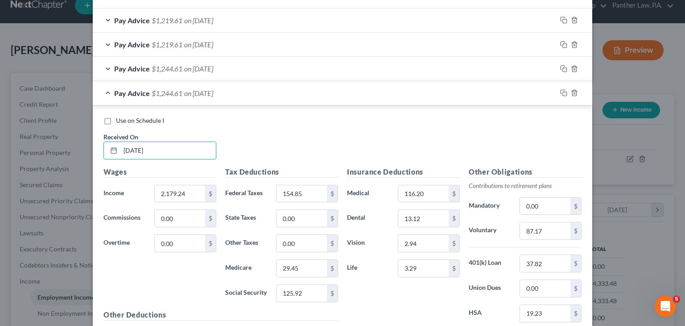
scroll to position [301, 0]
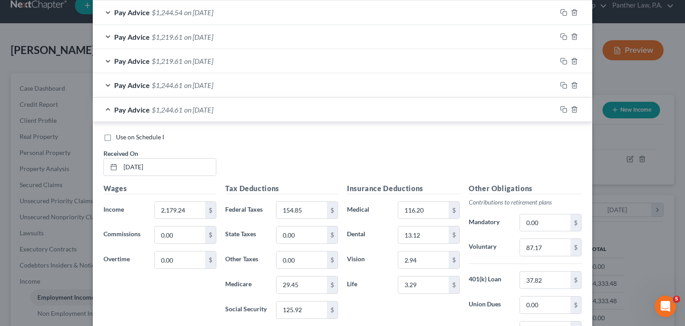
click at [107, 107] on div "Pay Advice $1,244.61 on 02/21/2025" at bounding box center [325, 110] width 464 height 24
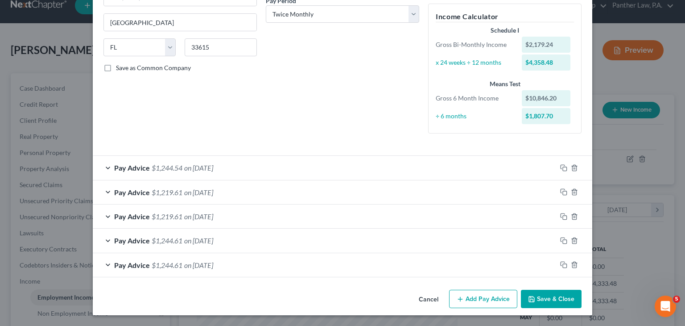
scroll to position [145, 0]
click at [560, 264] on icon "button" at bounding box center [563, 264] width 7 height 7
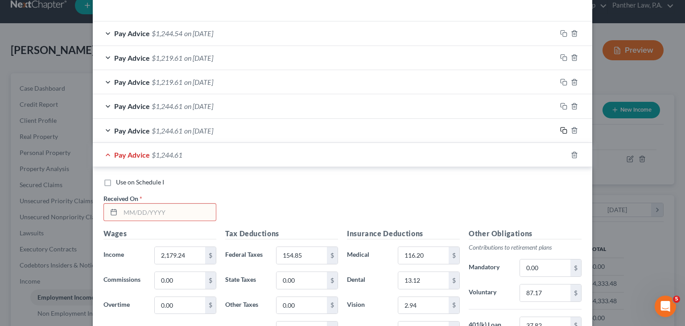
scroll to position [286, 0]
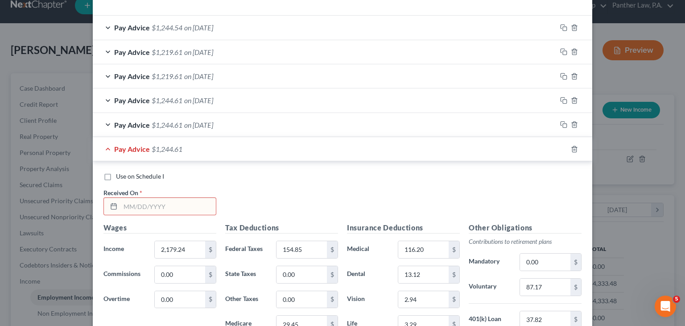
click at [163, 204] on input "text" at bounding box center [167, 206] width 95 height 17
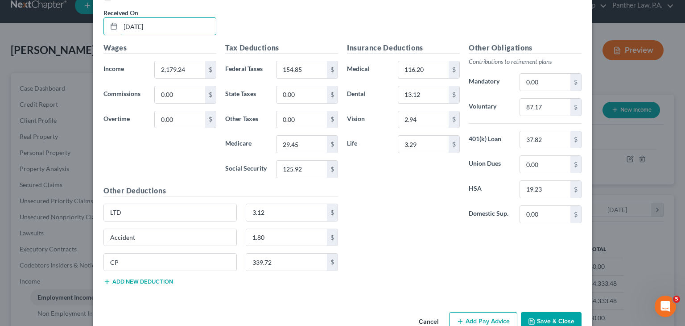
scroll to position [486, 0]
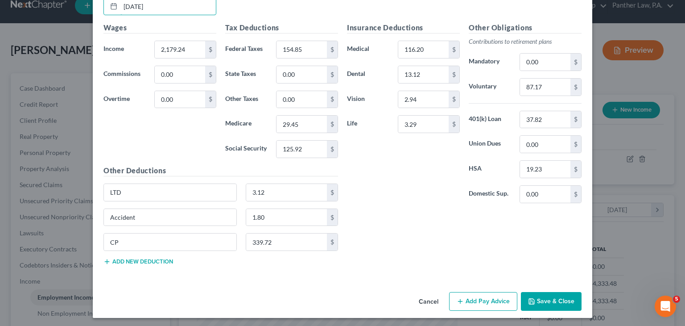
type input "02/07/2025"
click at [466, 298] on button "Add Pay Advice" at bounding box center [483, 301] width 68 height 19
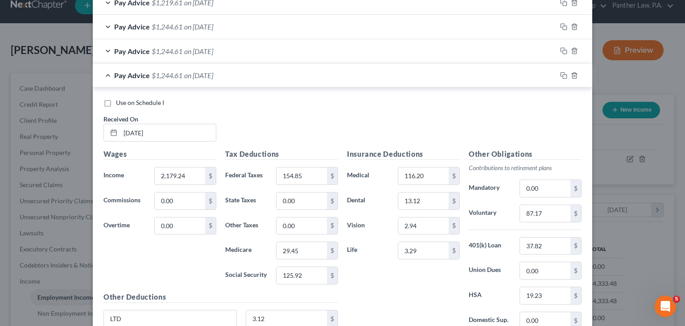
scroll to position [359, 0]
click at [104, 74] on div "Pay Advice $1,244.61 on 02/07/2025" at bounding box center [325, 76] width 464 height 24
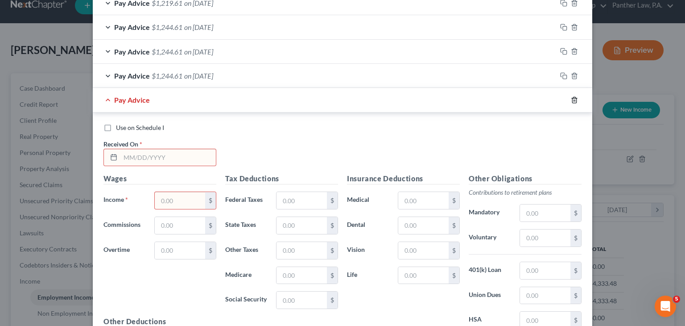
click at [571, 99] on icon "button" at bounding box center [574, 99] width 7 height 7
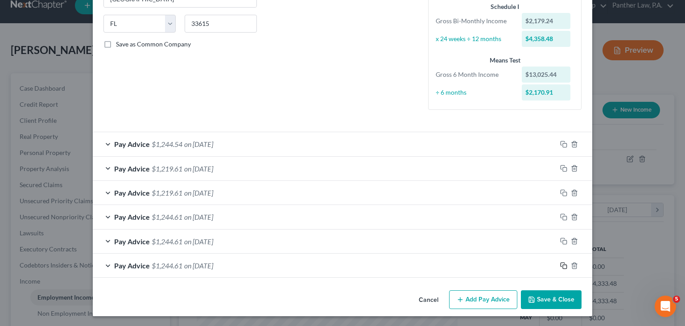
click at [562, 264] on icon "button" at bounding box center [563, 265] width 7 height 7
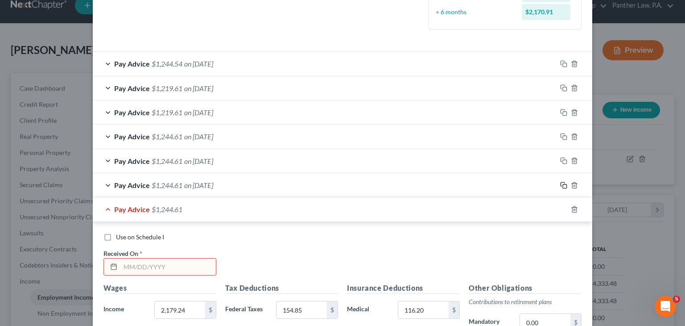
scroll to position [251, 0]
click at [137, 267] on input "text" at bounding box center [167, 265] width 95 height 17
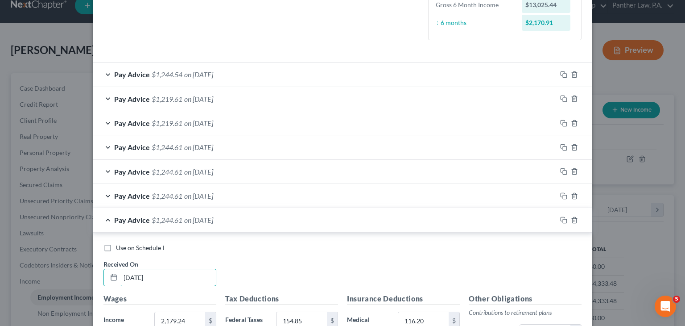
scroll to position [235, 0]
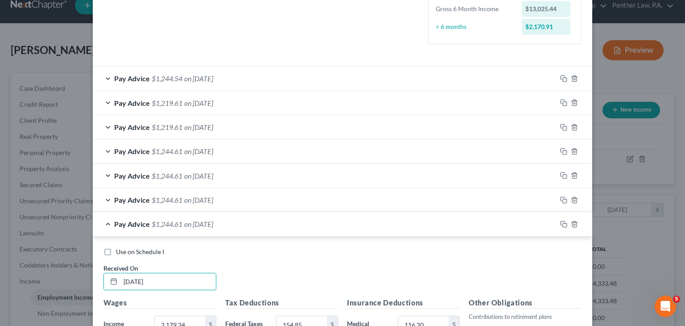
type input "01/24/2025"
click at [105, 223] on div "Pay Advice $1,244.61 on 01/24/2025" at bounding box center [325, 224] width 464 height 24
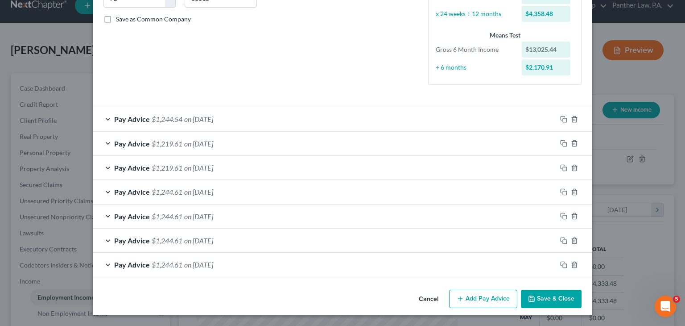
scroll to position [194, 0]
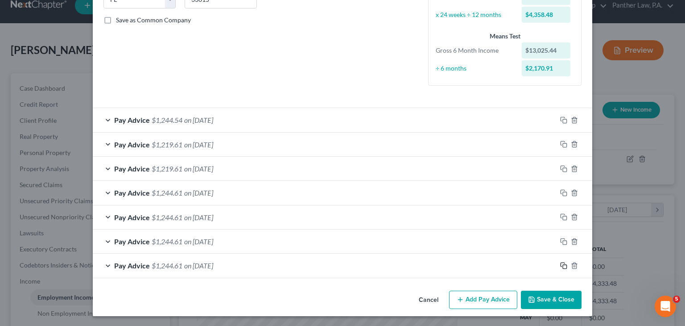
click at [561, 264] on icon "button" at bounding box center [563, 265] width 7 height 7
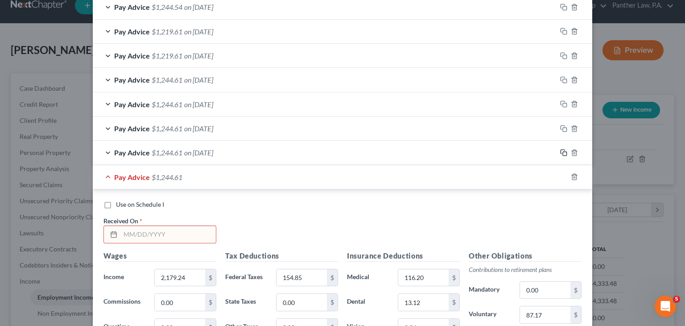
scroll to position [319, 0]
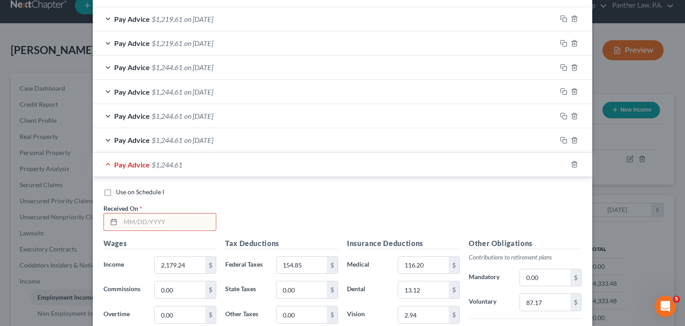
click at [128, 214] on input "text" at bounding box center [167, 221] width 95 height 17
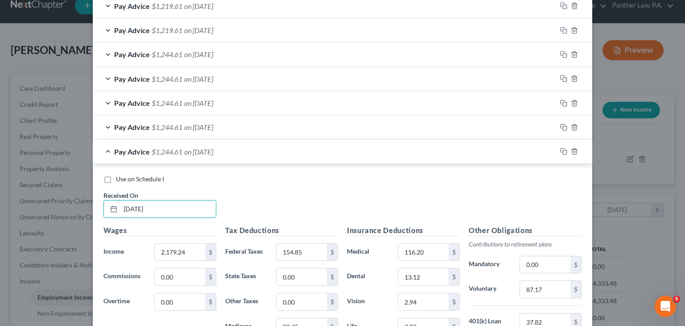
scroll to position [311, 0]
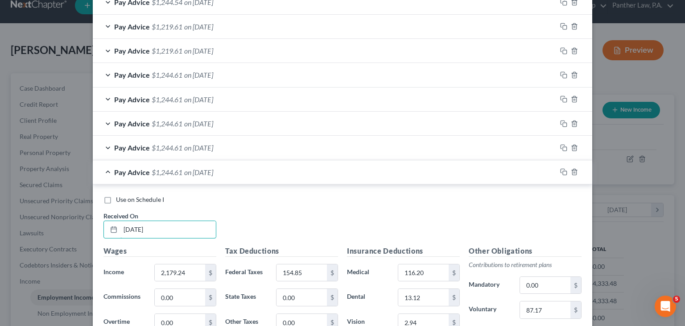
type input "01/10/2025"
click at [107, 172] on div "Pay Advice $1,244.61 on 01/10/2025" at bounding box center [325, 172] width 464 height 24
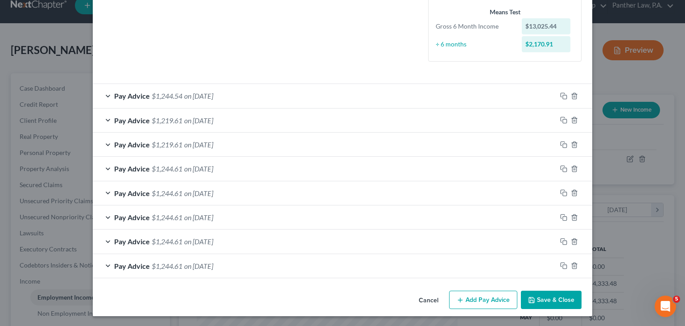
scroll to position [218, 0]
click at [560, 264] on icon "button" at bounding box center [563, 265] width 7 height 7
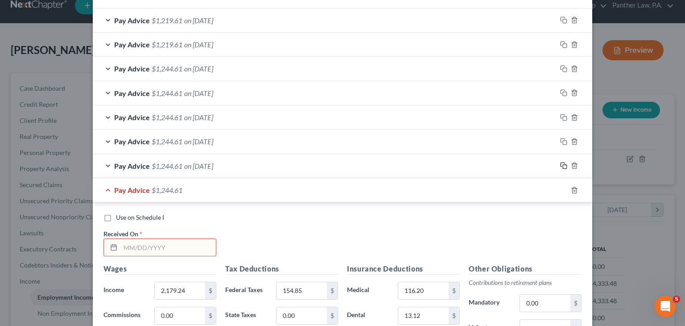
scroll to position [346, 0]
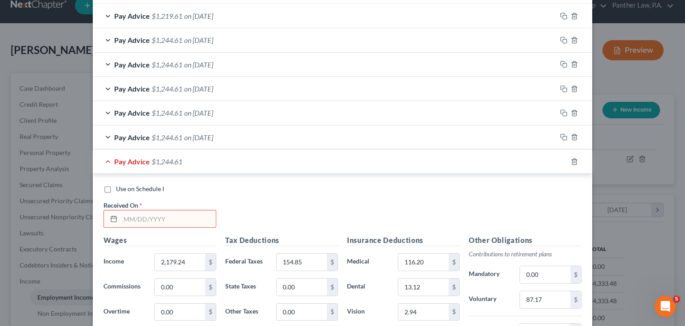
click at [173, 218] on input "text" at bounding box center [167, 218] width 95 height 17
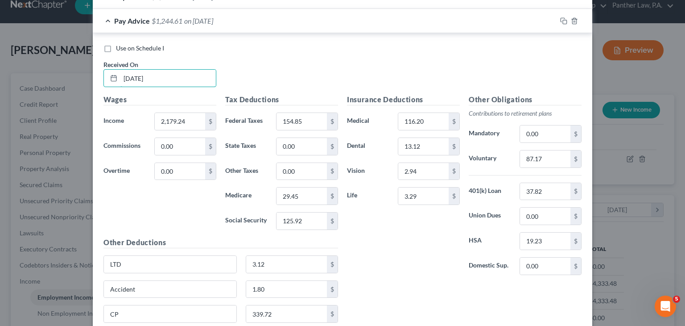
scroll to position [487, 0]
type input "12/27/2024"
click at [309, 218] on input "125.92" at bounding box center [301, 220] width 50 height 17
type input "130.56"
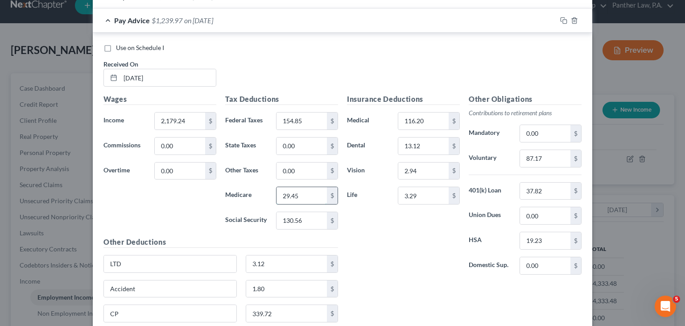
click at [306, 193] on input "29.45" at bounding box center [301, 195] width 50 height 17
type input "30.53"
click at [299, 120] on input "154.85" at bounding box center [301, 120] width 50 height 17
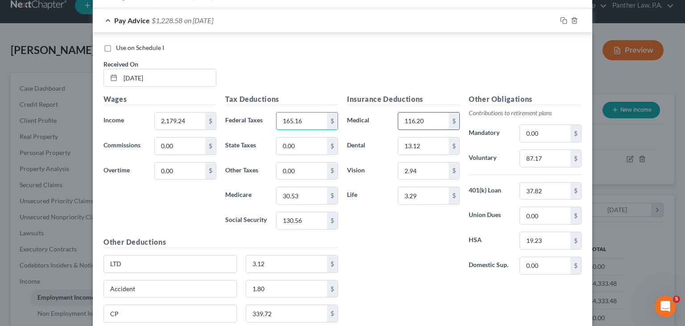
type input "165.16"
click at [408, 122] on input "116.20" at bounding box center [423, 120] width 50 height 17
type input "61.15"
click at [420, 148] on input "13.12" at bounding box center [423, 145] width 50 height 17
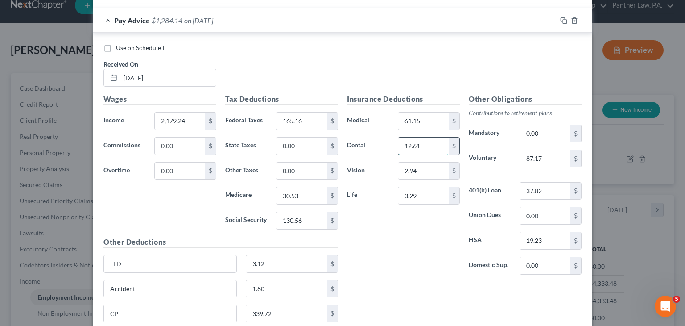
type input "12.61"
click at [409, 168] on input "2.94" at bounding box center [423, 170] width 50 height 17
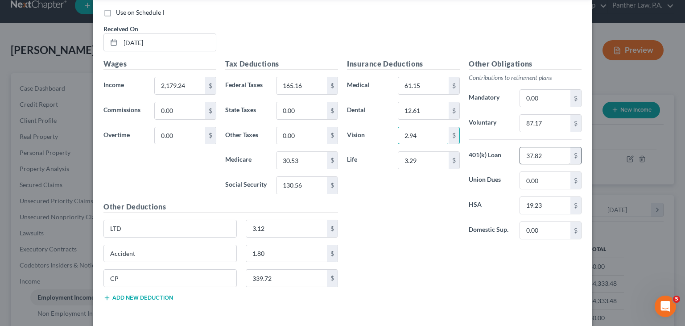
scroll to position [540, 0]
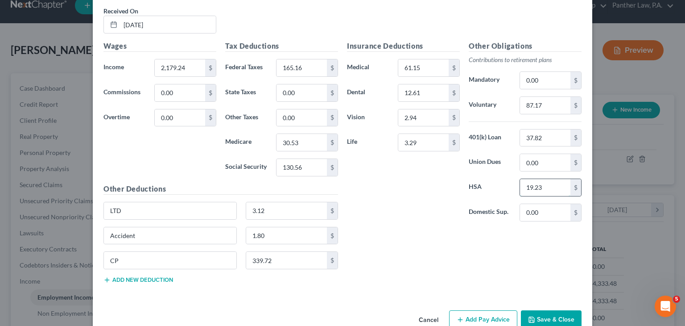
click at [540, 190] on input "19.23" at bounding box center [545, 187] width 50 height 17
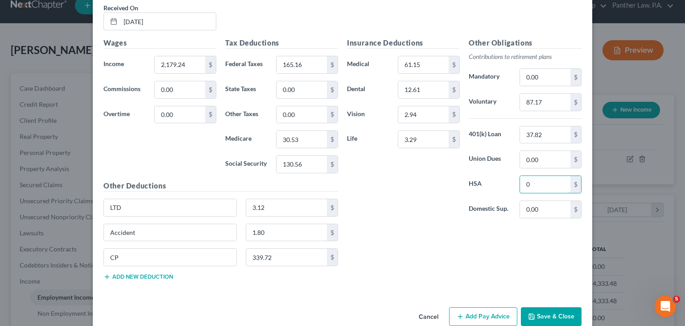
scroll to position [543, 0]
type input "0"
click at [279, 261] on input "339.72" at bounding box center [286, 256] width 81 height 17
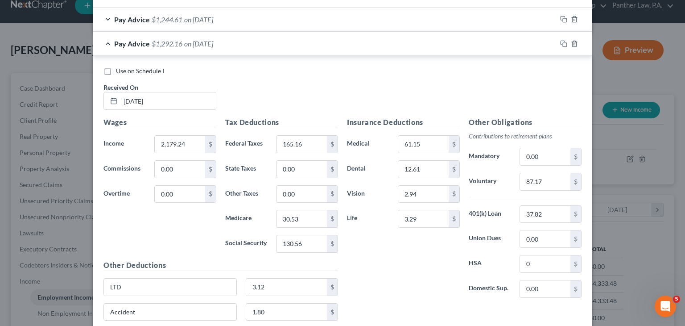
scroll to position [558, 0]
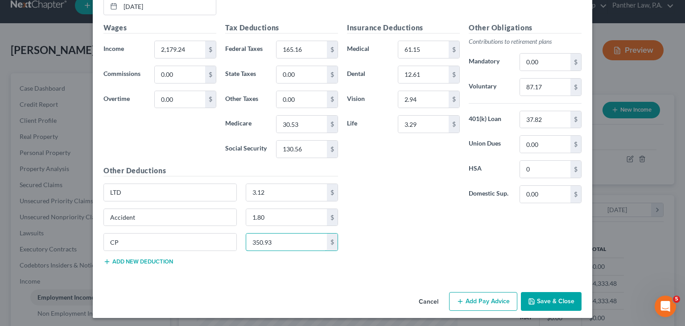
type input "350.93"
